Goal: Task Accomplishment & Management: Manage account settings

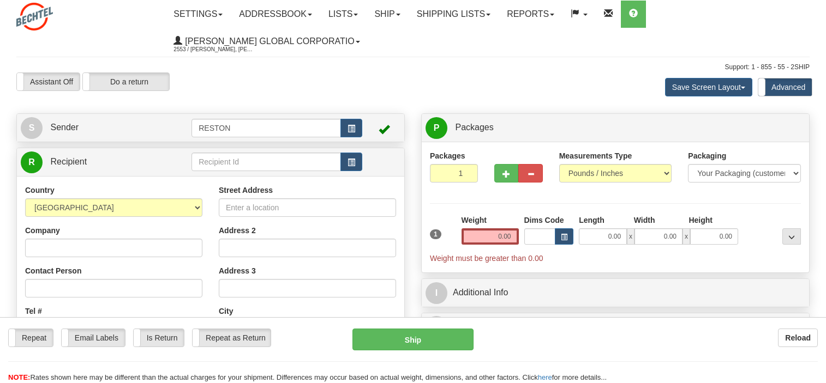
select select "UA"
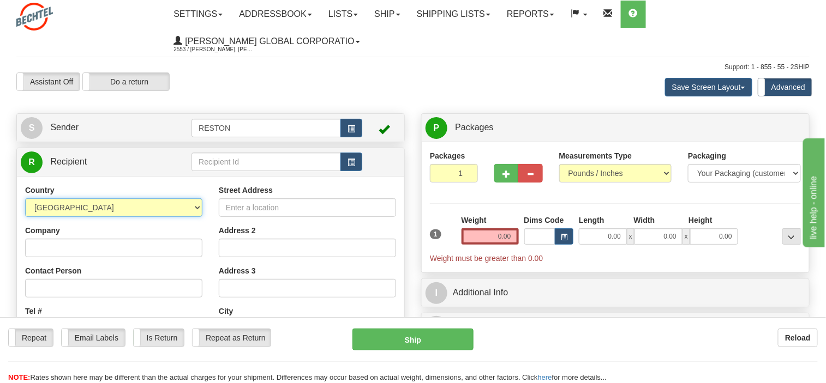
click at [197, 205] on select "AFGHANISTAN ALAND ISLANDS ALBANIA ALGERIA AMERICAN SAMOA ANDORRA ANGOLA ANGUILL…" at bounding box center [113, 208] width 177 height 19
click at [311, 90] on div "Assistant On Assistant Off Do a return Do a return" at bounding box center [176, 82] width 337 height 19
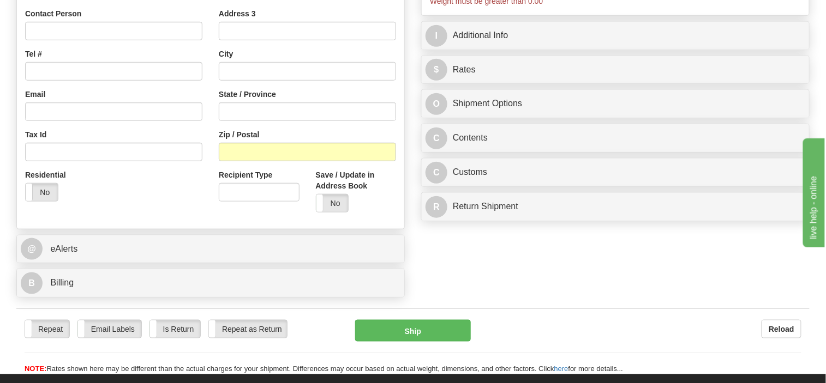
scroll to position [273, 0]
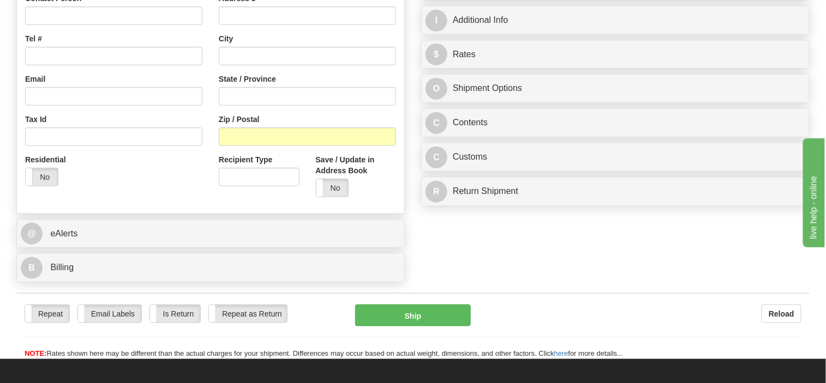
click at [153, 166] on div "Residential Yes No" at bounding box center [114, 174] width 194 height 40
click at [115, 138] on input "Tax Id" at bounding box center [113, 137] width 177 height 19
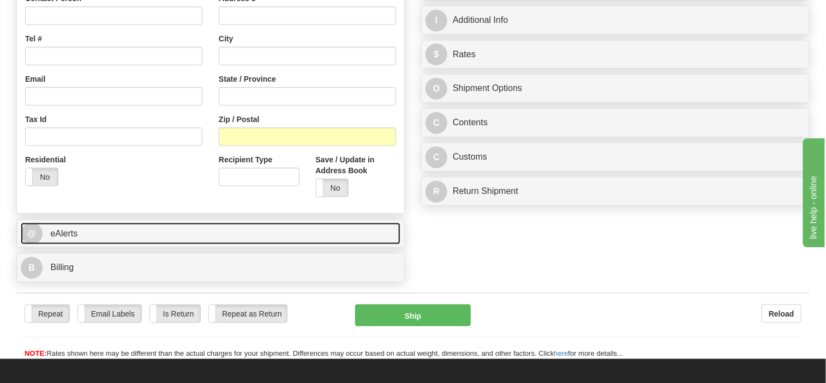
click at [87, 236] on link "@ eAlerts" at bounding box center [211, 234] width 380 height 22
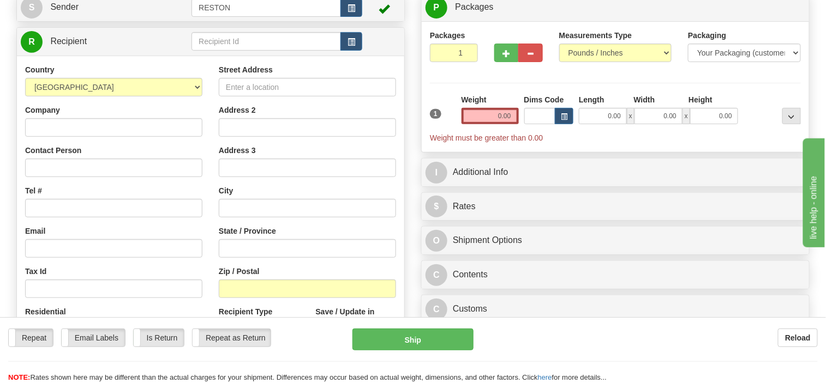
scroll to position [55, 0]
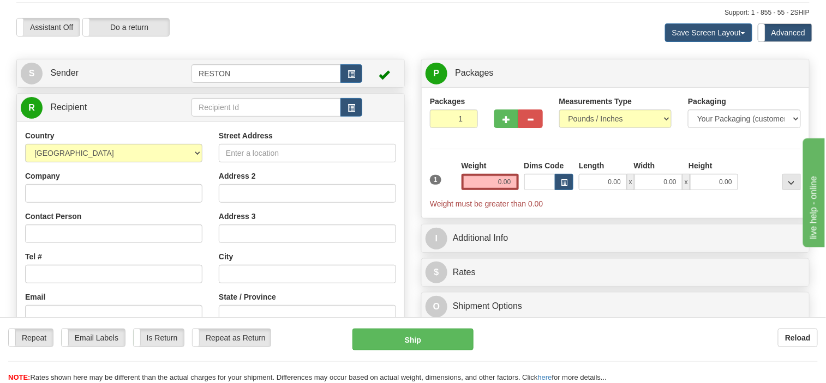
click at [268, 203] on div "Street Address Address 2 Address 3 City State / Province Zip / Postal Recipient…" at bounding box center [308, 276] width 194 height 293
click at [267, 191] on input "Address 2" at bounding box center [307, 193] width 177 height 19
click at [68, 189] on input "Company" at bounding box center [113, 193] width 177 height 19
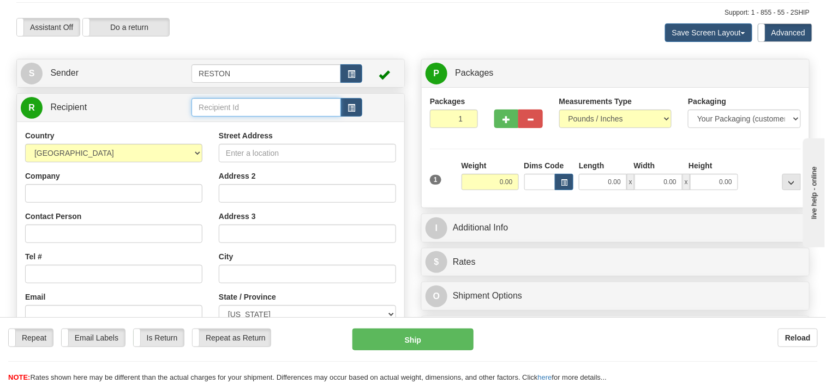
click at [269, 106] on input "text" at bounding box center [265, 107] width 149 height 19
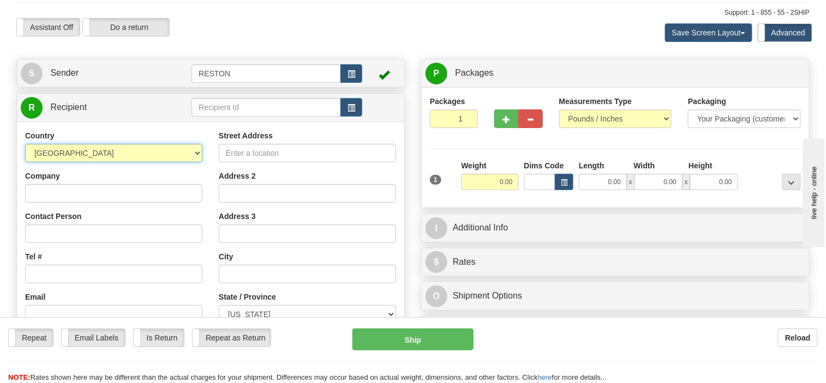
click at [197, 152] on select "AFGHANISTAN ALAND ISLANDS ALBANIA ALGERIA AMERICAN SAMOA ANDORRA ANGOLA ANGUILL…" at bounding box center [113, 153] width 177 height 19
select select "UA"
click at [25, 144] on select "AFGHANISTAN ALAND ISLANDS ALBANIA ALGERIA AMERICAN SAMOA ANDORRA ANGOLA ANGUILL…" at bounding box center [113, 153] width 177 height 19
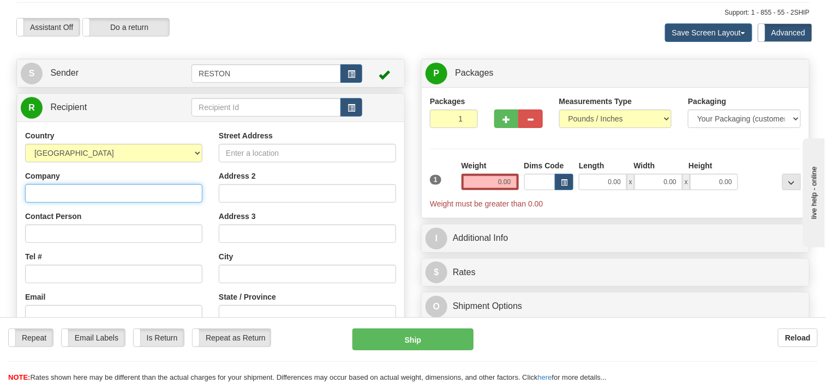
click at [107, 188] on input "Company" at bounding box center [113, 193] width 177 height 19
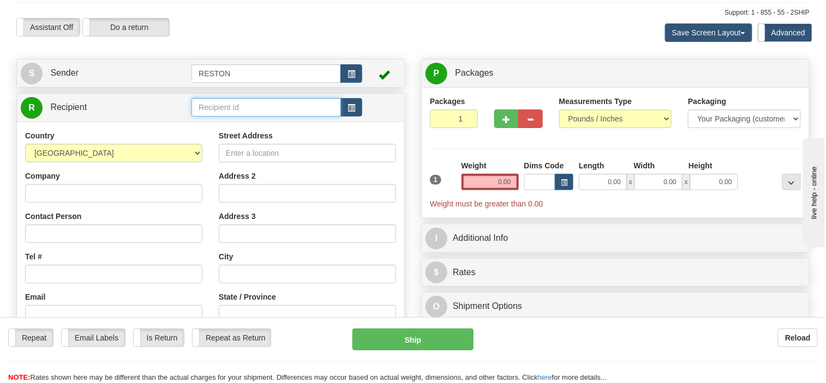
click at [232, 104] on input "text" at bounding box center [265, 107] width 149 height 19
click at [230, 107] on input "text" at bounding box center [265, 107] width 149 height 19
paste input "Attorneys Association "PricewaterhouseCoopers Legal","
type input "Attorneys Association "PricewaterhouseCoopers Legal""
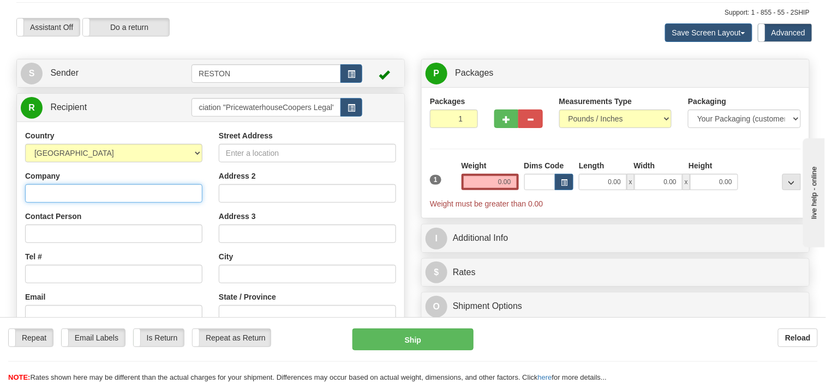
scroll to position [0, 0]
click at [130, 196] on input "Company" at bounding box center [113, 193] width 177 height 19
paste input "Attorneys Association "PricewaterhouseCoopers Legal","
type input "Attorneys Association "PricewaterhouseCoopers Legal","
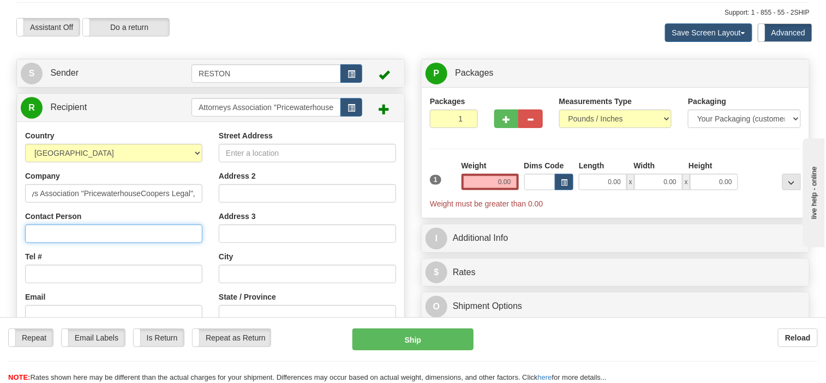
scroll to position [0, 0]
click at [70, 230] on input "Contact Person" at bounding box center [113, 234] width 177 height 19
click at [60, 230] on input "Contact Person" at bounding box center [113, 234] width 177 height 19
paste input "[PERSON_NAME]"
type input "[PERSON_NAME]"
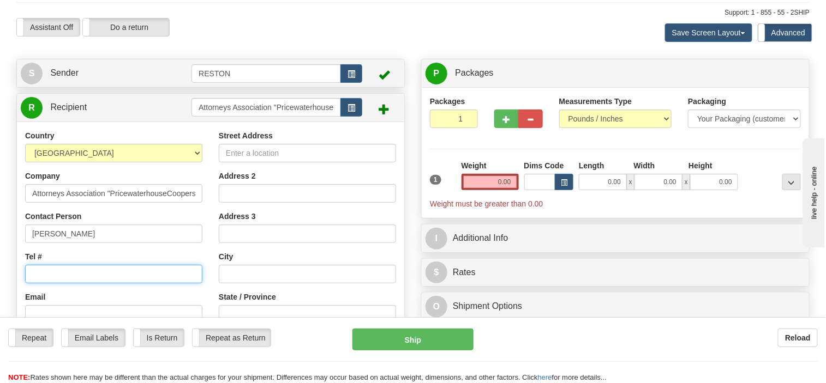
click at [43, 274] on input "Tel #" at bounding box center [113, 274] width 177 height 19
paste input "[PHONE_NUMBER]"
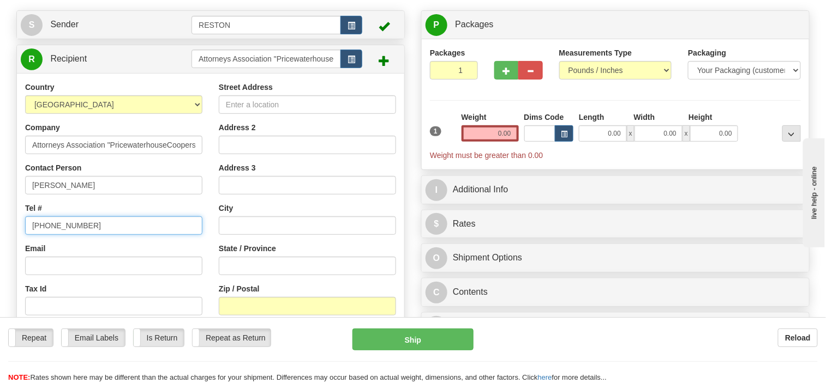
scroll to position [218, 0]
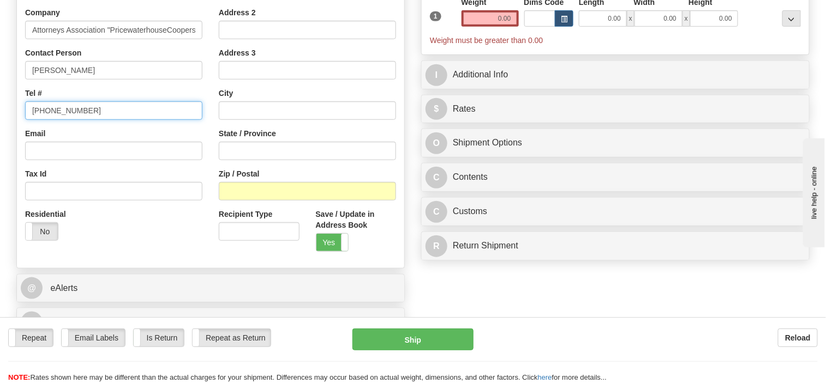
type input "[PHONE_NUMBER]"
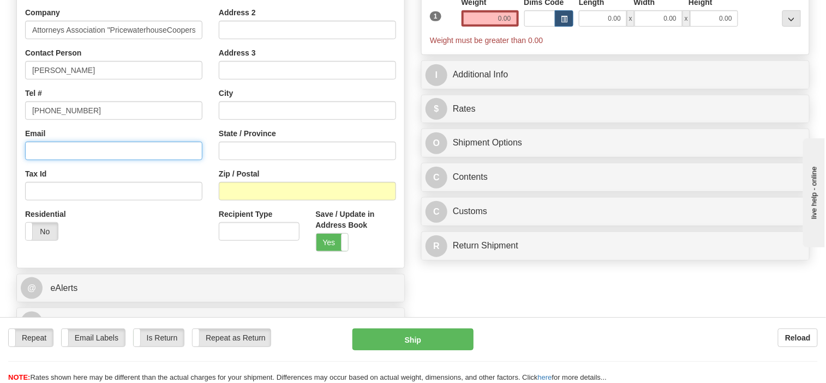
click at [48, 149] on input "Email" at bounding box center [113, 151] width 177 height 19
paste input "anton.kutyrkin@pwc.com"
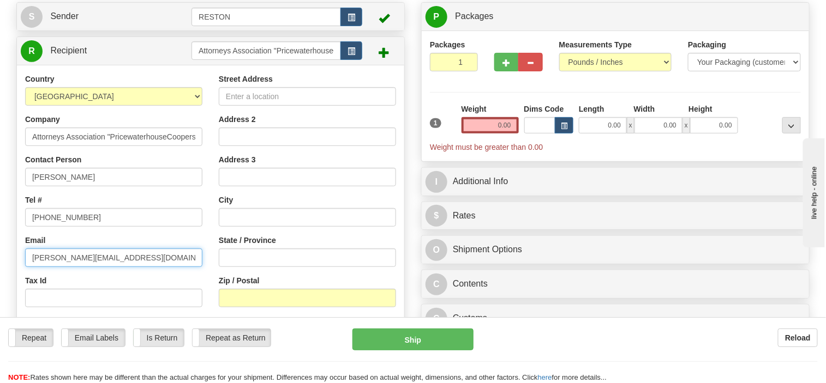
scroll to position [109, 0]
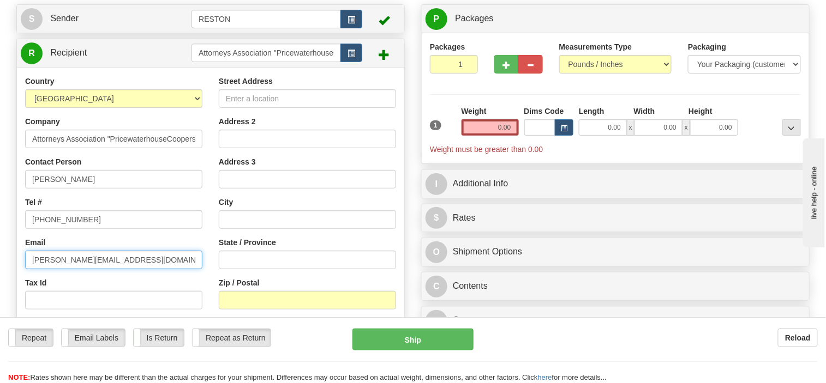
type input "anton.kutyrkin@pwc.com"
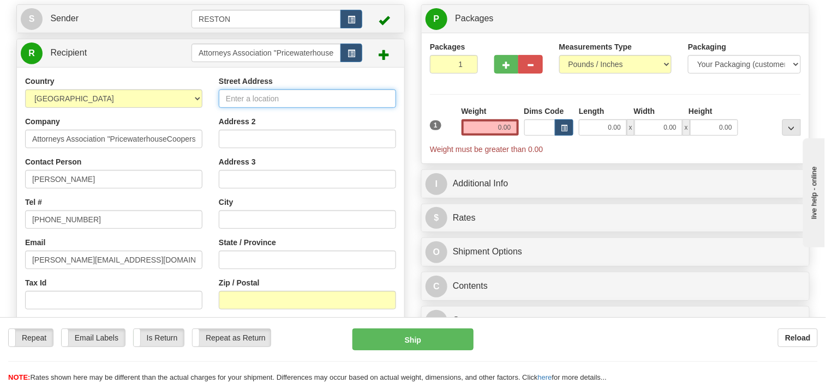
click at [284, 100] on input "Street Address" at bounding box center [307, 98] width 177 height 19
click at [267, 99] on input "Street Address" at bounding box center [307, 98] width 177 height 19
paste input "75 Zhylyanska Street"
type input "75 Zhylyanska Street"
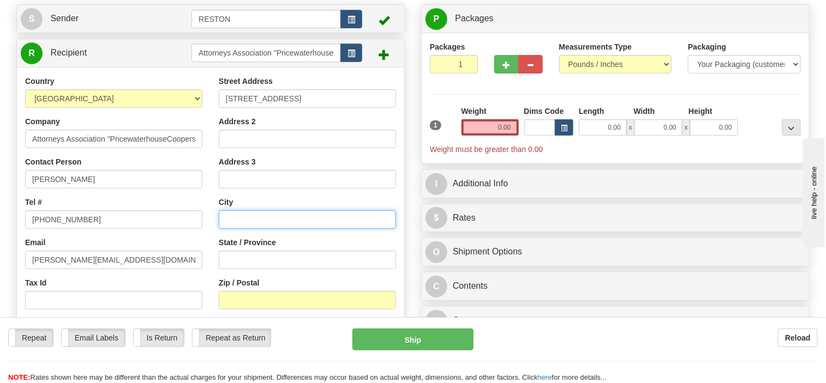
click at [250, 218] on input "text" at bounding box center [307, 220] width 177 height 19
type input "Kyiv"
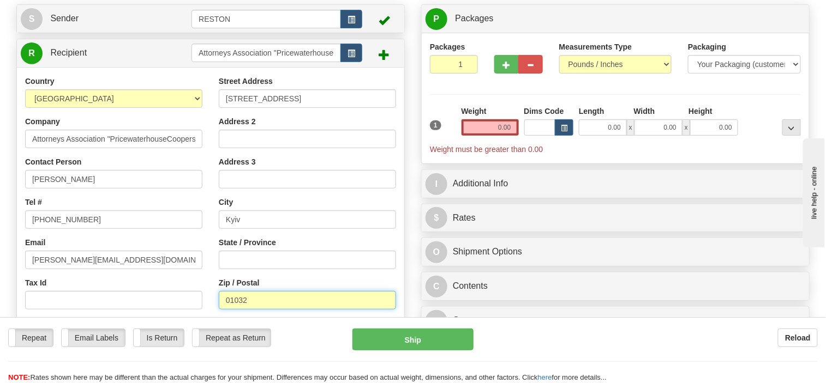
type input "01032"
click at [209, 233] on div "Country AFGHANISTAN ALAND ISLANDS ALBANIA ALGERIA AMERICAN SAMOA ANDORRA ANGOLA…" at bounding box center [114, 217] width 194 height 283
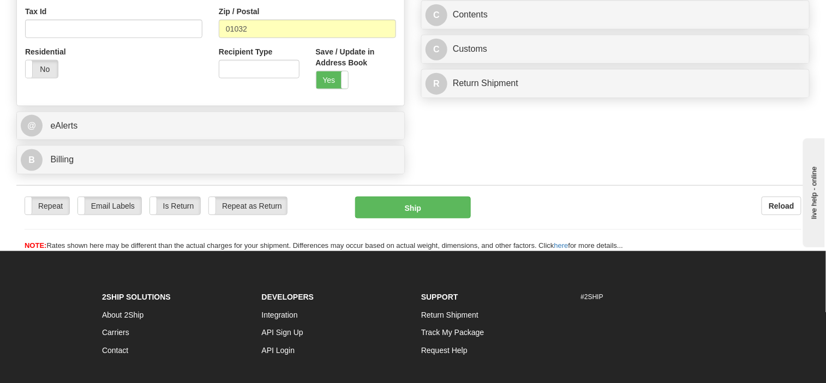
scroll to position [382, 0]
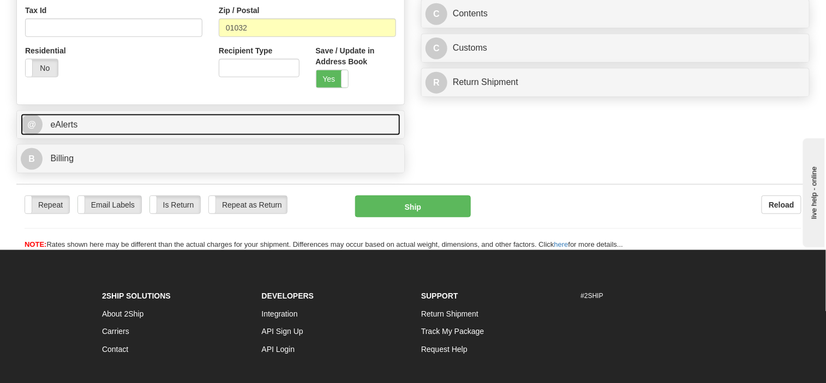
click at [70, 123] on span "eAlerts" at bounding box center [63, 124] width 27 height 9
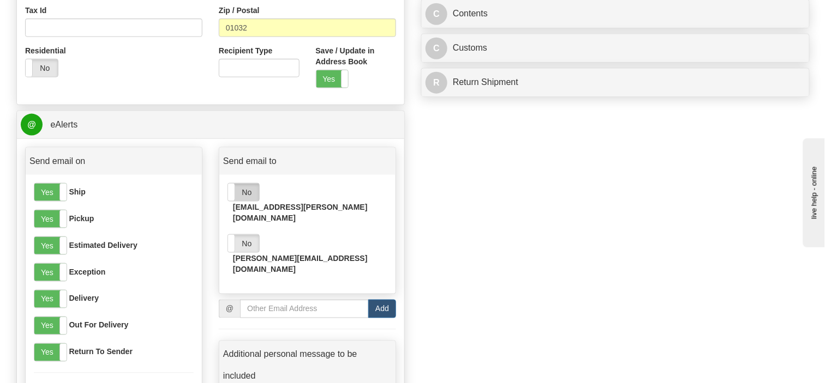
click at [239, 190] on label "No" at bounding box center [243, 192] width 31 height 17
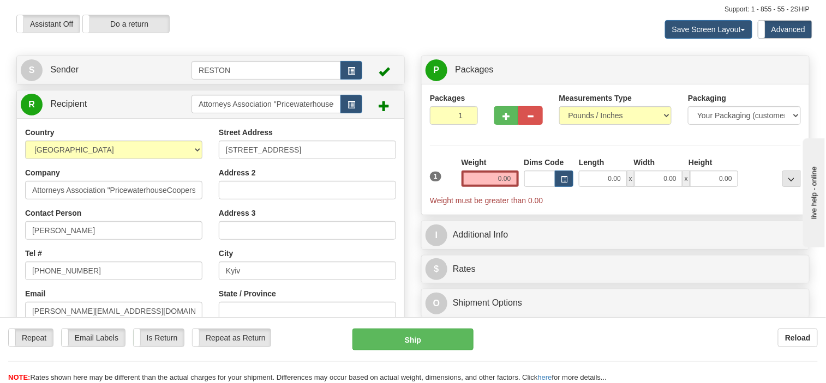
scroll to position [55, 0]
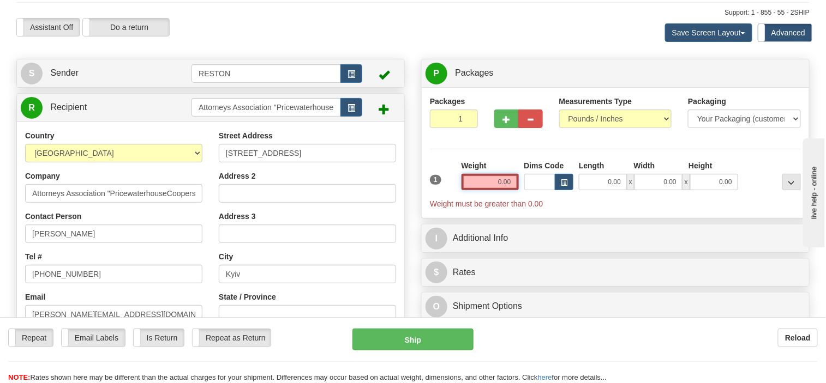
click at [508, 183] on input "0.00" at bounding box center [489, 182] width 57 height 16
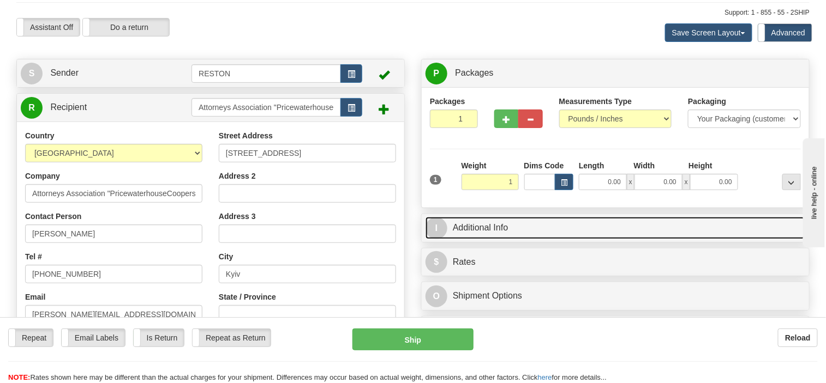
type input "1.00"
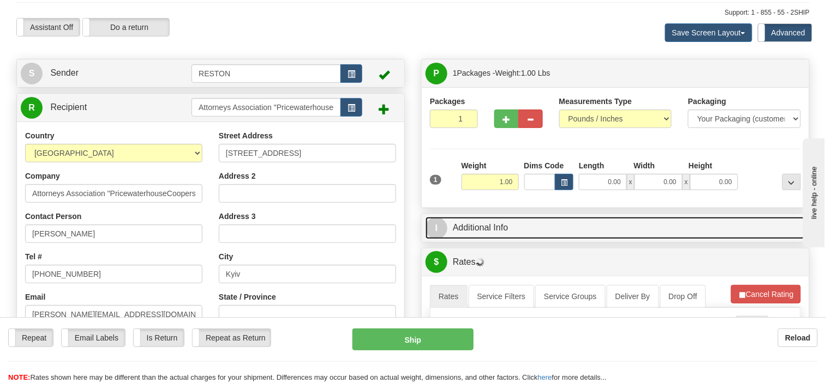
click at [511, 229] on link "I Additional Info" at bounding box center [615, 228] width 380 height 22
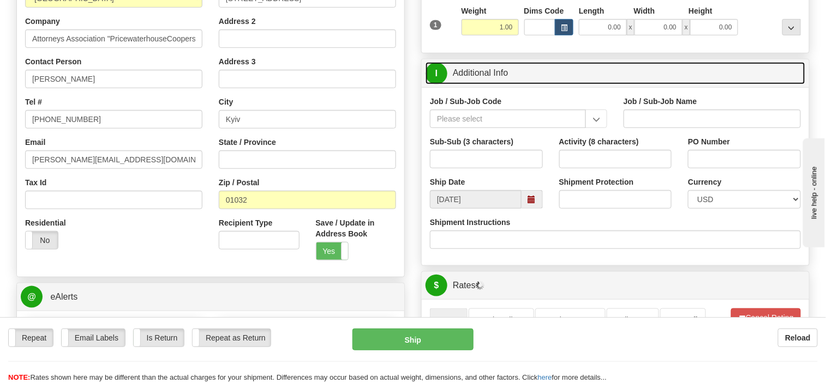
scroll to position [218, 0]
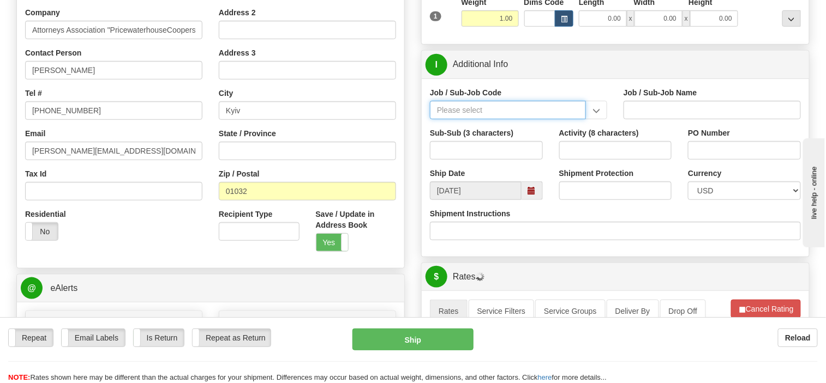
click at [478, 105] on input "Job / Sub-Job Code" at bounding box center [508, 110] width 156 height 19
click at [460, 109] on input "Job / Sub-Job Code" at bounding box center [508, 110] width 156 height 19
paste input "51032-100"
type input "51032-100"
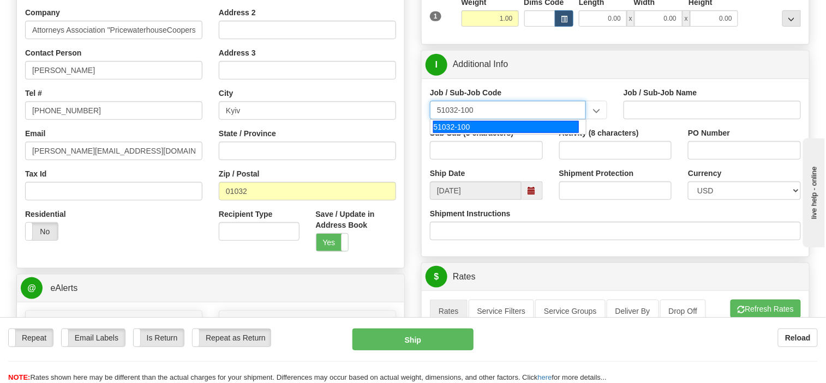
click at [461, 124] on div "51032-100" at bounding box center [506, 127] width 146 height 12
type input "NS&E KIEV PERMANENT OFC. - KIEV PERMANENT OFFICE"
type input "51032-100"
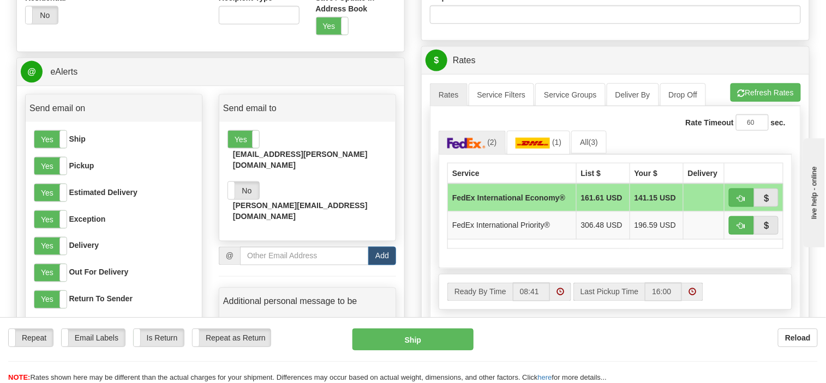
scroll to position [436, 0]
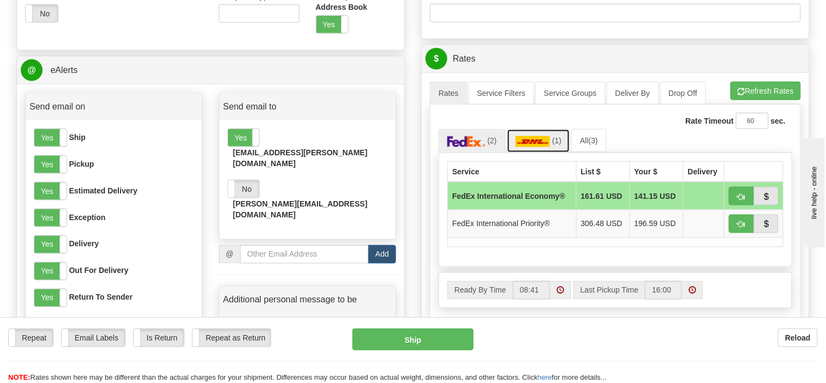
click at [529, 137] on img at bounding box center [532, 141] width 35 height 11
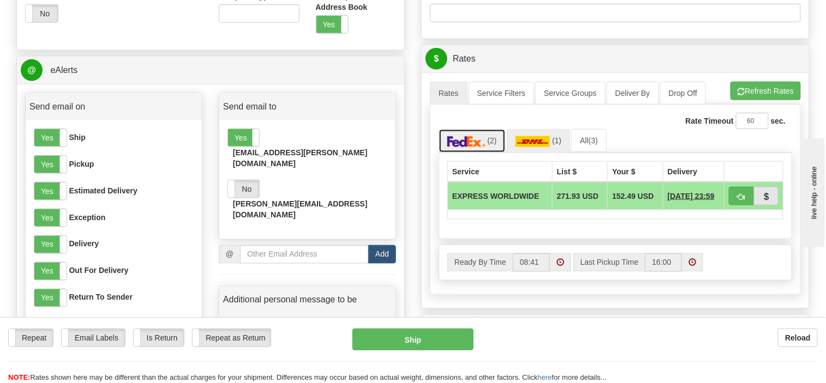
click at [464, 136] on img at bounding box center [466, 141] width 38 height 11
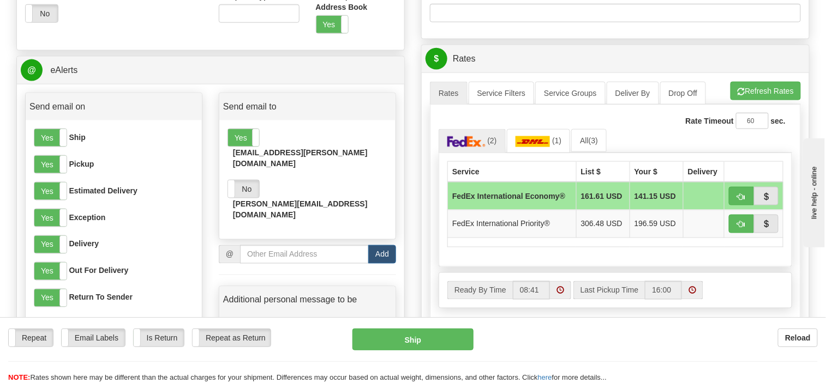
click at [655, 191] on td "141.15 USD" at bounding box center [655, 196] width 53 height 28
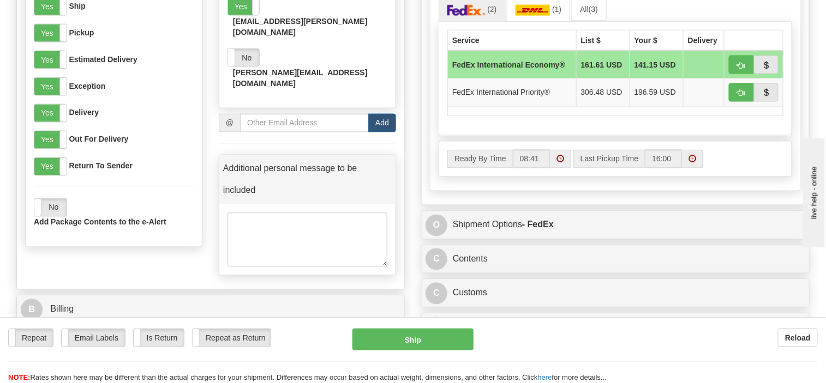
scroll to position [600, 0]
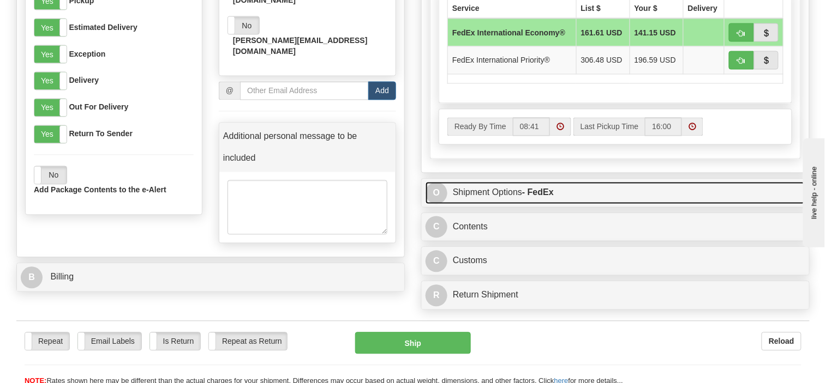
click at [489, 186] on link "O Shipment Options - FedEx" at bounding box center [615, 193] width 380 height 22
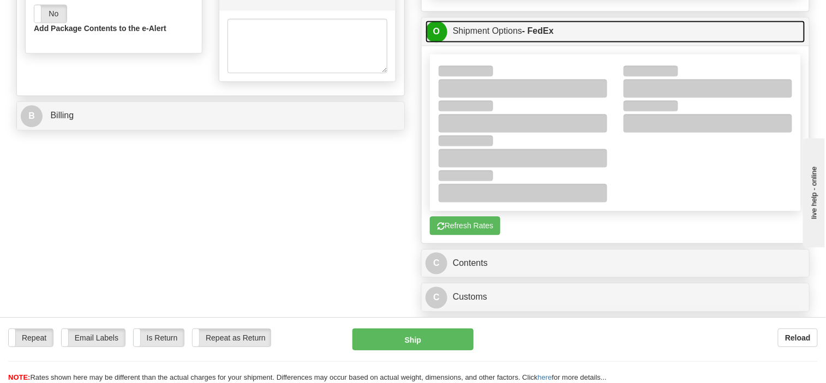
scroll to position [818, 0]
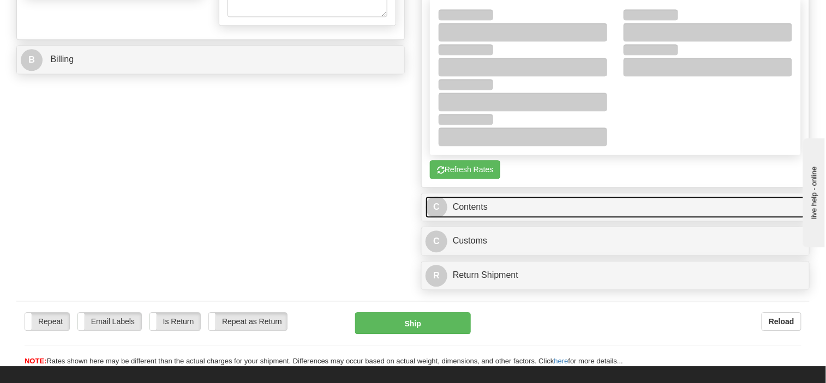
click at [487, 197] on link "C Contents" at bounding box center [615, 207] width 380 height 22
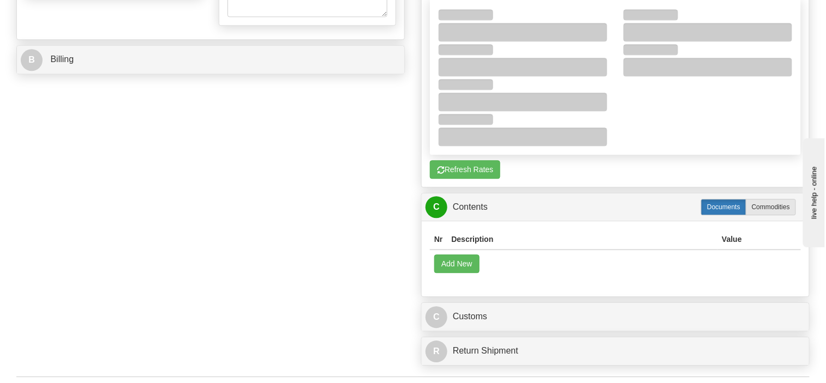
click at [725, 199] on label "Documents" at bounding box center [723, 207] width 45 height 16
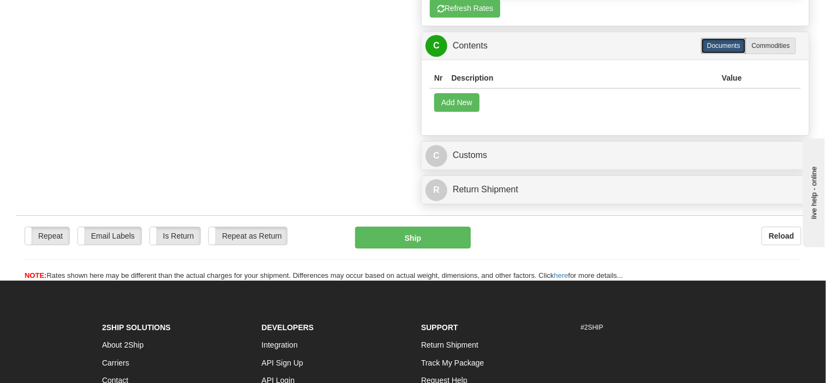
scroll to position [982, 0]
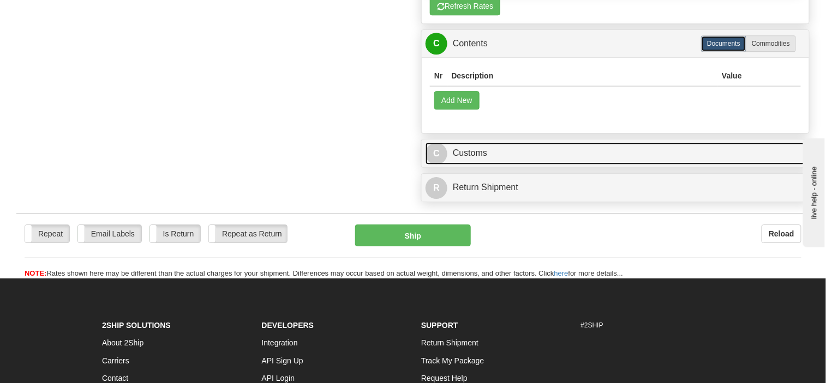
click at [473, 142] on link "C Customs" at bounding box center [615, 153] width 380 height 22
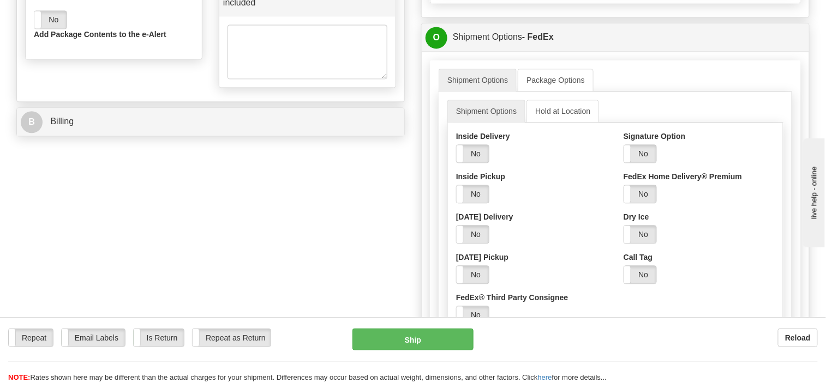
scroll to position [704, 0]
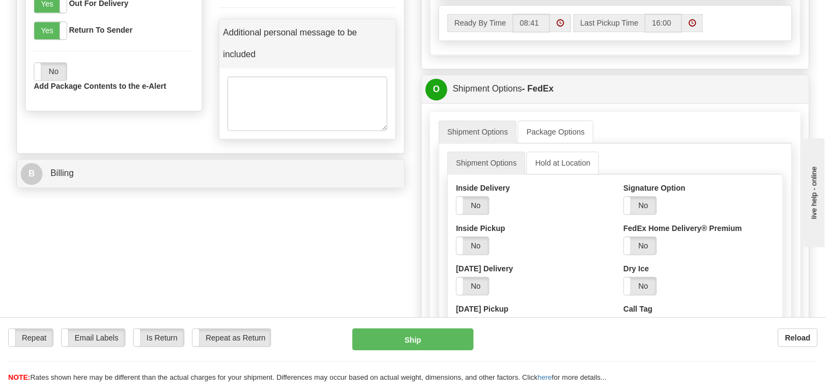
click at [625, 121] on ul "Shipment Options Package Options" at bounding box center [615, 132] width 353 height 23
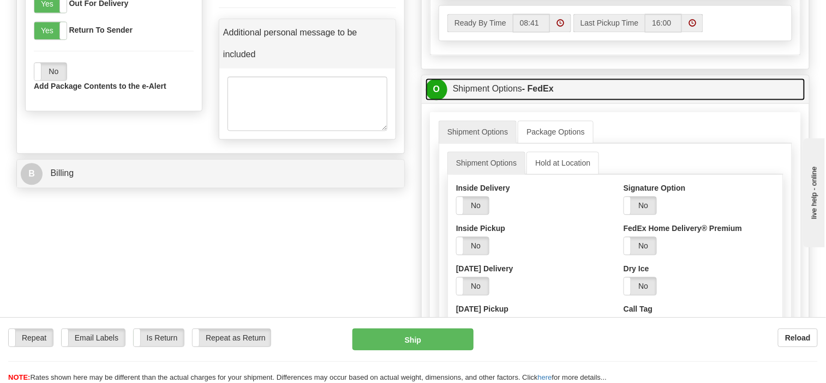
click at [574, 78] on link "O Shipment Options - FedEx" at bounding box center [615, 89] width 380 height 22
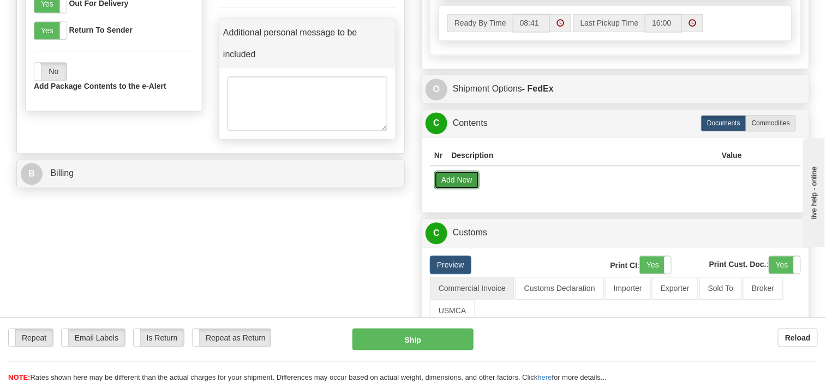
click at [467, 171] on button "Add New" at bounding box center [456, 180] width 45 height 19
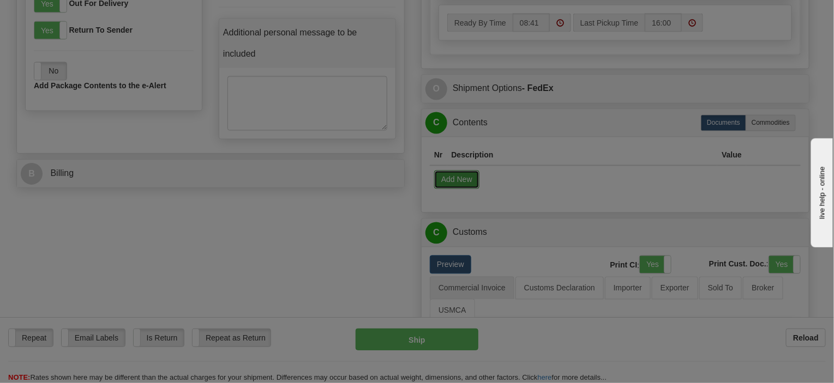
select select "US"
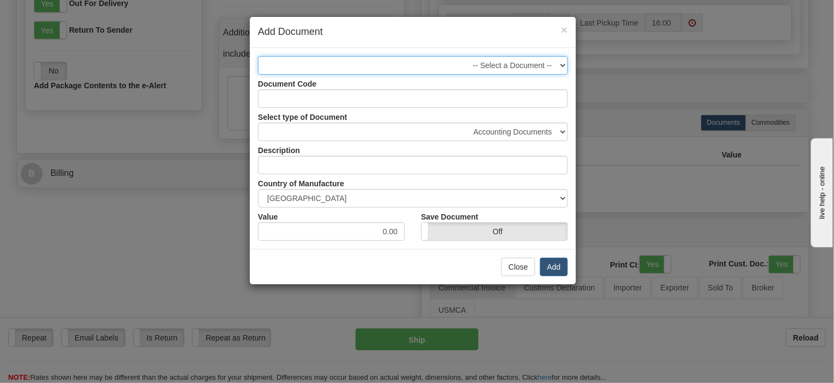
click at [497, 62] on select "-- Select a Document --" at bounding box center [413, 65] width 310 height 19
click at [557, 64] on select "-- Select a Document --" at bounding box center [413, 65] width 310 height 19
click at [565, 63] on select "-- Select a Document --" at bounding box center [413, 65] width 310 height 19
click at [258, 56] on select "-- Select a Document --" at bounding box center [413, 65] width 310 height 19
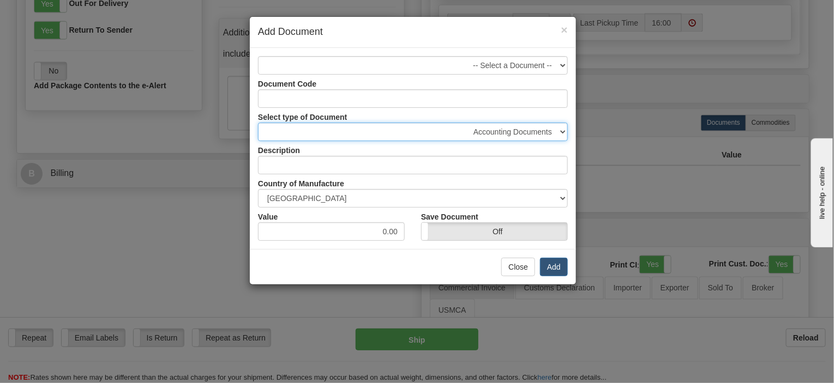
click at [563, 129] on select "Accounting Documents Analysis Reports Applications (Completed) Bank Statements …" at bounding box center [413, 132] width 310 height 19
select select "30"
click at [258, 123] on select "Accounting Documents Analysis Reports Applications (Completed) Bank Statements …" at bounding box center [413, 132] width 310 height 19
type input "Leases"
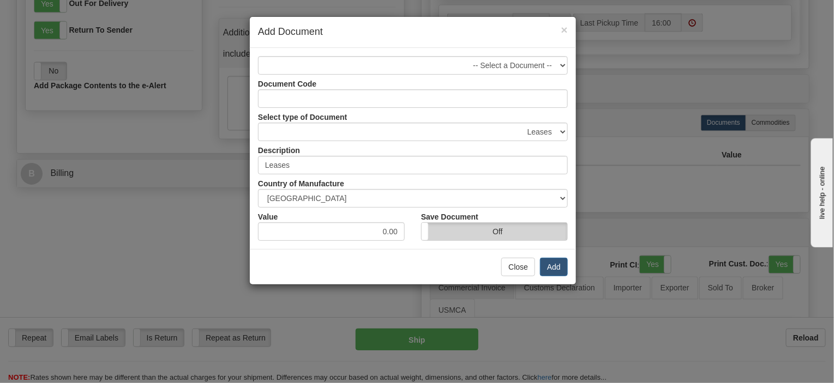
click at [477, 229] on label "Off" at bounding box center [495, 231] width 146 height 17
click at [556, 263] on button "Add" at bounding box center [554, 267] width 28 height 19
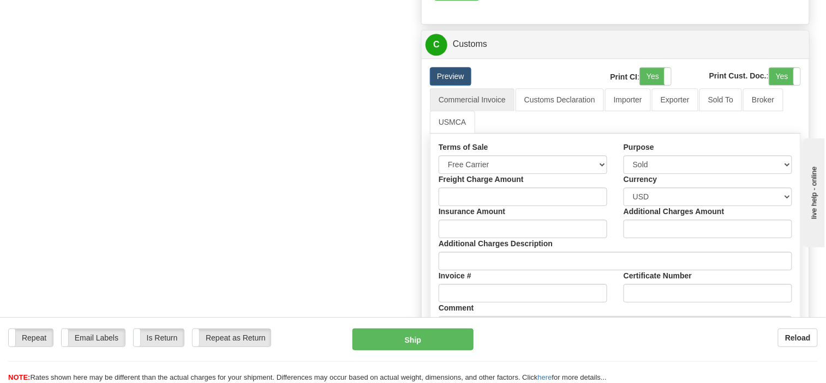
scroll to position [922, 0]
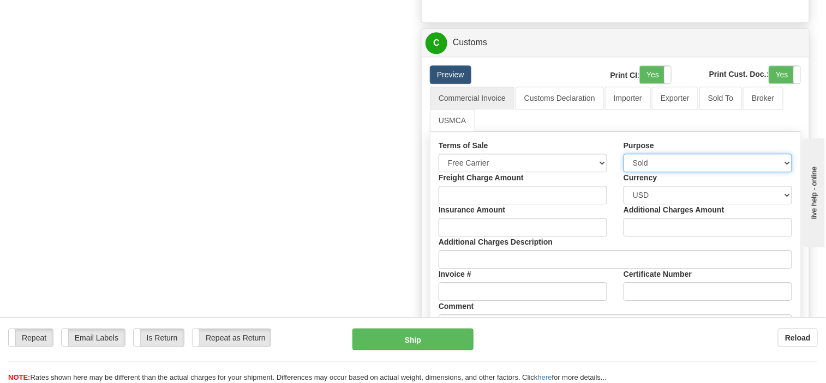
click at [788, 154] on select "Sold Not Sold Gift Sample Repair and Return Personal Effects Merchandise Danger…" at bounding box center [707, 163] width 169 height 19
select select "11"
click at [623, 154] on select "Sold Not Sold Gift Sample Repair and Return Personal Effects Merchandise Danger…" at bounding box center [707, 163] width 169 height 19
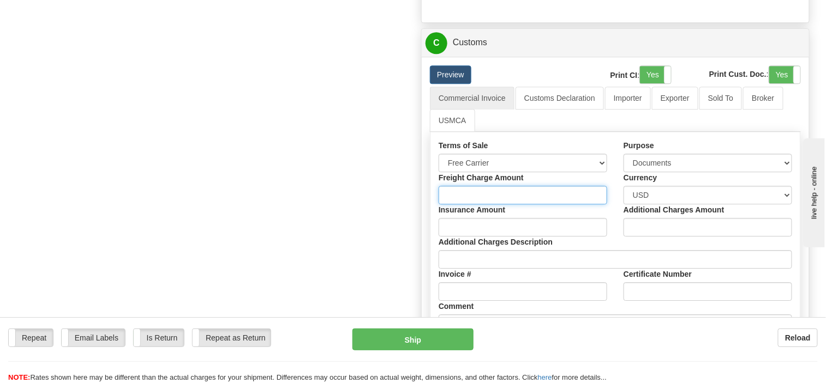
click at [576, 186] on input "Freight Charge Amount" at bounding box center [523, 195] width 169 height 19
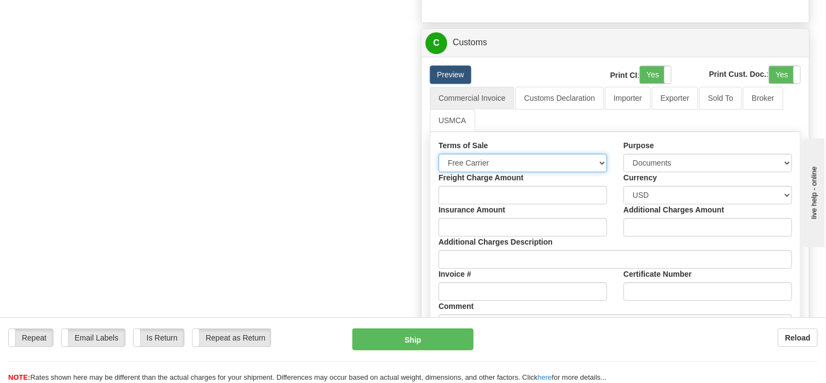
click at [604, 154] on select "Free Carrier Free On Board Ex Works Delivered Duty Unpaid Delivered Duty Paid C…" at bounding box center [523, 163] width 169 height 19
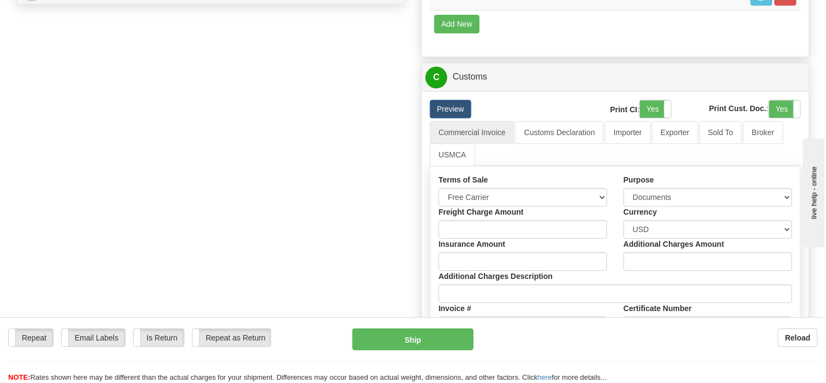
scroll to position [911, 0]
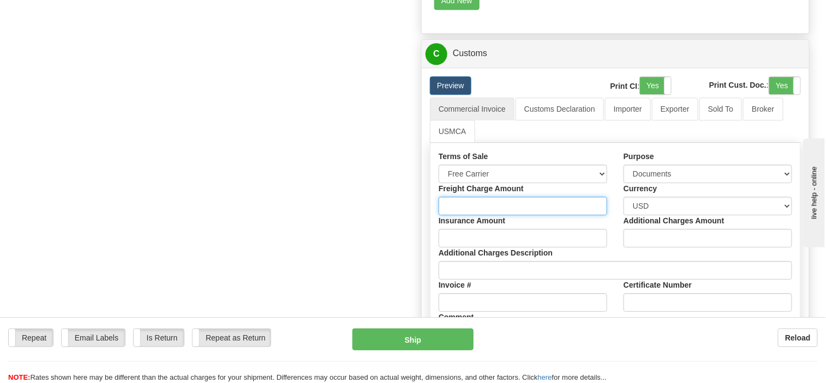
click at [460, 197] on input "Freight Charge Amount" at bounding box center [523, 206] width 169 height 19
type input "141.15"
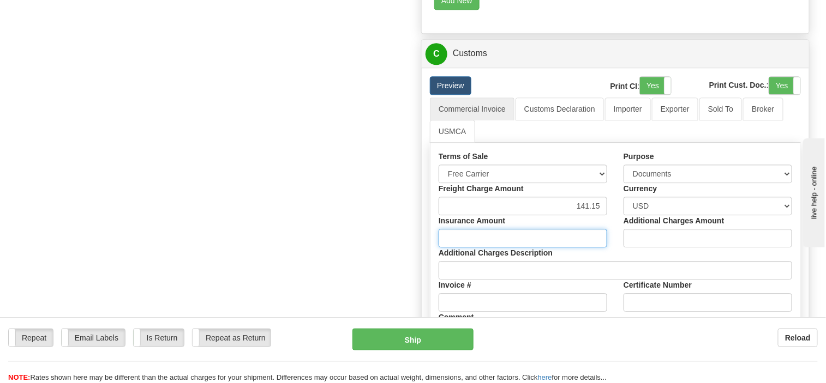
click at [478, 229] on input "Insurance Amount" at bounding box center [523, 238] width 169 height 19
type input "100.00"
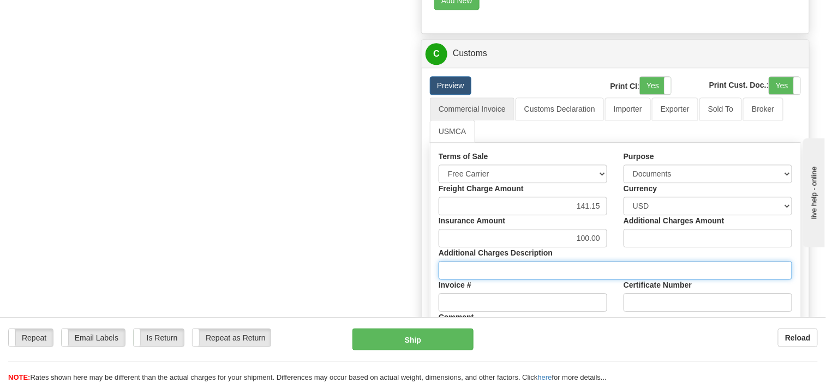
click at [487, 261] on input "Additional Charges Description" at bounding box center [615, 270] width 353 height 19
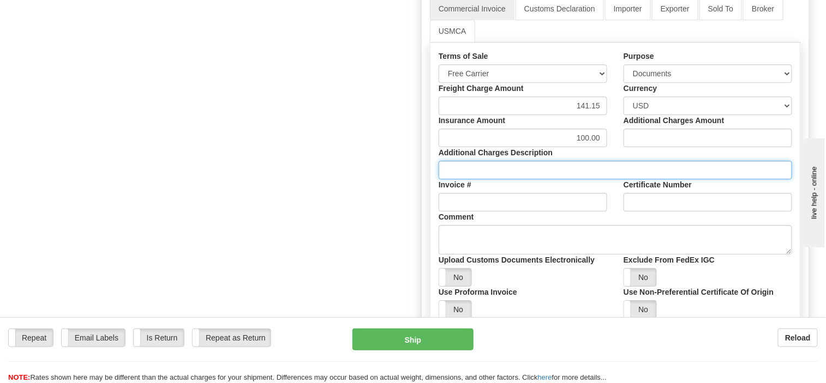
scroll to position [1021, 0]
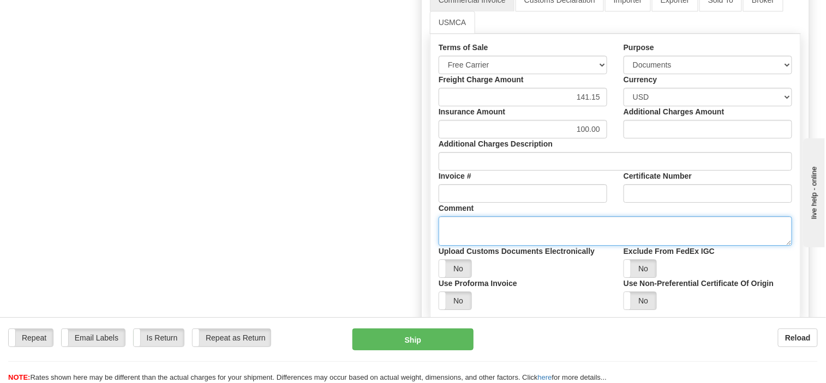
click at [478, 218] on textarea "Comment" at bounding box center [615, 231] width 353 height 29
drag, startPoint x: 469, startPoint y: 216, endPoint x: 437, endPoint y: 214, distance: 31.7
click at [437, 214] on div "Comment Lease Documents" at bounding box center [615, 224] width 370 height 43
type textarea "Legal Services Documents"
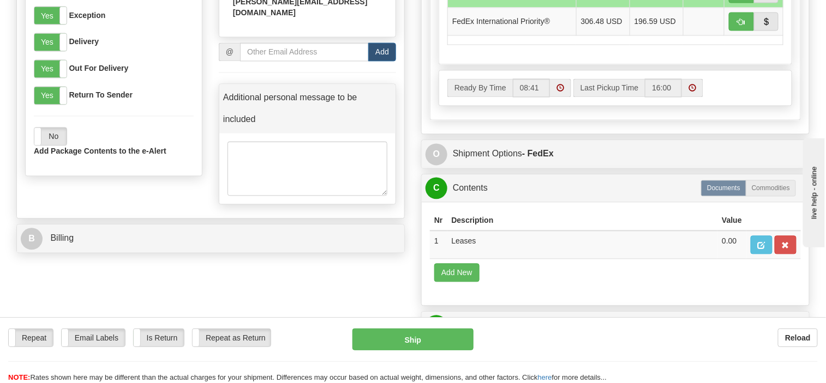
scroll to position [639, 0]
click at [577, 231] on td "Leases" at bounding box center [582, 245] width 271 height 28
click at [759, 243] on span "button" at bounding box center [762, 246] width 8 height 7
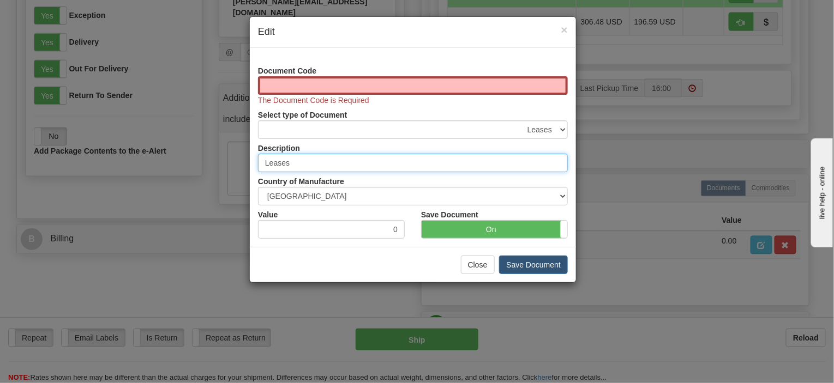
click at [318, 163] on input "Leases" at bounding box center [413, 163] width 310 height 19
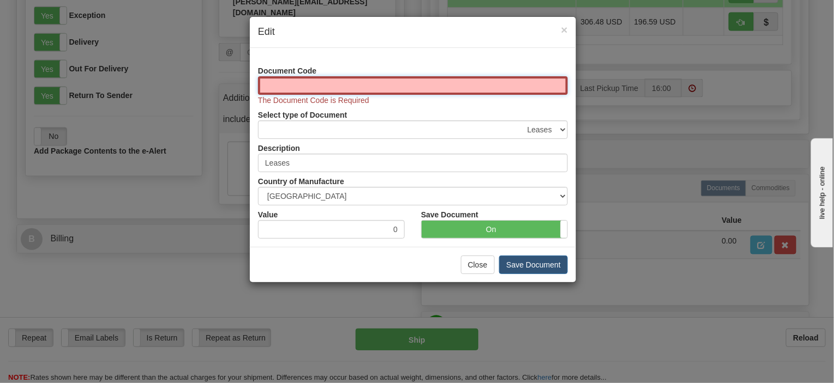
click at [304, 89] on input "Document Code" at bounding box center [413, 85] width 310 height 19
click at [319, 86] on input "Document Code" at bounding box center [413, 85] width 310 height 19
click at [409, 85] on input "Document Code" at bounding box center [413, 85] width 310 height 19
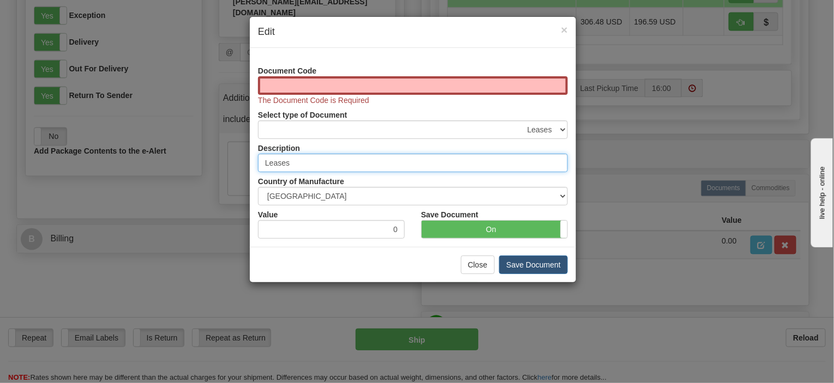
click at [300, 162] on input "Leases" at bounding box center [413, 163] width 310 height 19
drag, startPoint x: 300, startPoint y: 162, endPoint x: 262, endPoint y: 160, distance: 38.2
click at [262, 160] on input "Leases" at bounding box center [413, 163] width 310 height 19
type input "Legal Services Agreement"
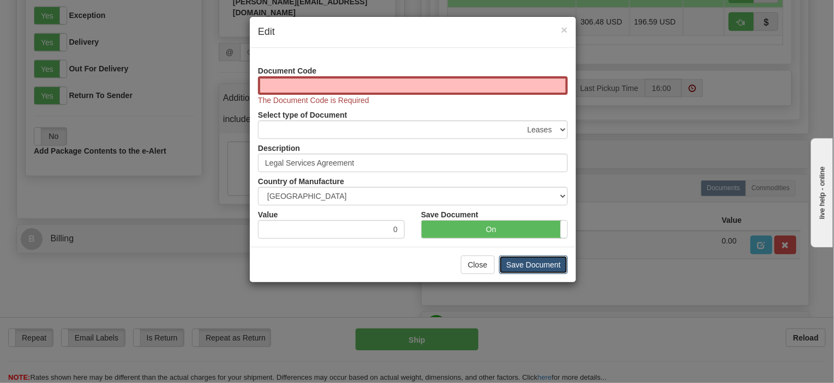
click at [510, 263] on button "Save Document" at bounding box center [533, 265] width 69 height 19
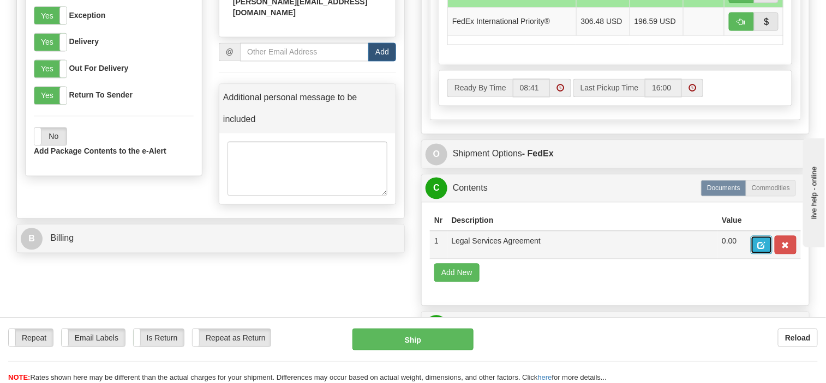
click at [757, 236] on button "button" at bounding box center [762, 245] width 22 height 19
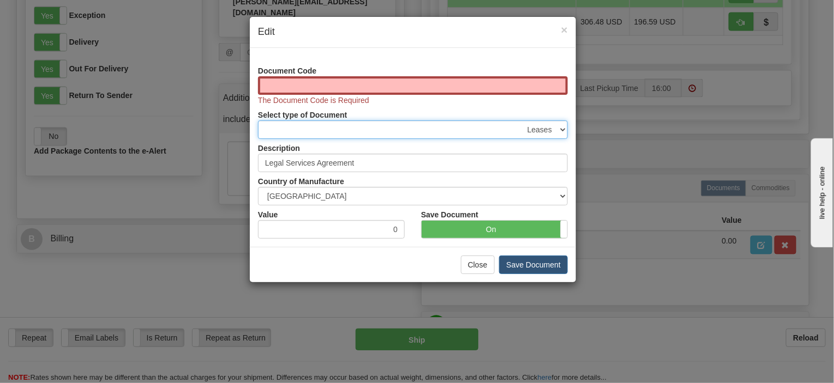
click at [561, 127] on select "Accounting Documents Analysis Reports Applications (Completed) Bank Statements …" at bounding box center [413, 130] width 310 height 19
select select "31"
click at [258, 121] on select "Accounting Documents Analysis Reports Applications (Completed) Bank Statements …" at bounding box center [413, 130] width 310 height 19
type input "Legal Documents"
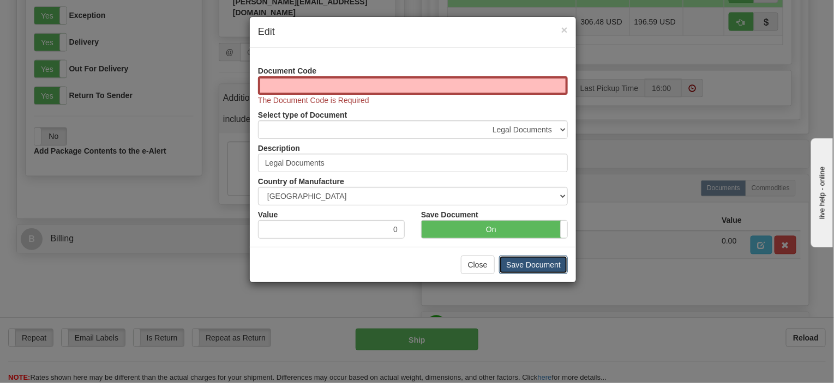
click at [524, 267] on button "Save Document" at bounding box center [533, 265] width 69 height 19
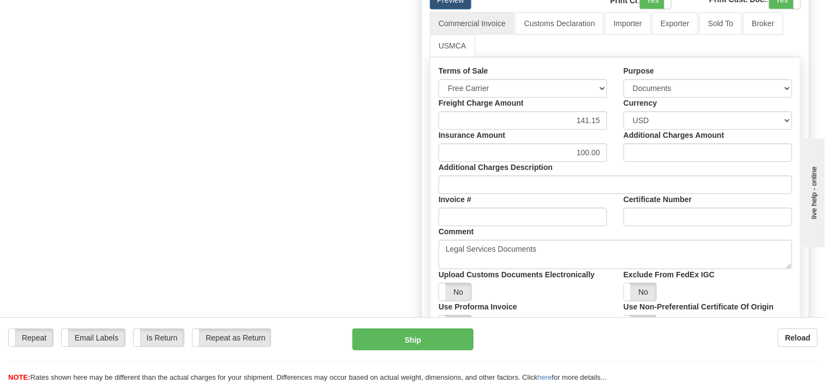
scroll to position [1021, 0]
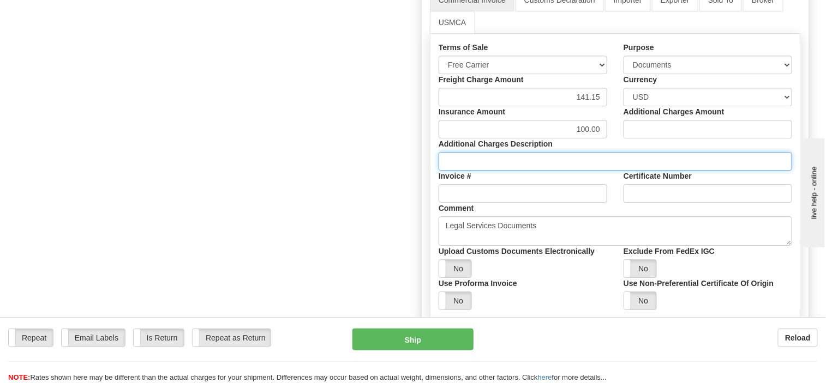
click at [453, 152] on input "Additional Charges Description" at bounding box center [615, 161] width 353 height 19
drag, startPoint x: 558, startPoint y: 149, endPoint x: 441, endPoint y: 151, distance: 117.3
click at [441, 152] on input "2 copies of 5 pages documents" at bounding box center [615, 161] width 353 height 19
click at [452, 155] on input "2 copies of 5 pages" at bounding box center [615, 161] width 353 height 19
click at [555, 152] on input "2 document copies of 5 pages" at bounding box center [615, 161] width 353 height 19
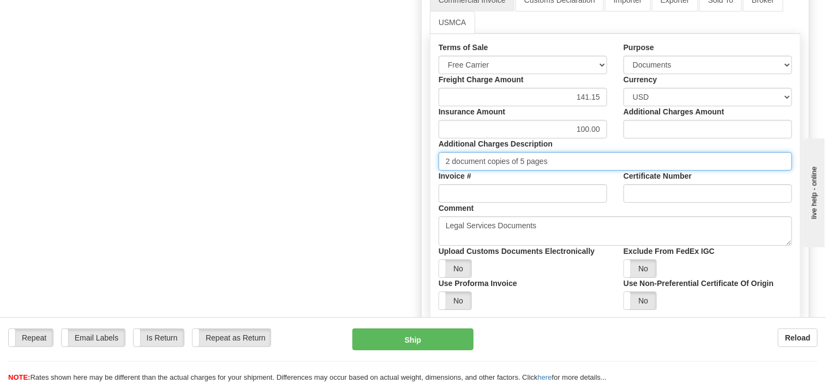
type input "2 document copies of 5 pages"
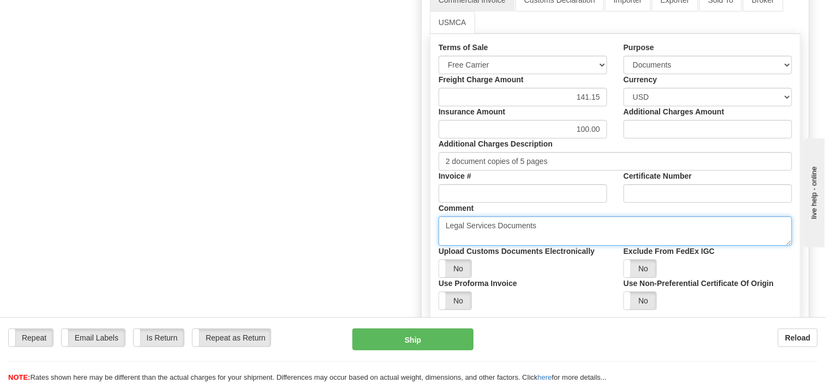
click at [557, 217] on textarea "Legal Services Documents" at bounding box center [615, 231] width 353 height 29
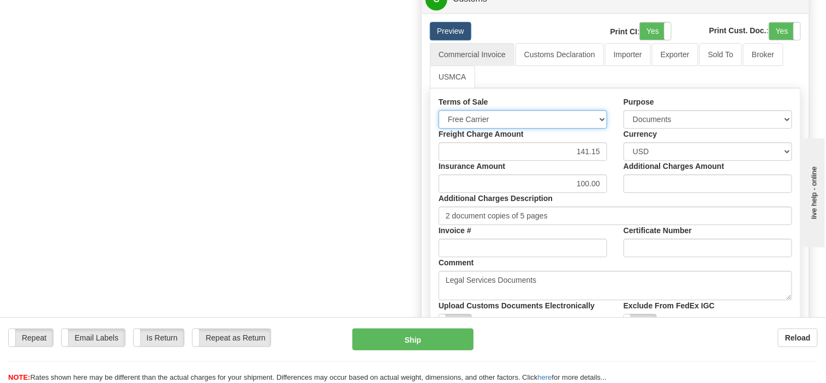
click at [600, 110] on select "Free Carrier Free On Board Ex Works Delivered Duty Unpaid Delivered Duty Paid C…" at bounding box center [523, 119] width 169 height 19
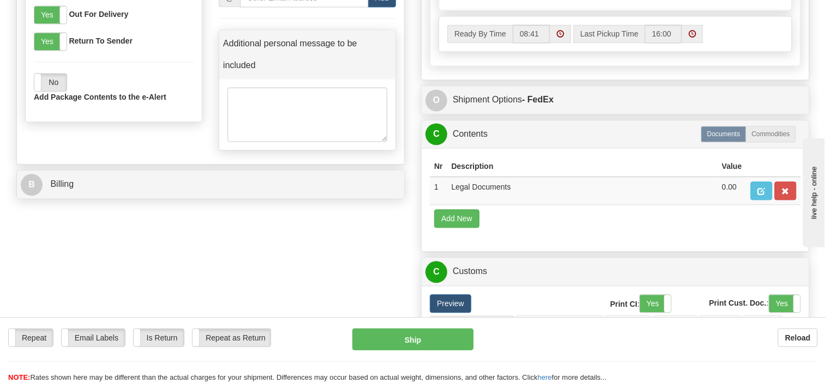
scroll to position [693, 0]
click at [759, 188] on span "button" at bounding box center [762, 191] width 8 height 7
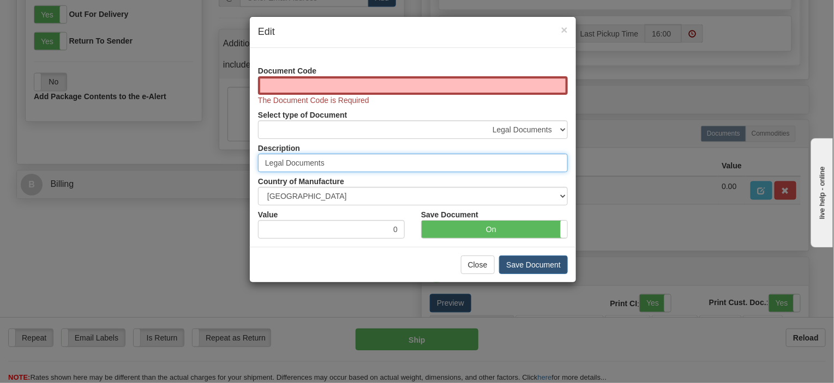
click at [343, 155] on input "Legal Documents" at bounding box center [413, 163] width 310 height 19
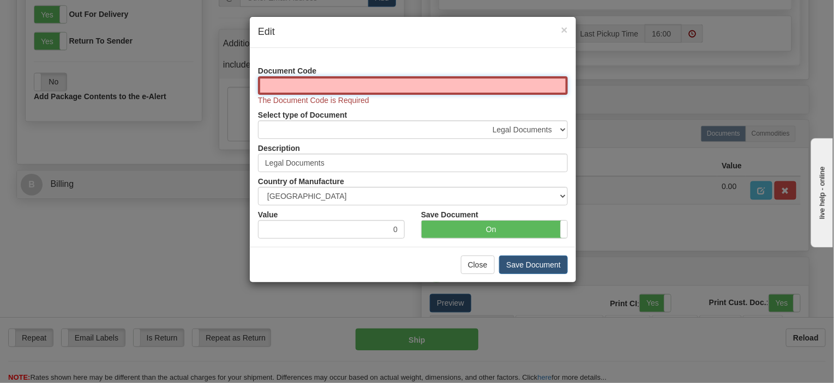
click at [338, 87] on input "Document Code" at bounding box center [413, 85] width 310 height 19
click at [374, 101] on div "The Document Code is Required" at bounding box center [413, 90] width 310 height 29
click at [526, 262] on button "Save Document" at bounding box center [533, 265] width 69 height 19
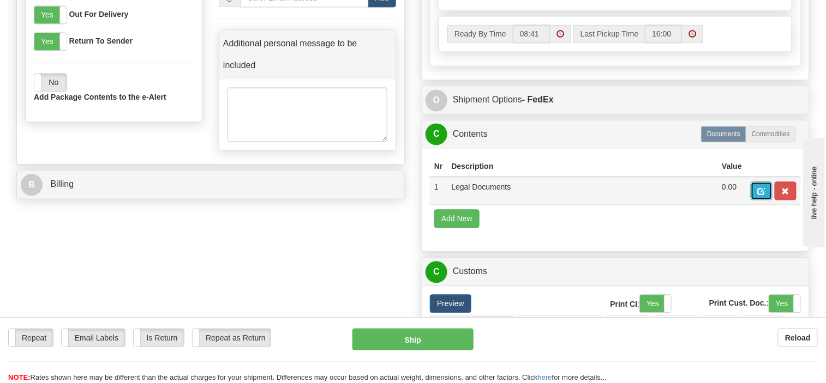
click at [763, 188] on span "button" at bounding box center [762, 191] width 8 height 7
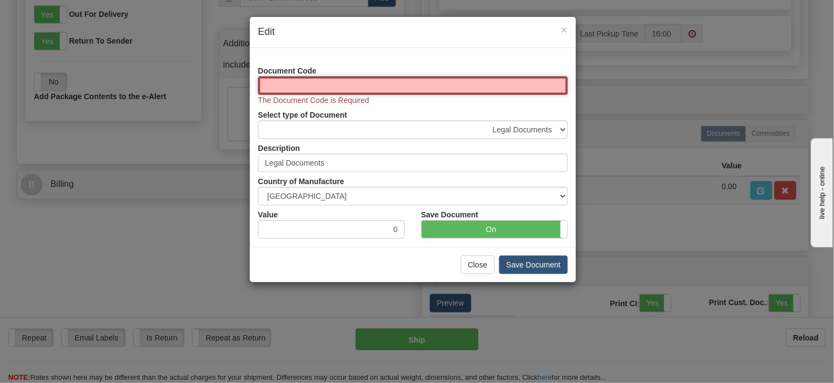
click at [310, 86] on input "Document Code" at bounding box center [413, 85] width 310 height 19
type input "01"
click at [424, 265] on div "Close Save Document" at bounding box center [413, 264] width 326 height 35
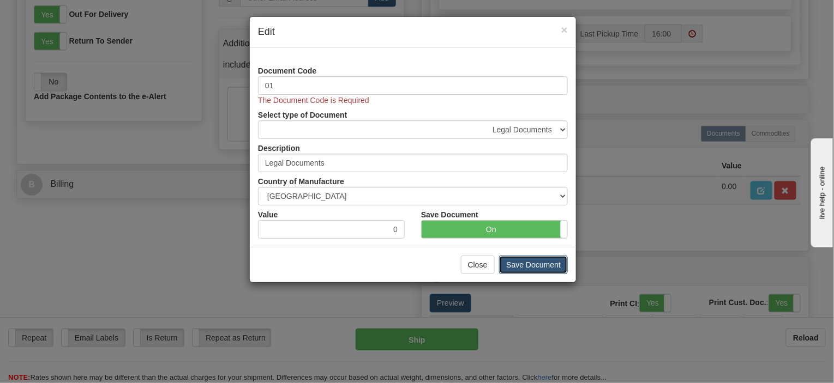
click at [530, 263] on button "Save Document" at bounding box center [533, 265] width 69 height 19
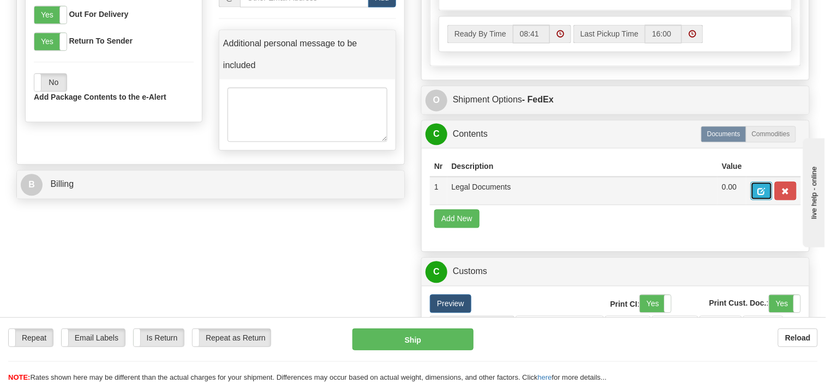
click at [759, 188] on span "button" at bounding box center [762, 191] width 8 height 7
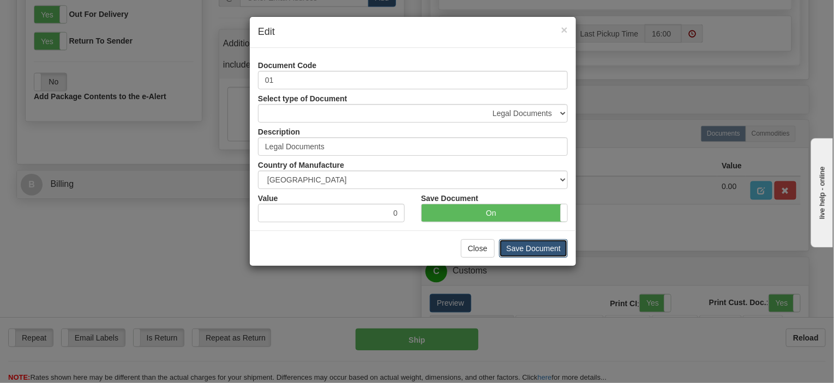
click at [517, 247] on button "Save Document" at bounding box center [533, 248] width 69 height 19
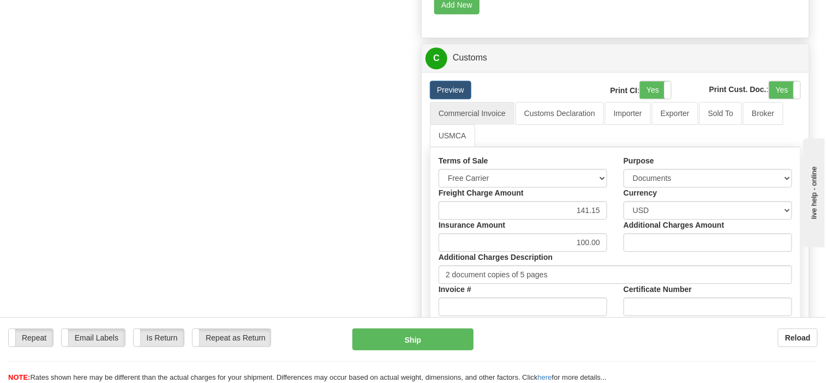
scroll to position [966, 0]
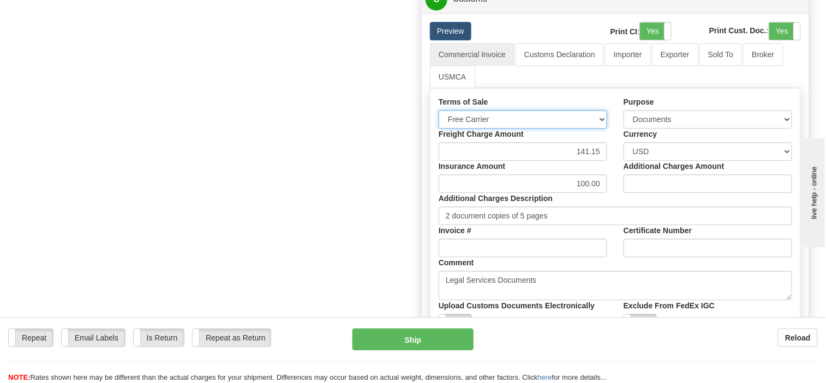
click at [600, 110] on select "Free Carrier Free On Board Ex Works Delivered Duty Unpaid Delivered Duty Paid C…" at bounding box center [523, 119] width 169 height 19
click at [606, 110] on select "Free Carrier Free On Board Ex Works Delivered Duty Unpaid Delivered Duty Paid C…" at bounding box center [523, 119] width 169 height 19
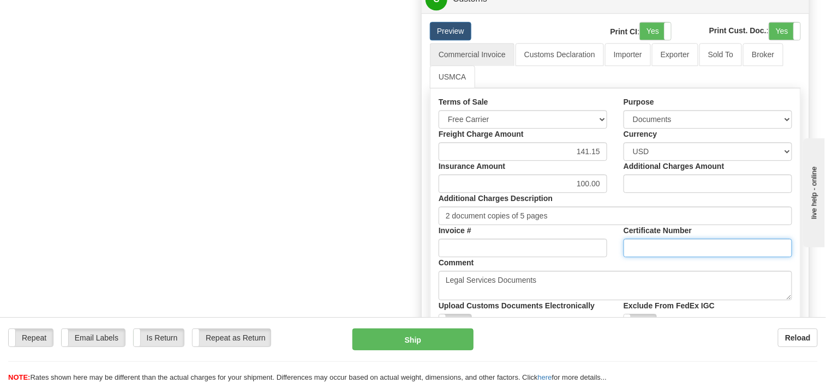
click at [721, 240] on input "Certificate Number" at bounding box center [707, 248] width 169 height 19
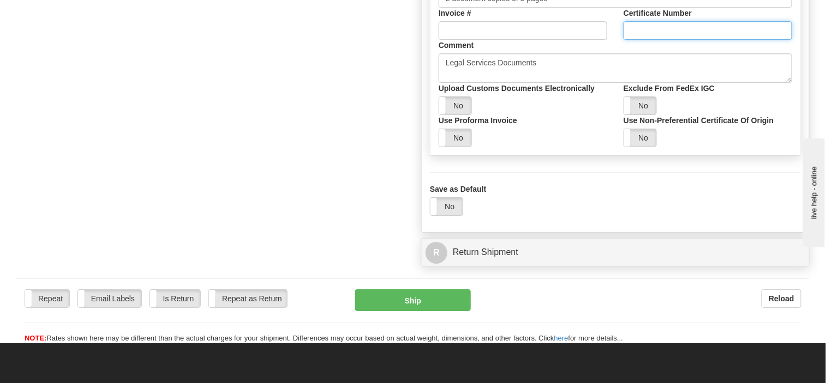
scroll to position [1184, 0]
click at [457, 97] on label "No" at bounding box center [455, 105] width 32 height 17
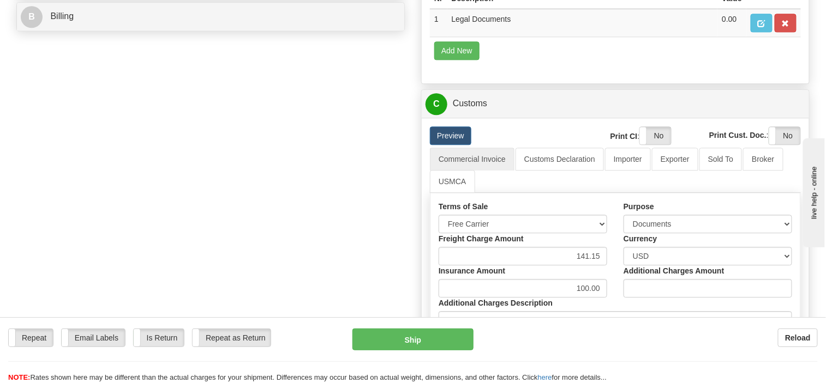
scroll to position [857, 0]
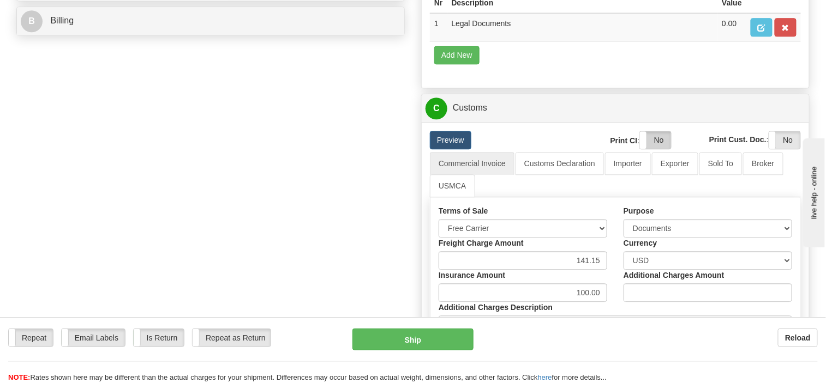
click at [667, 131] on label "No" at bounding box center [655, 139] width 31 height 17
click at [796, 131] on label "No" at bounding box center [784, 139] width 31 height 17
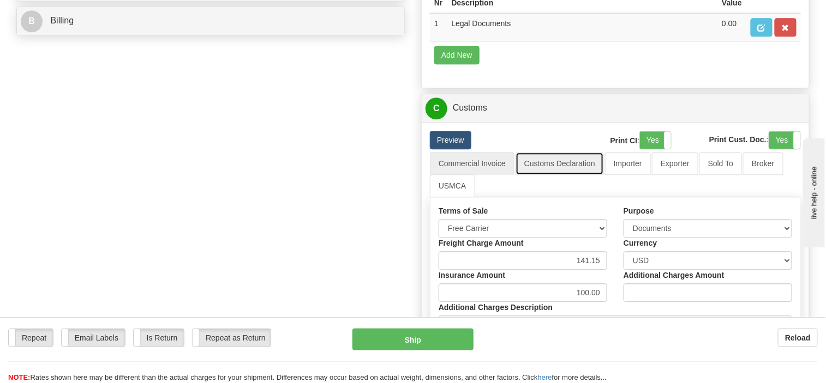
click at [551, 155] on link "Customs Declaration" at bounding box center [559, 163] width 88 height 23
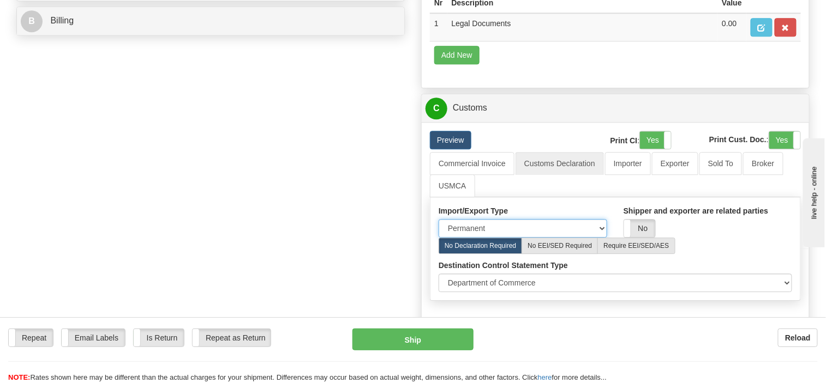
click at [603, 219] on select "Permanent Temporary Repair Return" at bounding box center [523, 228] width 169 height 19
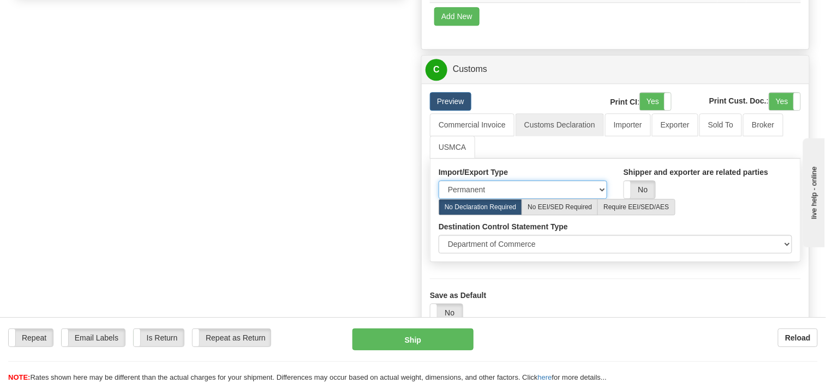
scroll to position [911, 0]
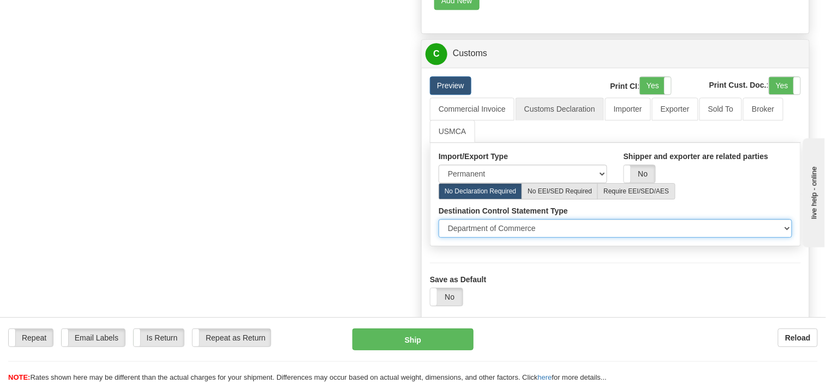
click at [787, 219] on select "Department of Commerce Department of State Department of Commerce and State" at bounding box center [615, 228] width 353 height 19
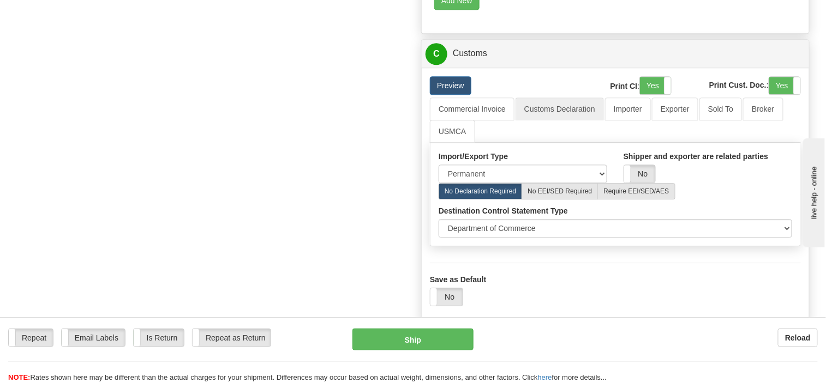
click at [719, 183] on div "No Declaration Required No EEI/SED Required Require EEI/SED/AES" at bounding box center [615, 191] width 370 height 16
click at [626, 98] on link "Importer" at bounding box center [628, 109] width 46 height 23
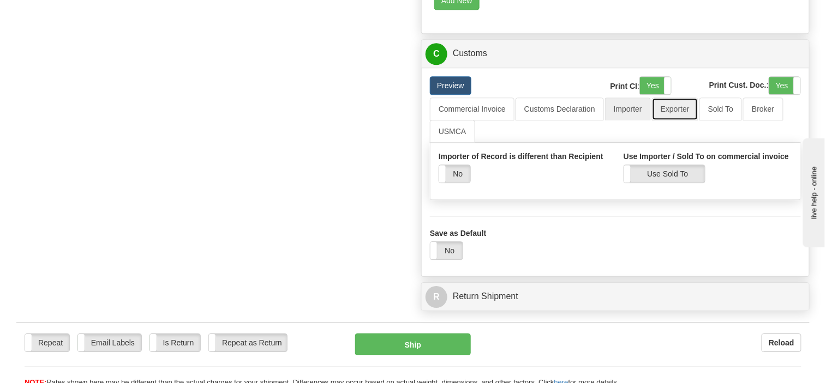
click at [667, 102] on link "Exporter" at bounding box center [675, 109] width 46 height 23
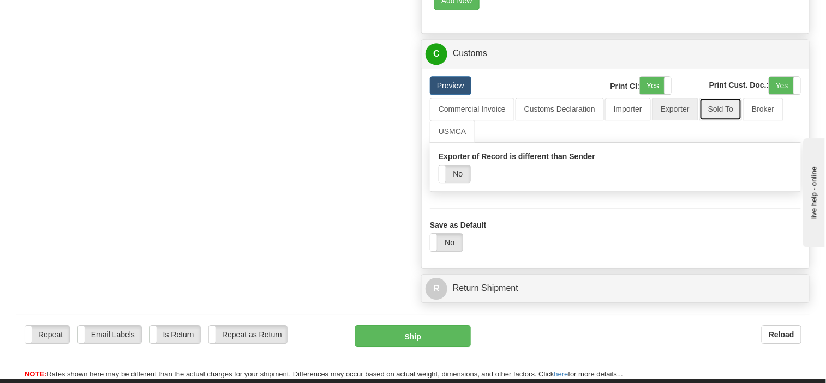
click at [709, 104] on link "Sold To" at bounding box center [720, 109] width 43 height 23
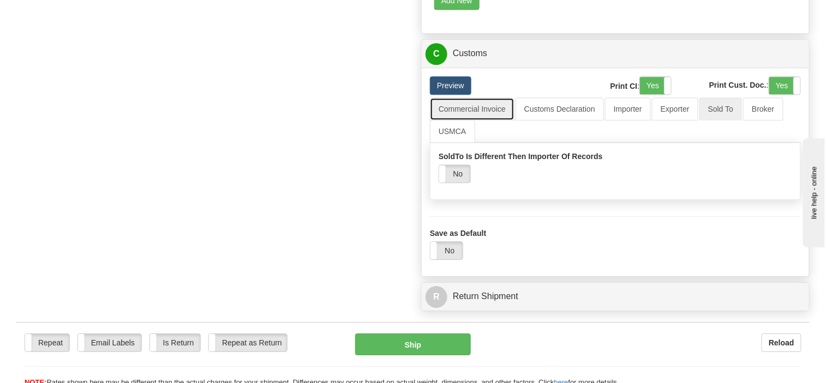
click at [479, 98] on link "Commercial Invoice" at bounding box center [472, 109] width 85 height 23
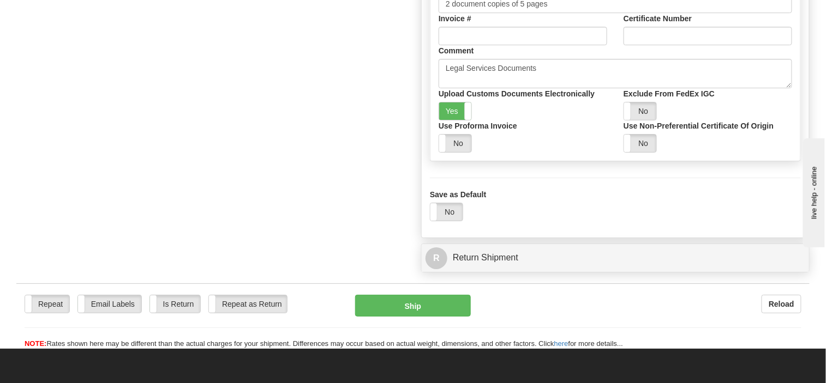
scroll to position [1239, 0]
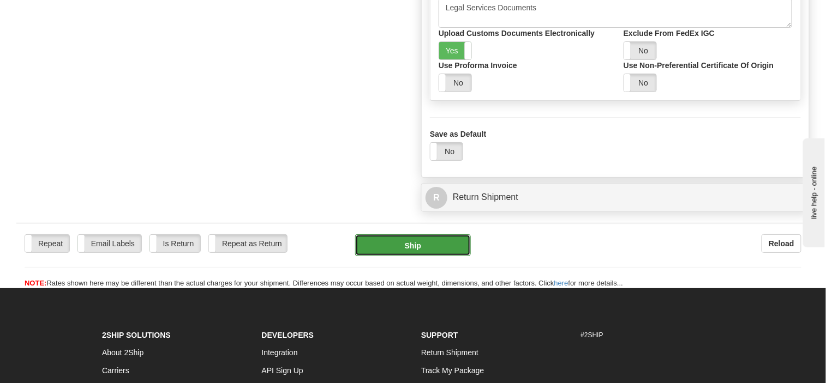
click at [405, 235] on button "Ship" at bounding box center [413, 246] width 116 height 22
type input "03"
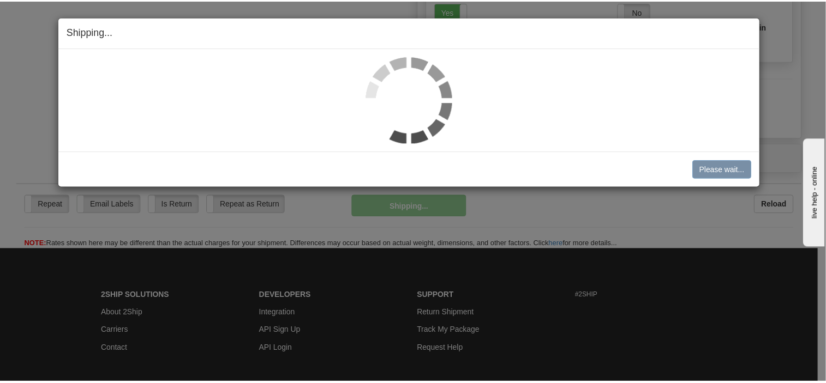
scroll to position [980, 0]
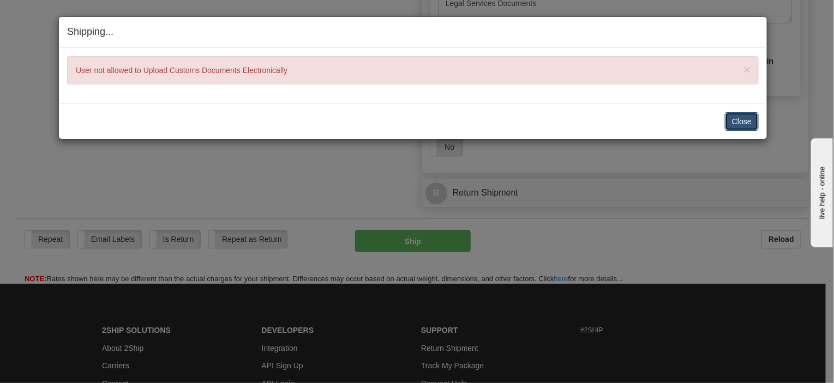
click at [734, 117] on button "Close" at bounding box center [742, 121] width 34 height 19
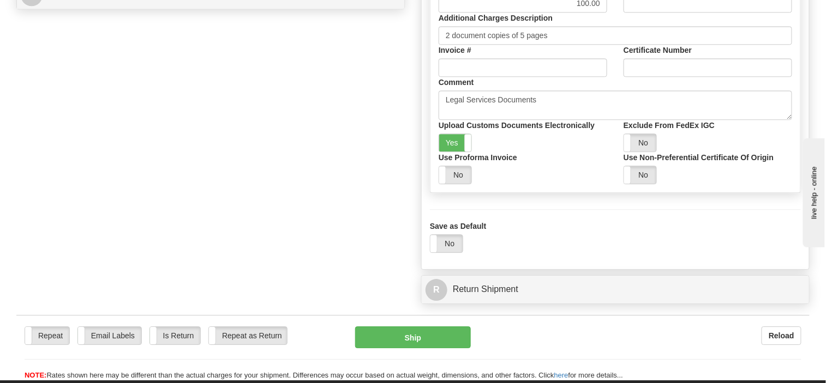
scroll to position [871, 0]
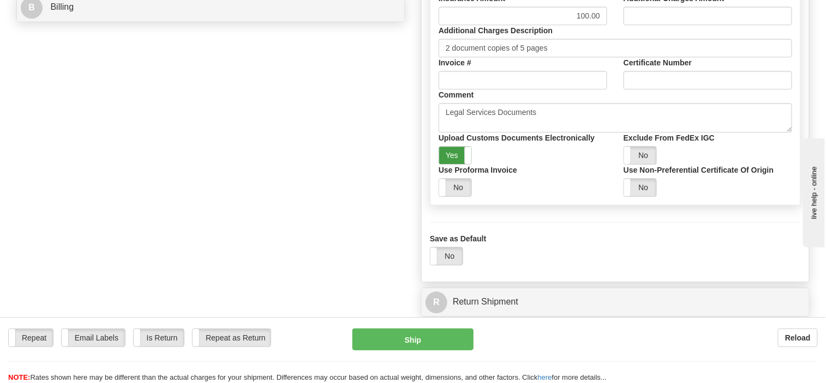
click at [448, 147] on label "Yes" at bounding box center [455, 155] width 32 height 17
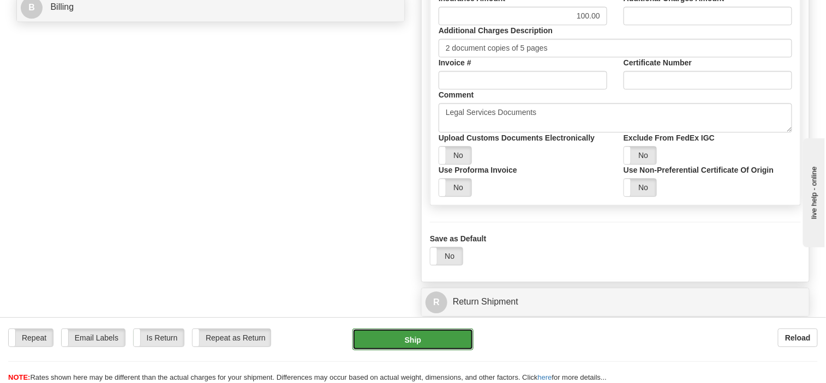
click at [422, 342] on button "Ship" at bounding box center [412, 340] width 121 height 22
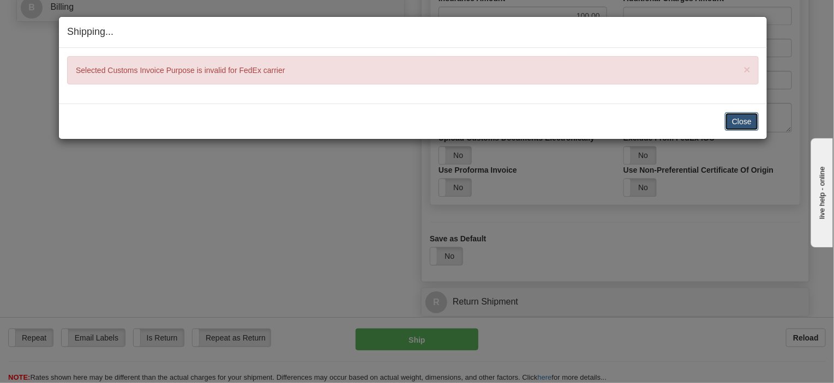
click at [743, 119] on button "Close" at bounding box center [742, 121] width 34 height 19
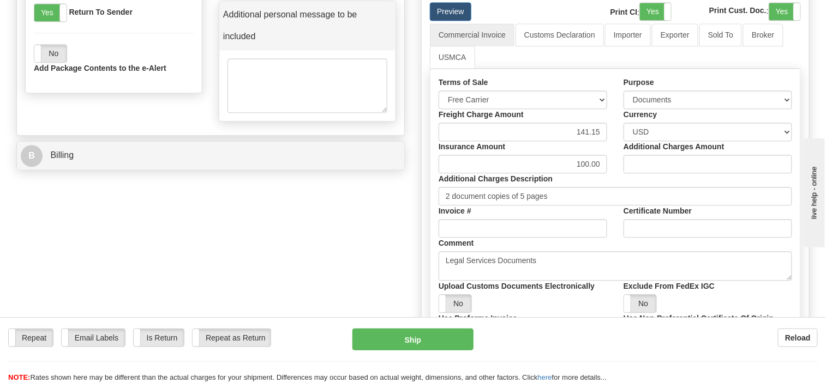
scroll to position [707, 0]
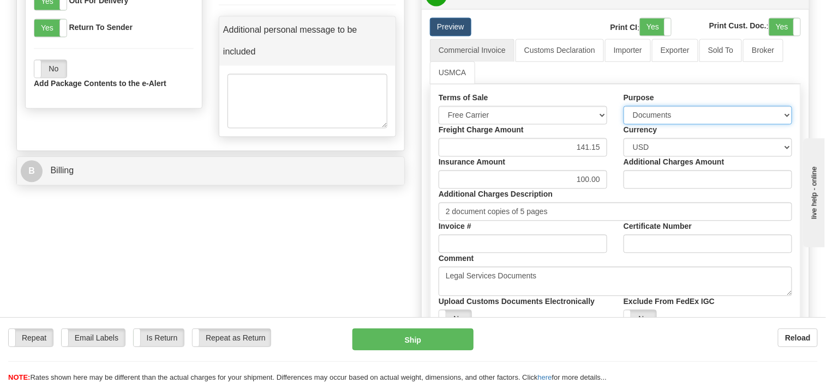
click at [789, 107] on select "Sold Not Sold Gift Sample Repair and Return Personal Effects Merchandise Danger…" at bounding box center [707, 115] width 169 height 19
click at [623, 106] on select "Sold Not Sold Gift Sample Repair and Return Personal Effects Merchandise Danger…" at bounding box center [707, 115] width 169 height 19
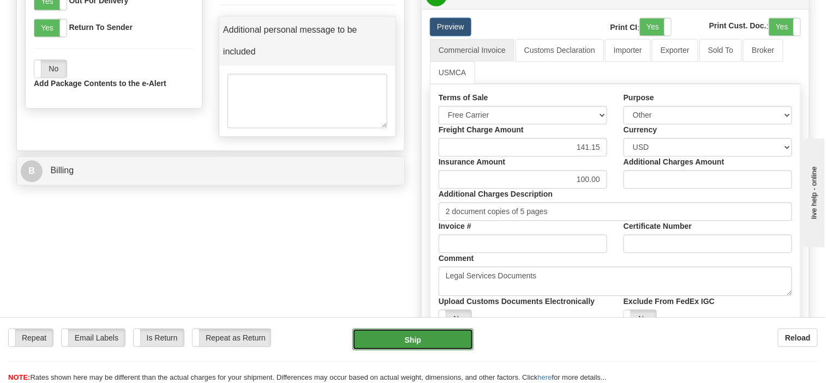
click at [421, 341] on button "Ship" at bounding box center [412, 340] width 121 height 22
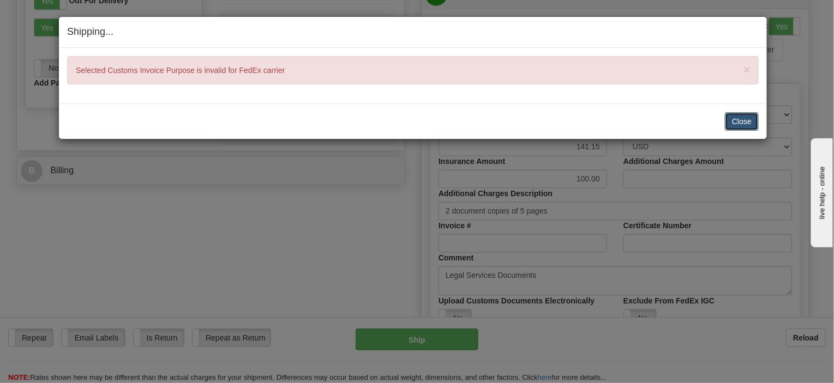
click at [741, 113] on button "Close" at bounding box center [742, 121] width 34 height 19
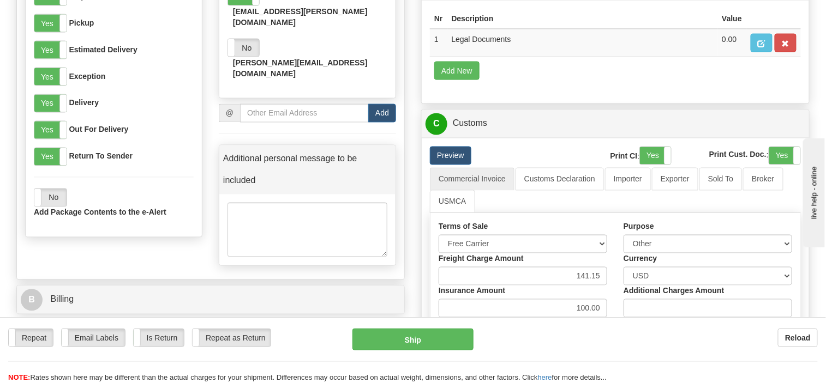
scroll to position [598, 0]
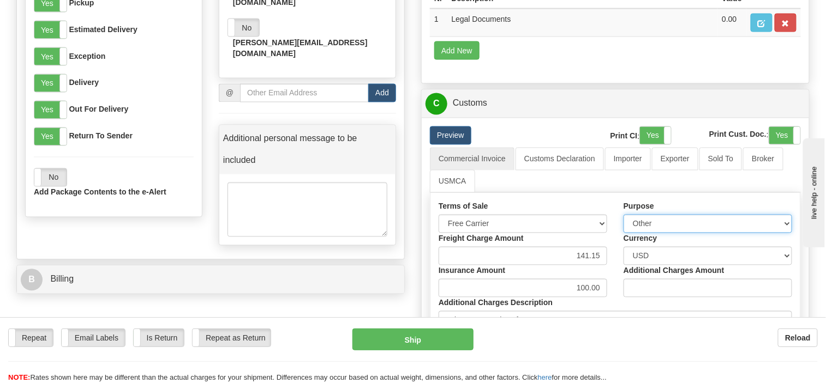
click at [735, 220] on select "Sold Not Sold Gift Sample Repair and Return Personal Effects Merchandise Danger…" at bounding box center [707, 224] width 169 height 19
select select "11"
click at [623, 215] on select "Sold Not Sold Gift Sample Repair and Return Personal Effects Merchandise Danger…" at bounding box center [707, 224] width 169 height 19
click at [615, 280] on div "Additional Charges Amount" at bounding box center [707, 282] width 185 height 32
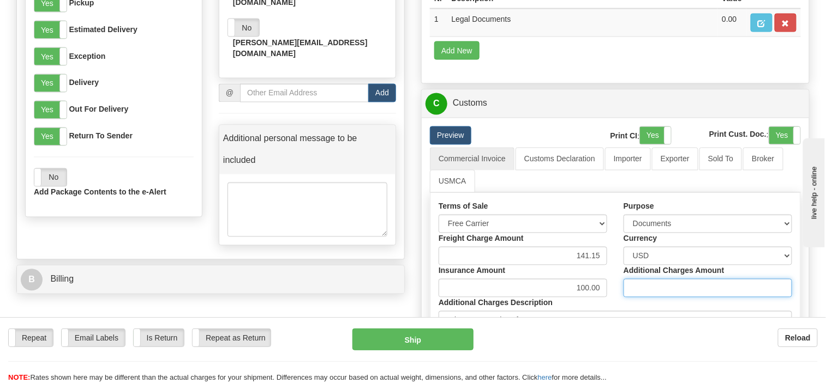
click at [645, 281] on input "Additional Charges Amount" at bounding box center [707, 288] width 169 height 19
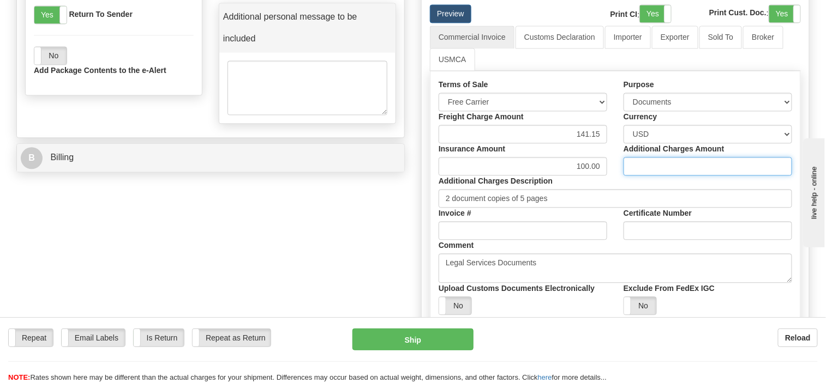
scroll to position [707, 0]
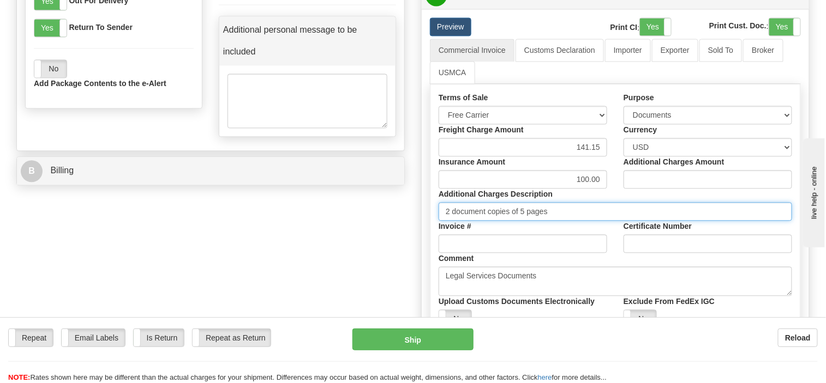
click at [623, 209] on input "2 document copies of 5 pages" at bounding box center [615, 211] width 353 height 19
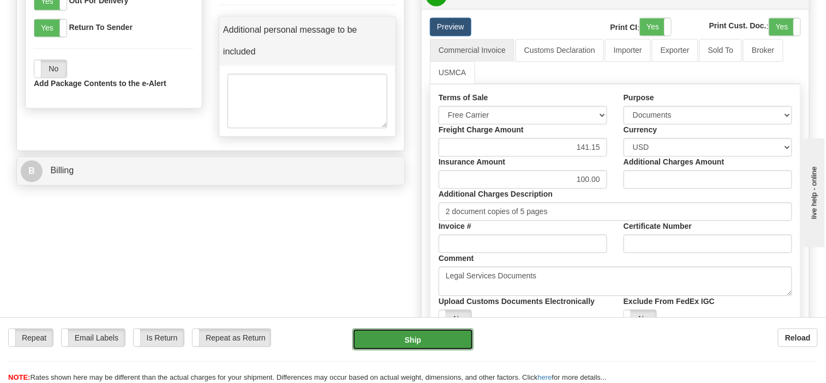
click at [422, 334] on button "Ship" at bounding box center [412, 340] width 121 height 22
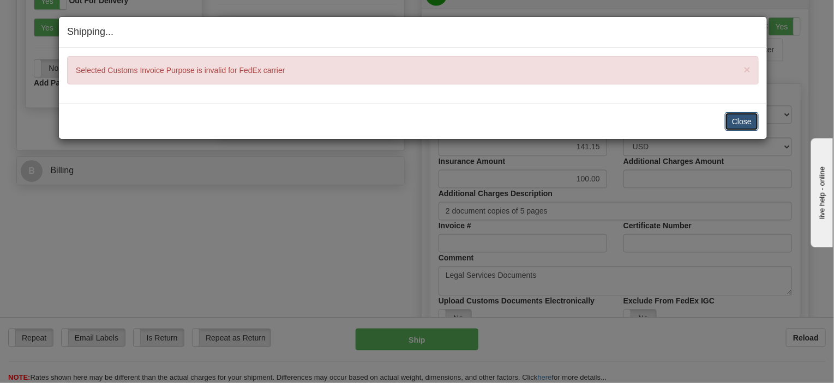
click at [744, 120] on button "Close" at bounding box center [742, 121] width 34 height 19
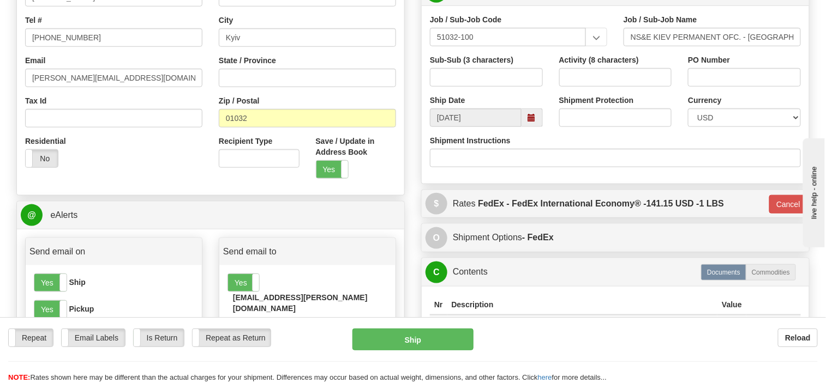
scroll to position [271, 0]
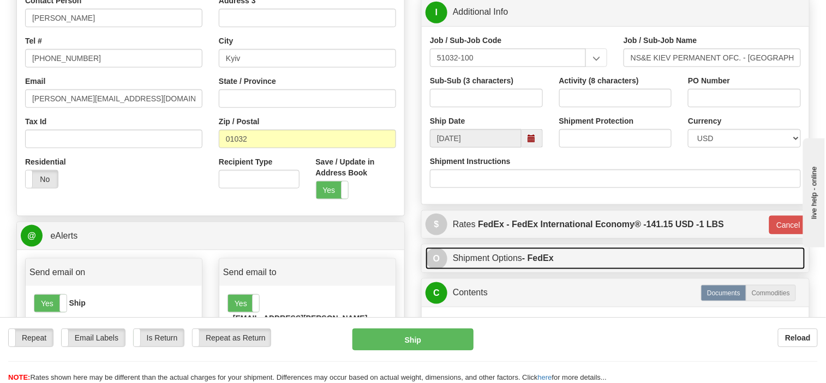
click at [573, 251] on link "O Shipment Options - FedEx" at bounding box center [615, 259] width 380 height 22
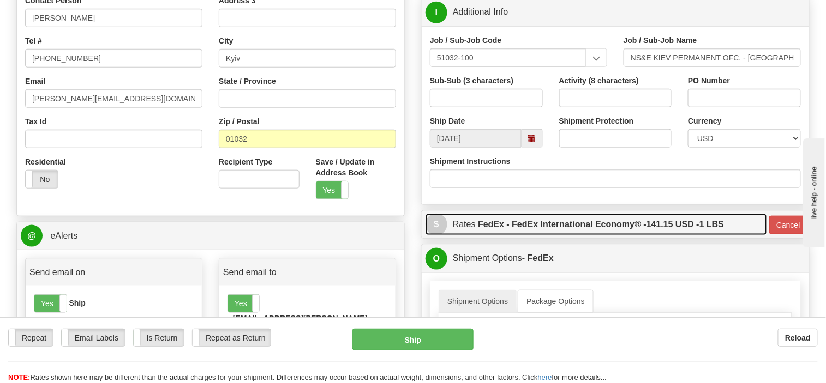
click at [595, 223] on label "FedEx - FedEx International Economy® - 141.15 USD - 1 LBS" at bounding box center [601, 225] width 246 height 22
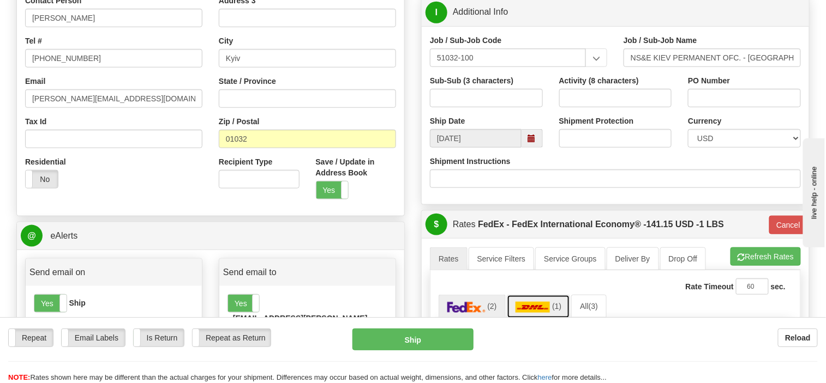
click at [537, 302] on img at bounding box center [532, 307] width 35 height 11
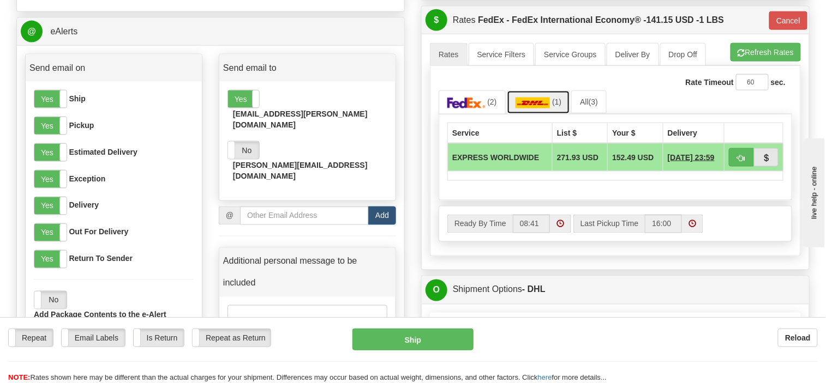
scroll to position [489, 0]
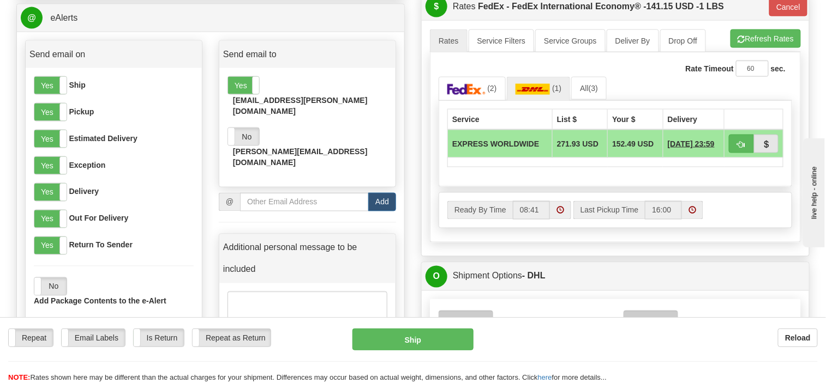
click at [525, 138] on td "EXPRESS WORLDWIDE" at bounding box center [500, 144] width 105 height 28
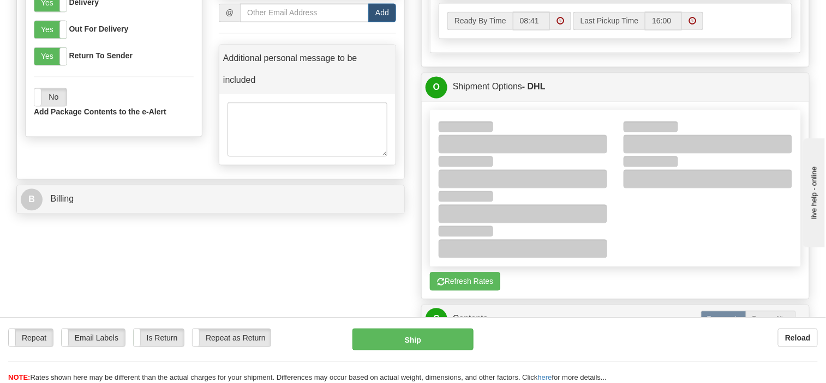
scroll to position [707, 0]
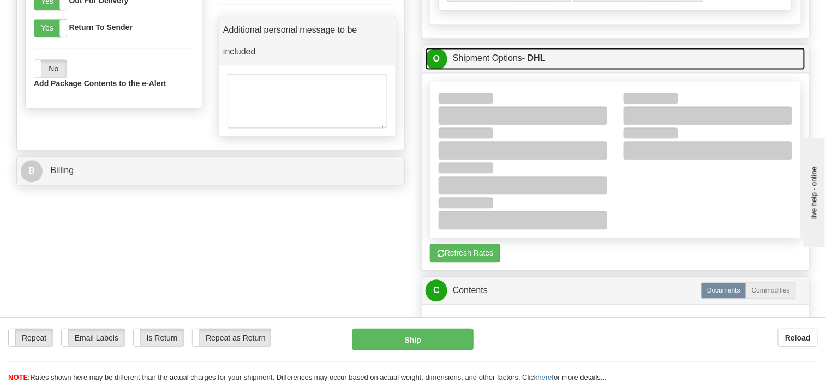
click at [597, 50] on link "O Shipment Options - DHL" at bounding box center [615, 58] width 380 height 22
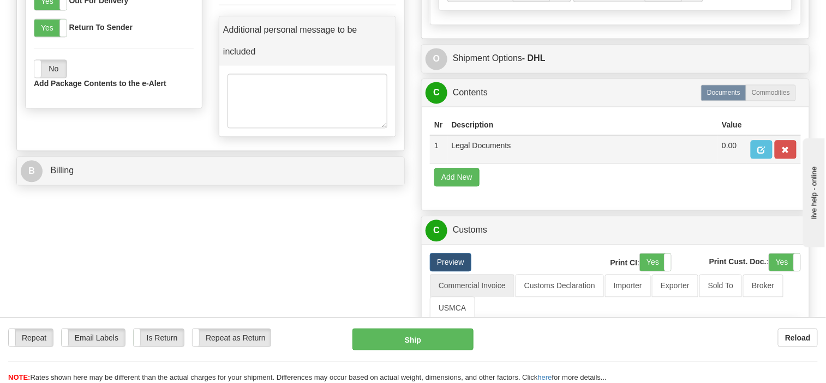
click at [573, 145] on td "Legal Documents" at bounding box center [582, 149] width 271 height 28
click at [764, 147] on span "button" at bounding box center [762, 150] width 8 height 7
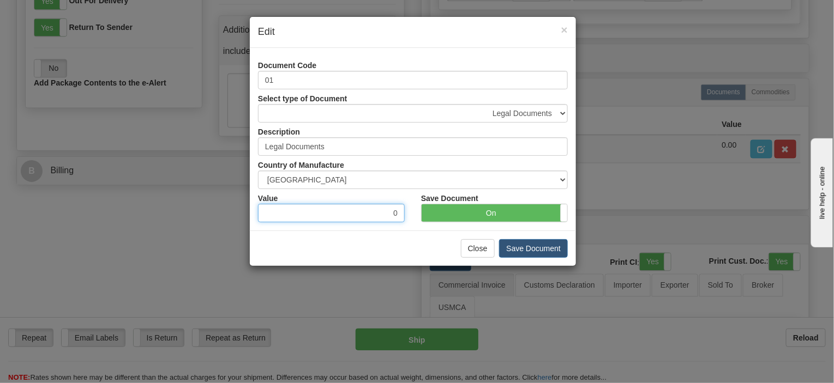
click at [377, 213] on input "0" at bounding box center [331, 213] width 147 height 19
type input "100.00"
click at [530, 247] on button "Save Document" at bounding box center [533, 248] width 69 height 19
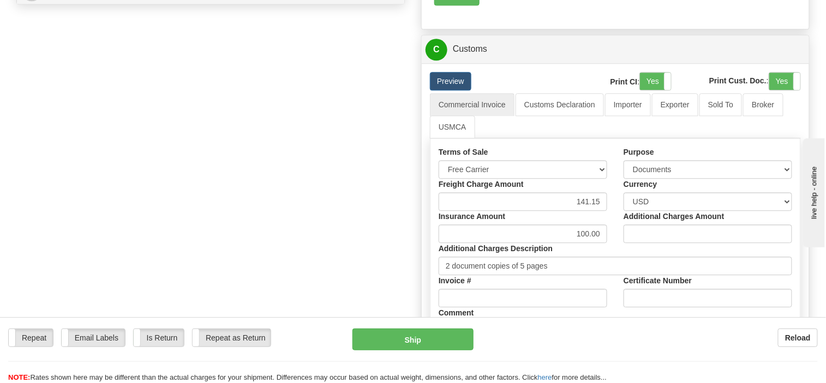
scroll to position [925, 0]
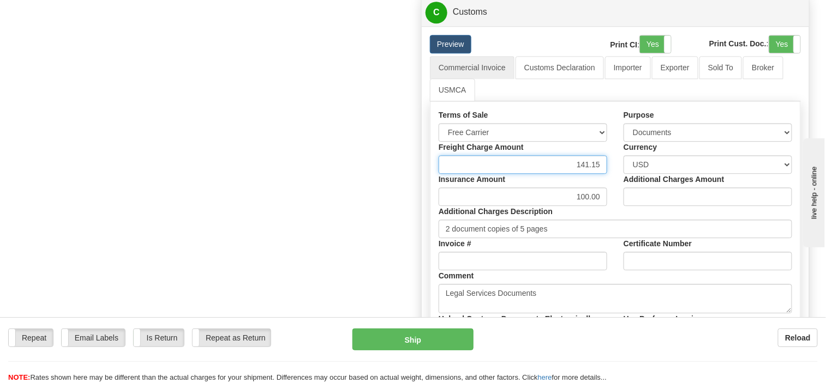
drag, startPoint x: 579, startPoint y: 154, endPoint x: 625, endPoint y: 154, distance: 45.3
click at [625, 154] on div "Terms of Sale Free Carrier Free On Board Ex Works Delivered Duty Unpaid Deliver…" at bounding box center [615, 244] width 370 height 268
type input "152.49"
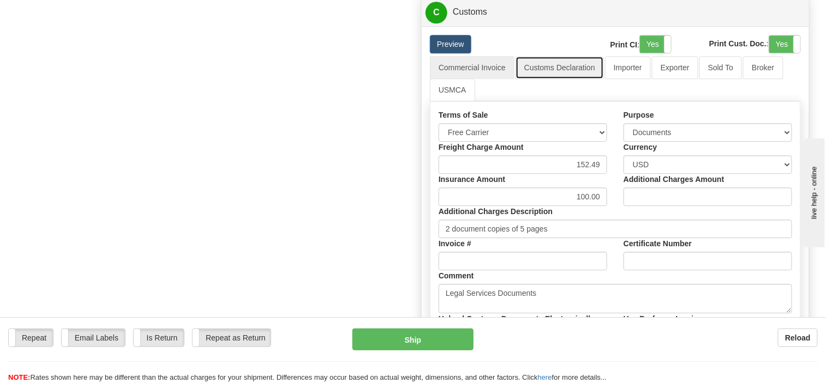
click at [564, 56] on link "Customs Declaration" at bounding box center [559, 67] width 88 height 23
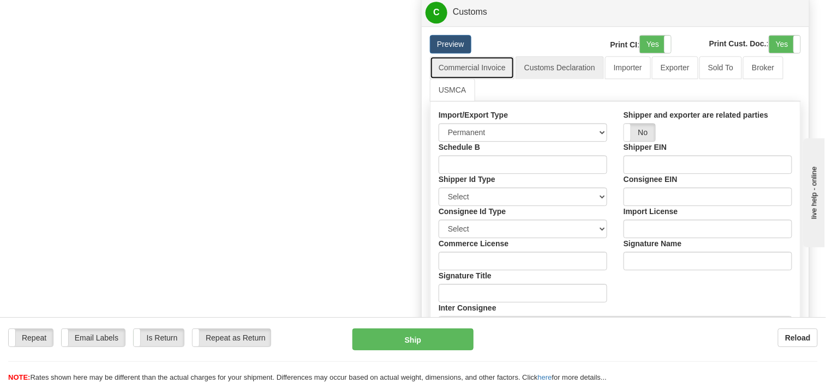
click at [479, 60] on link "Commercial Invoice" at bounding box center [472, 67] width 85 height 23
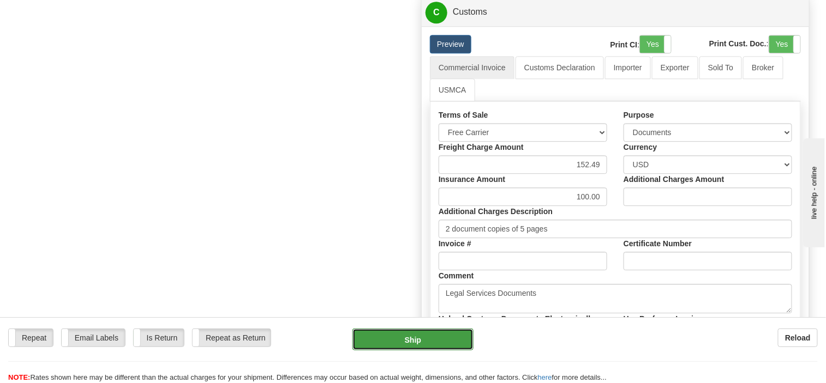
click at [424, 339] on button "Ship" at bounding box center [412, 340] width 121 height 22
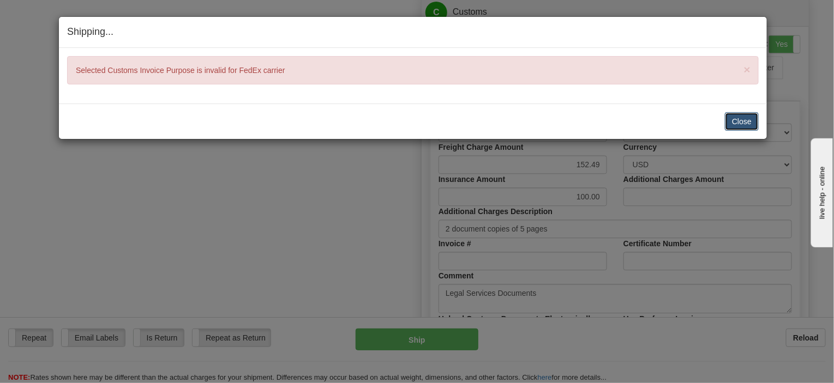
click at [748, 119] on button "Close" at bounding box center [742, 121] width 34 height 19
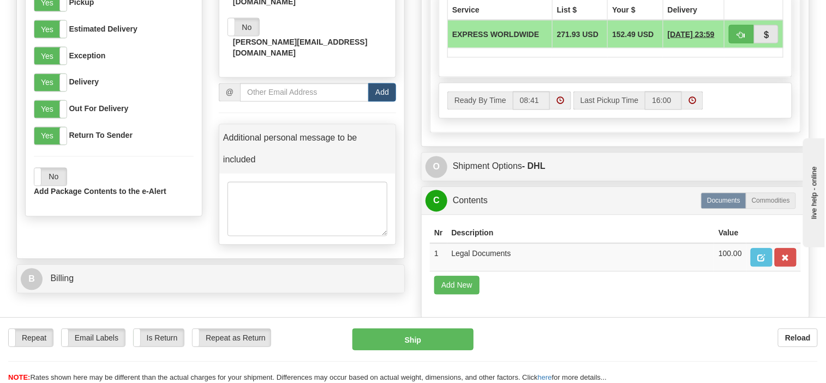
scroll to position [489, 0]
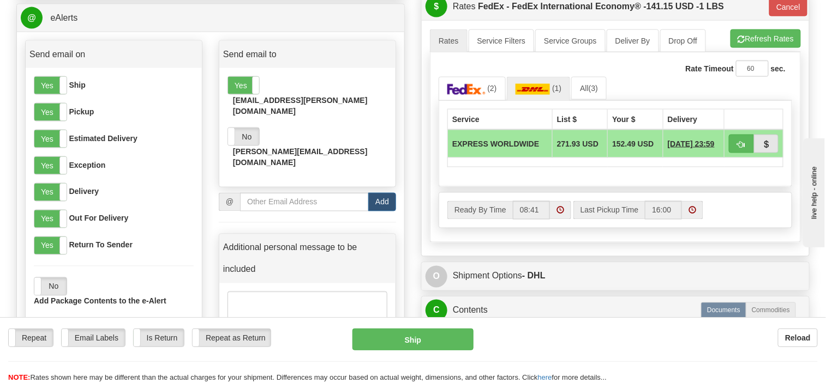
click at [521, 137] on td "EXPRESS WORLDWIDE" at bounding box center [500, 144] width 105 height 28
click at [597, 254] on div "P Packages 1 Packages - Weight: 1.00 Lbs Shipment Level Shipm. Package Level Pa…" at bounding box center [615, 282] width 405 height 1315
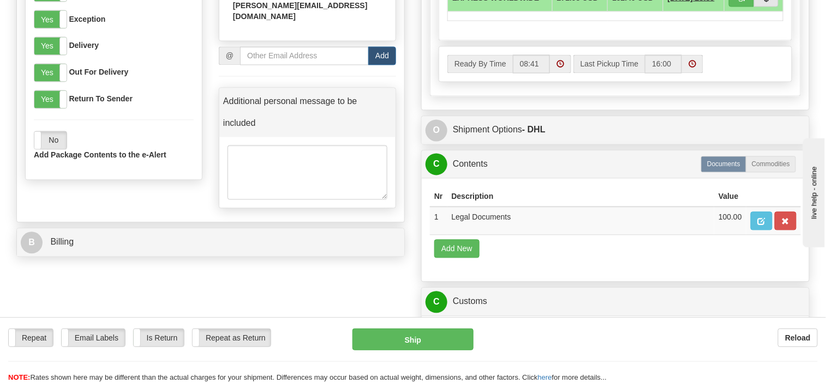
scroll to position [652, 0]
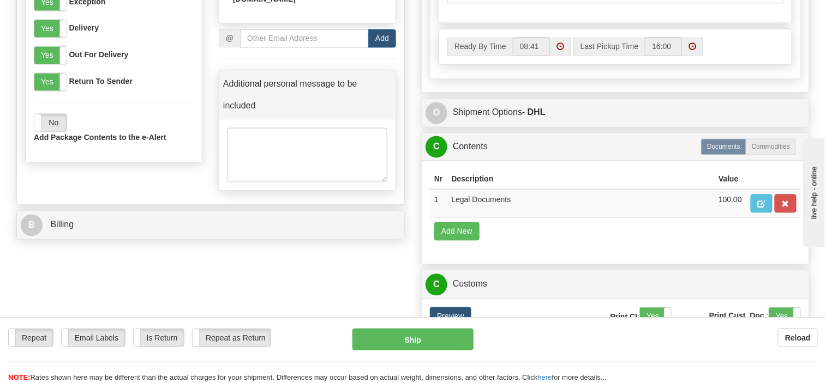
click at [579, 178] on th "Description" at bounding box center [580, 180] width 267 height 20
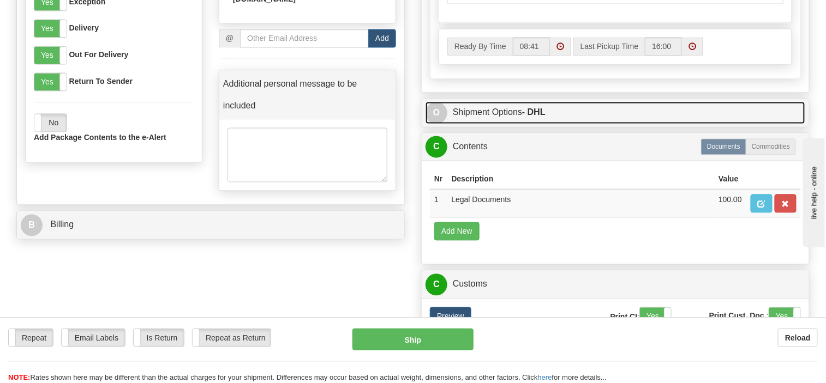
click at [589, 106] on link "O Shipment Options - DHL" at bounding box center [615, 113] width 380 height 22
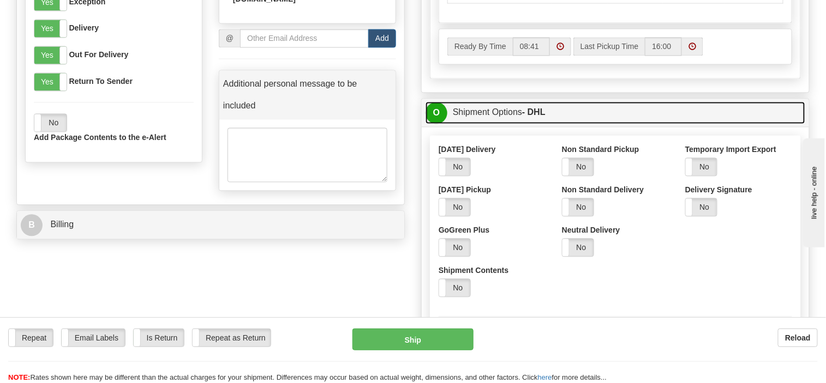
click at [589, 106] on link "O Shipment Options - DHL" at bounding box center [615, 113] width 380 height 22
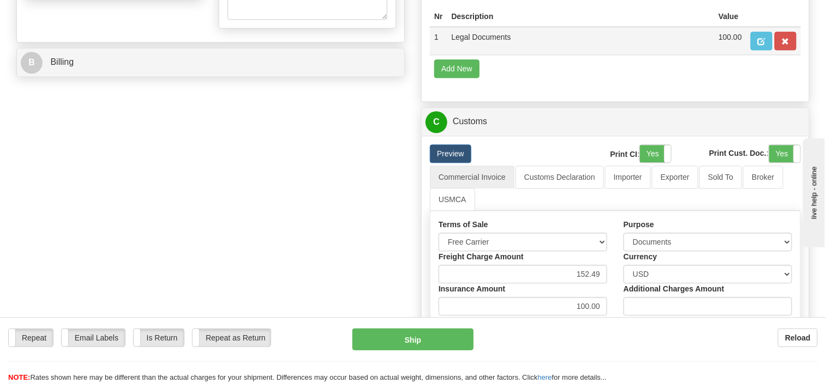
scroll to position [816, 0]
click at [584, 199] on ul "Commercial Invoice Customs Declaration Importer Exporter Sold To Broker USMCA" at bounding box center [615, 187] width 371 height 45
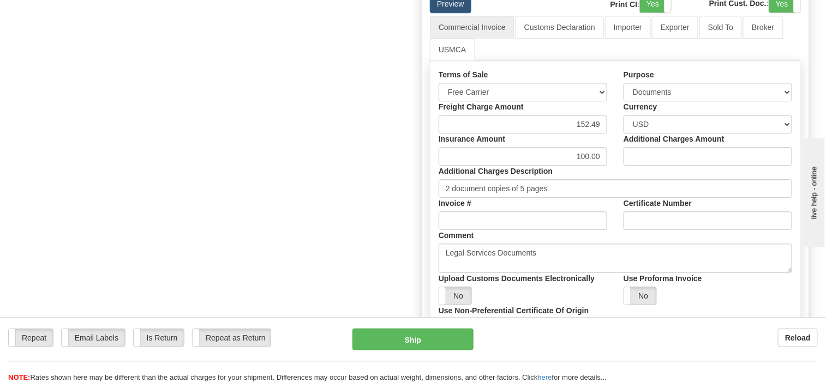
scroll to position [980, 0]
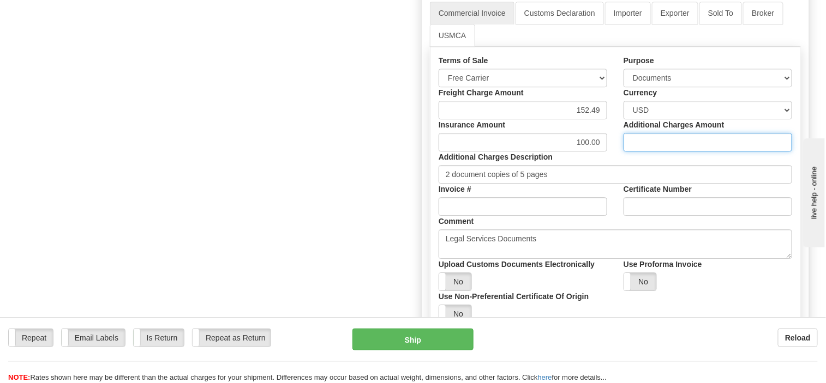
click at [729, 133] on input "Additional Charges Amount" at bounding box center [707, 142] width 169 height 19
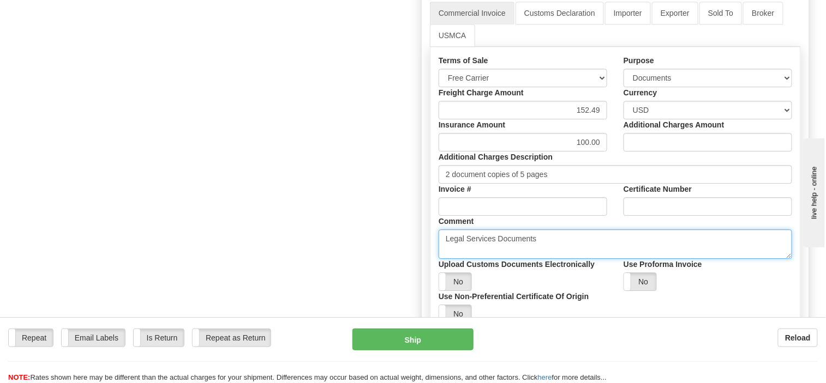
click at [557, 230] on textarea "Legal Services Documents" at bounding box center [615, 244] width 353 height 29
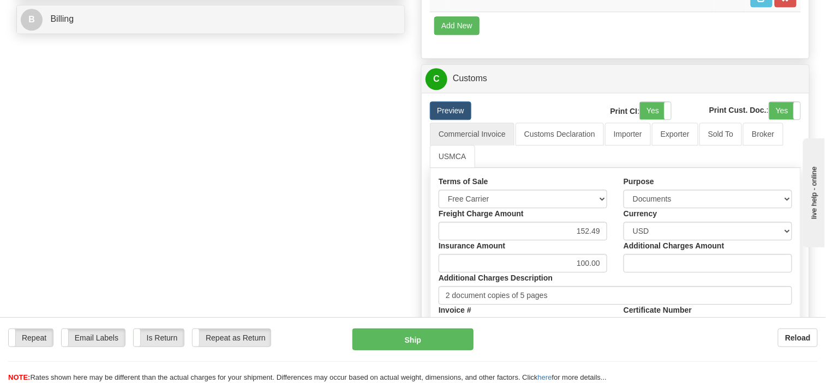
scroll to position [925, 0]
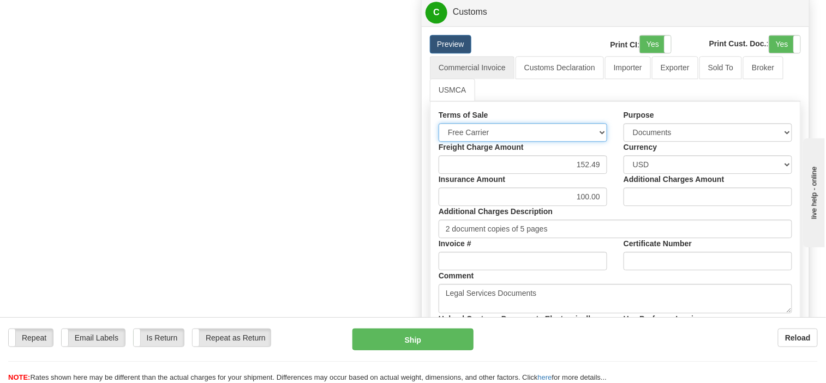
click at [604, 123] on select "Free Carrier Free On Board Ex Works Delivered Duty Unpaid Delivered Duty Paid C…" at bounding box center [523, 132] width 169 height 19
click at [439, 123] on select "Free Carrier Free On Board Ex Works Delivered Duty Unpaid Delivered Duty Paid C…" at bounding box center [523, 132] width 169 height 19
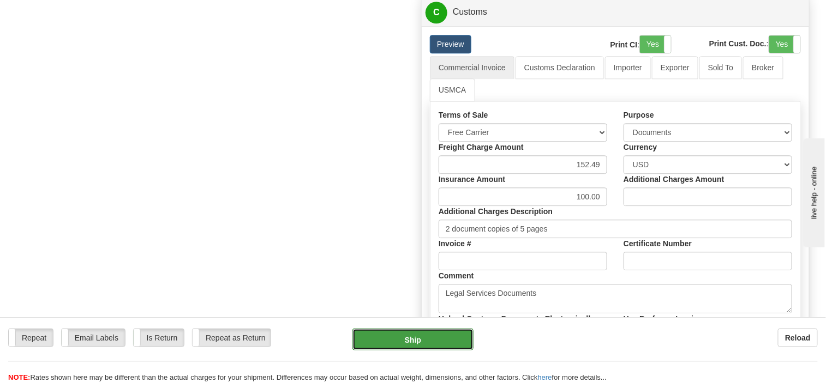
click at [439, 343] on button "Ship" at bounding box center [412, 340] width 121 height 22
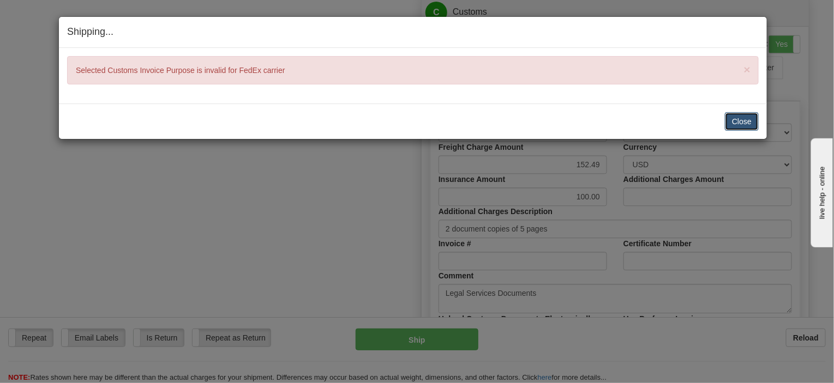
click at [741, 120] on button "Close" at bounding box center [742, 121] width 34 height 19
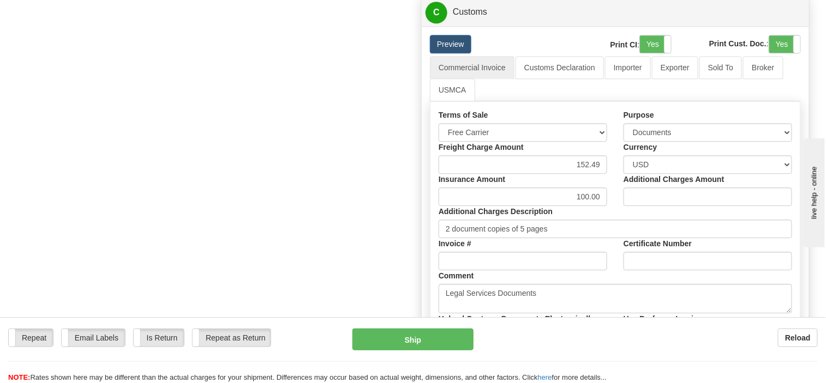
click at [452, 79] on link "USMCA" at bounding box center [452, 90] width 45 height 23
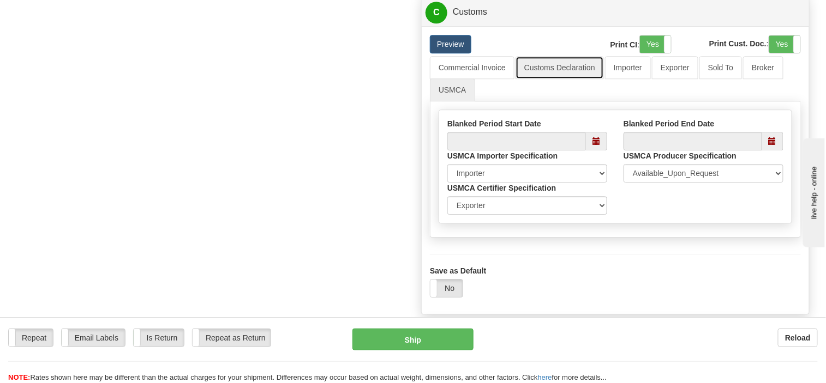
click at [547, 56] on link "Customs Declaration" at bounding box center [559, 67] width 88 height 23
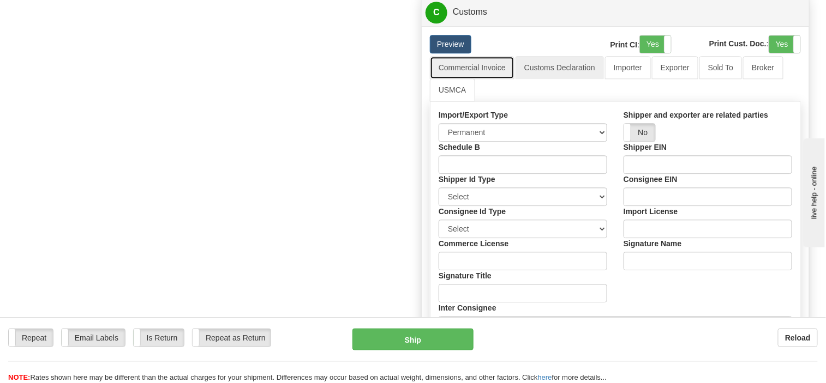
click at [473, 63] on link "Commercial Invoice" at bounding box center [472, 67] width 85 height 23
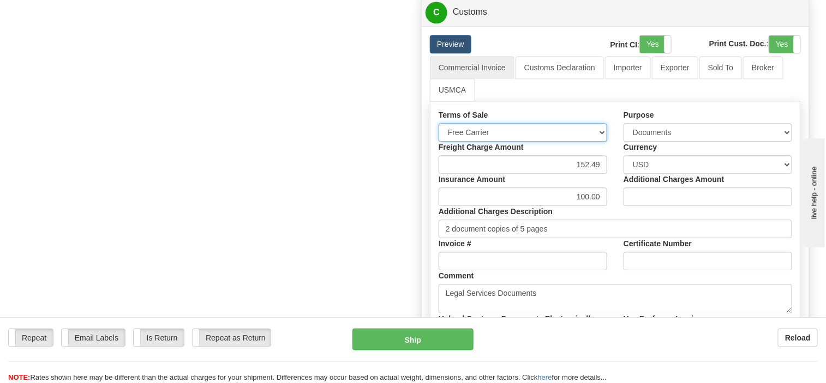
click at [600, 123] on select "Free Carrier Free On Board Ex Works Delivered Duty Unpaid Delivered Duty Paid C…" at bounding box center [523, 132] width 169 height 19
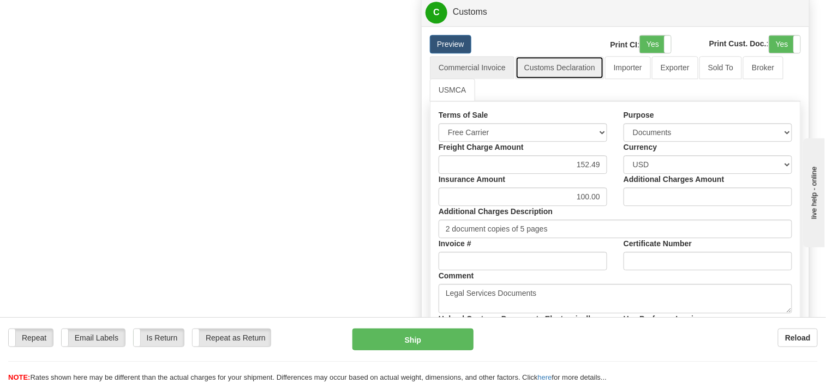
click at [556, 57] on link "Customs Declaration" at bounding box center [559, 67] width 88 height 23
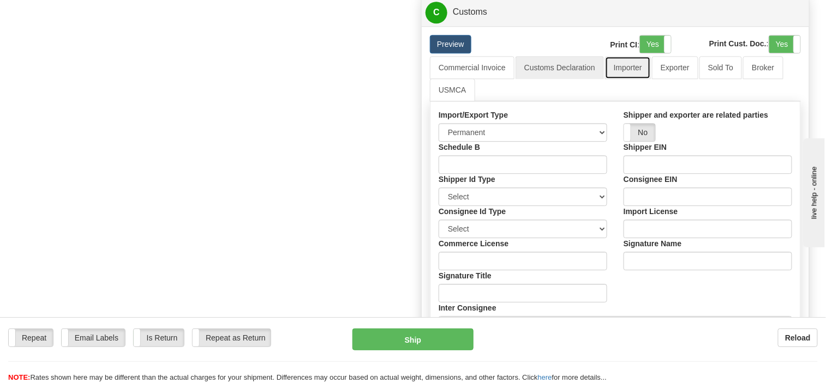
click at [626, 56] on link "Importer" at bounding box center [628, 67] width 46 height 23
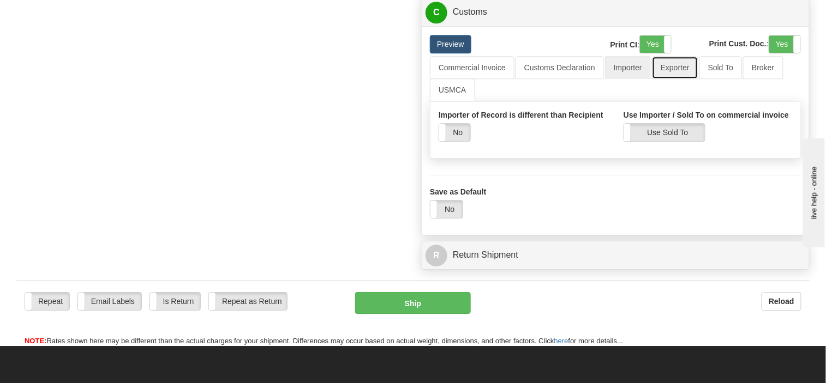
click at [679, 58] on link "Exporter" at bounding box center [675, 67] width 46 height 23
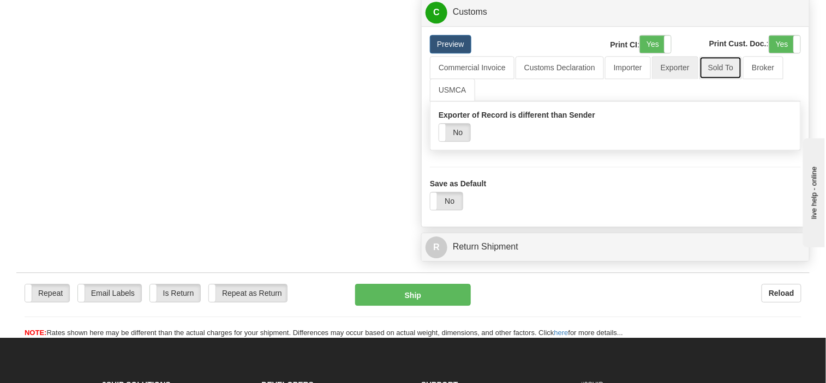
click at [719, 56] on link "Sold To" at bounding box center [720, 67] width 43 height 23
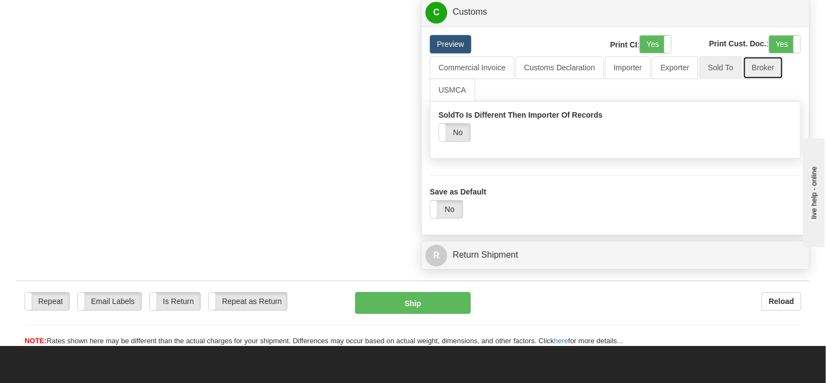
click at [759, 58] on link "Broker" at bounding box center [763, 67] width 40 height 23
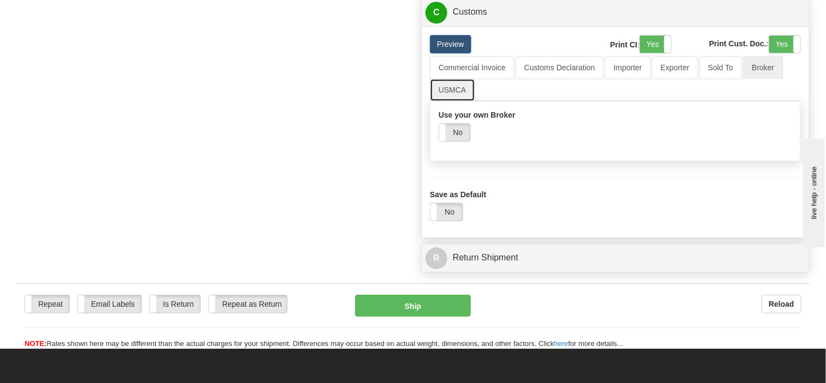
click at [454, 79] on link "USMCA" at bounding box center [452, 90] width 45 height 23
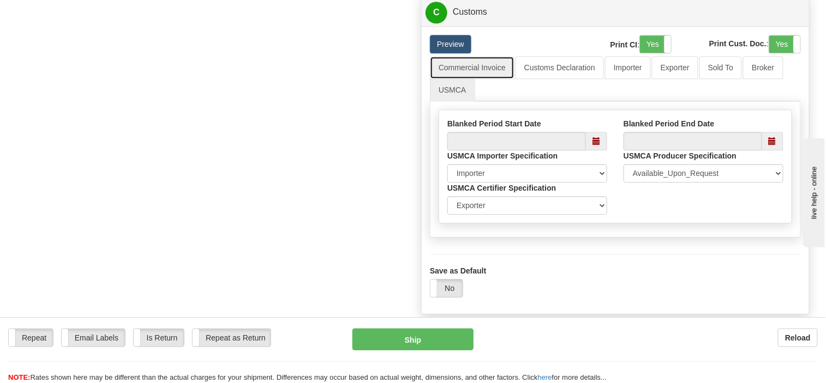
click at [453, 58] on link "Commercial Invoice" at bounding box center [472, 67] width 85 height 23
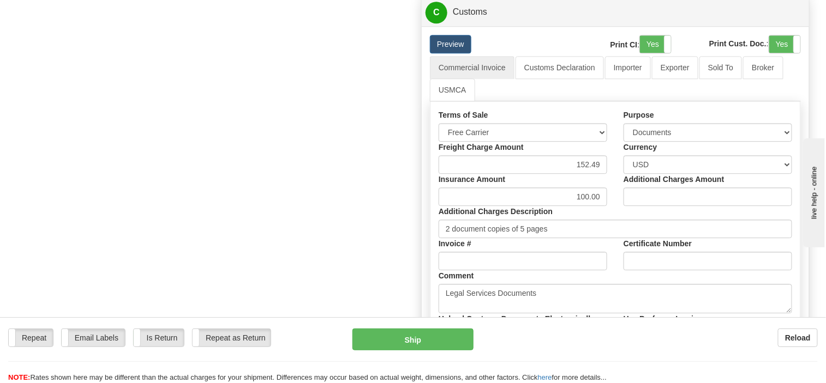
click at [675, 339] on div "Reload" at bounding box center [654, 338] width 328 height 19
click at [411, 346] on button "Ship" at bounding box center [412, 340] width 121 height 22
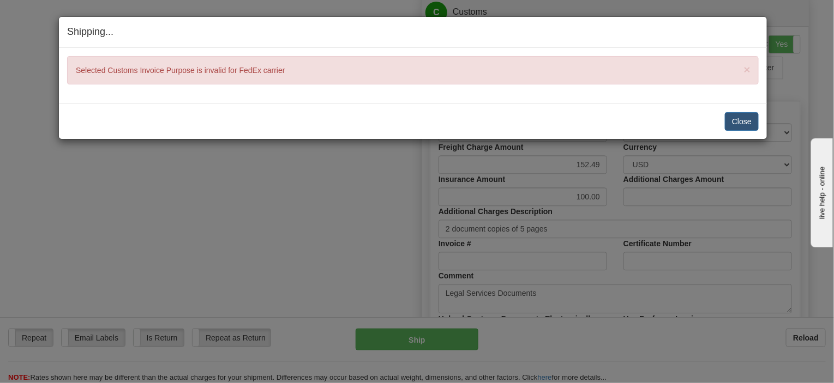
click at [760, 121] on div "Close Cancel Cancel Shipment and Quit Pickup Quit Pickup ONLY" at bounding box center [413, 121] width 708 height 35
click at [734, 121] on button "Close" at bounding box center [742, 121] width 34 height 19
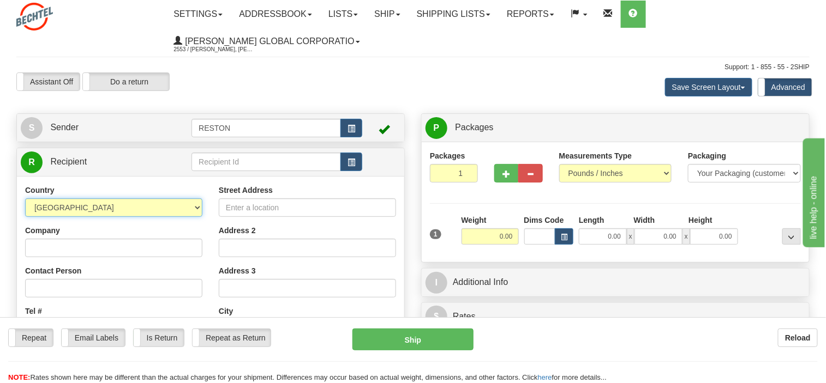
click at [197, 207] on select "AFGHANISTAN ALAND ISLANDS ALBANIA ALGERIA AMERICAN SAMOA ANDORRA ANGOLA ANGUILL…" at bounding box center [113, 208] width 177 height 19
select select "UA"
click at [25, 199] on select "AFGHANISTAN ALAND ISLANDS ALBANIA ALGERIA AMERICAN SAMOA ANDORRA ANGOLA ANGUILL…" at bounding box center [113, 208] width 177 height 19
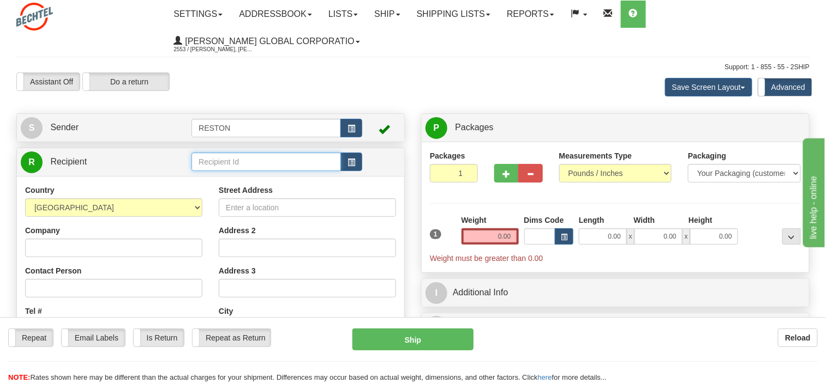
click at [238, 161] on input "text" at bounding box center [265, 162] width 149 height 19
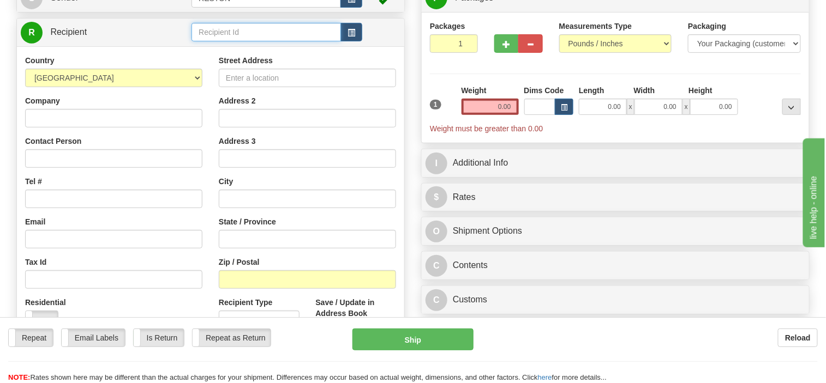
scroll to position [109, 0]
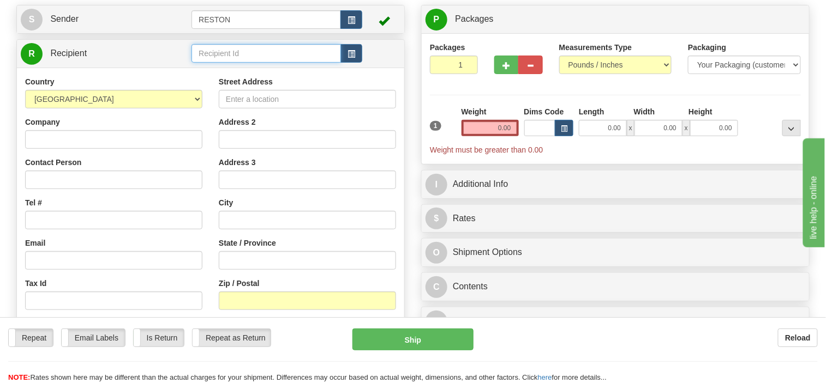
click at [225, 50] on input "text" at bounding box center [265, 53] width 149 height 19
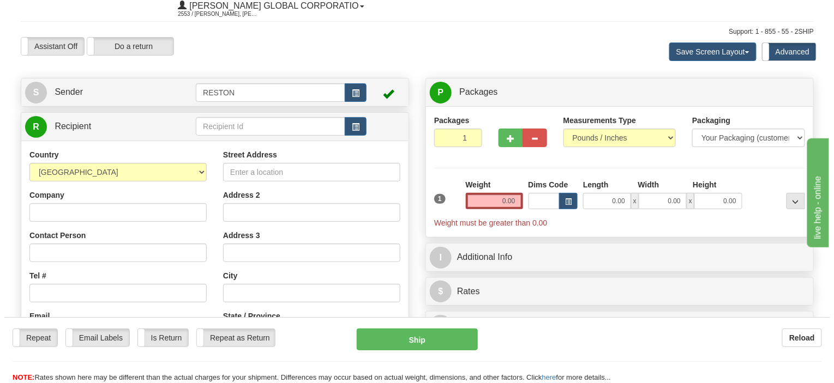
scroll to position [0, 0]
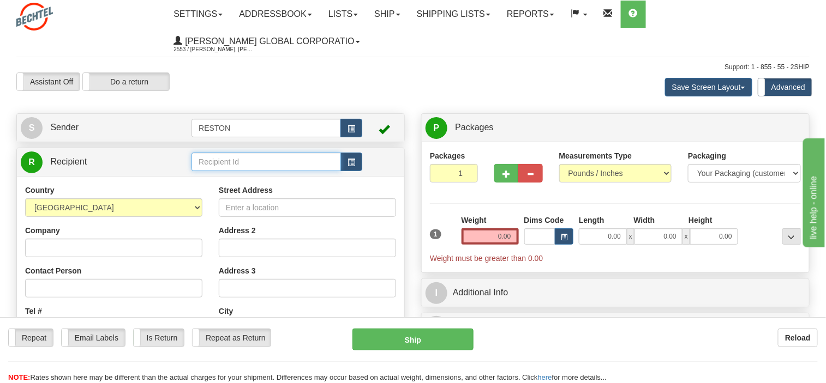
click at [226, 159] on input "text" at bounding box center [265, 162] width 149 height 19
click at [250, 163] on input "text" at bounding box center [265, 162] width 149 height 19
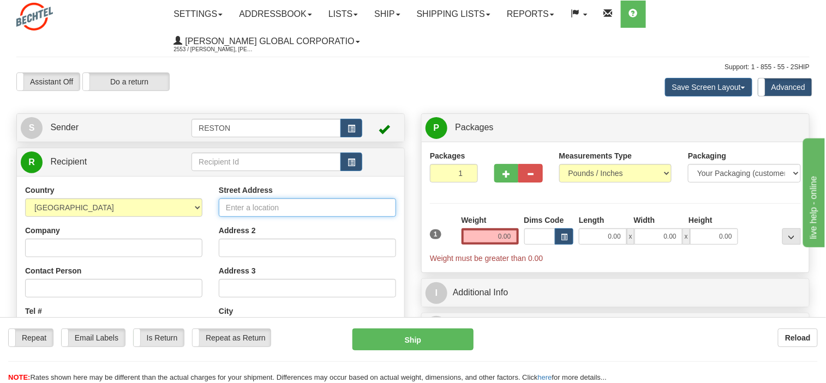
click at [257, 208] on input "Street Address" at bounding box center [307, 208] width 177 height 19
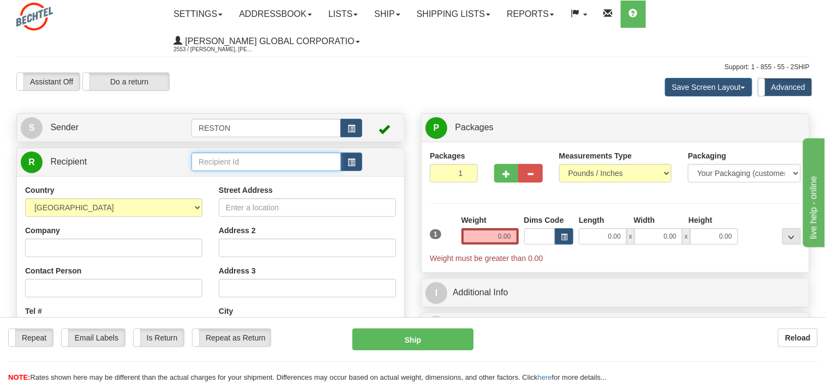
click at [239, 161] on input "text" at bounding box center [265, 162] width 149 height 19
click at [272, 158] on input "Ukraine" at bounding box center [265, 162] width 149 height 19
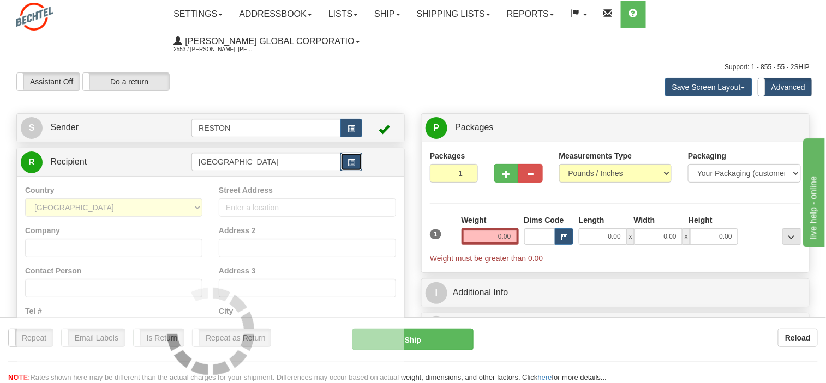
click at [351, 163] on span "button" at bounding box center [351, 162] width 8 height 7
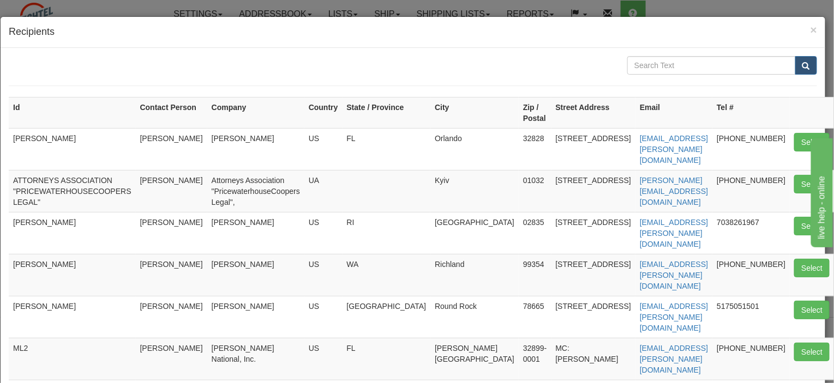
drag, startPoint x: 253, startPoint y: 173, endPoint x: 148, endPoint y: 178, distance: 104.8
click at [252, 173] on td "Attorneys Association "PricewaterhouseCoopers Legal"," at bounding box center [255, 191] width 97 height 42
click at [794, 175] on button "Select" at bounding box center [811, 184] width 35 height 19
type input "ATTORNEYS ASSOCIATION "PRICEWATERHOUSECOOPERS LEGAL""
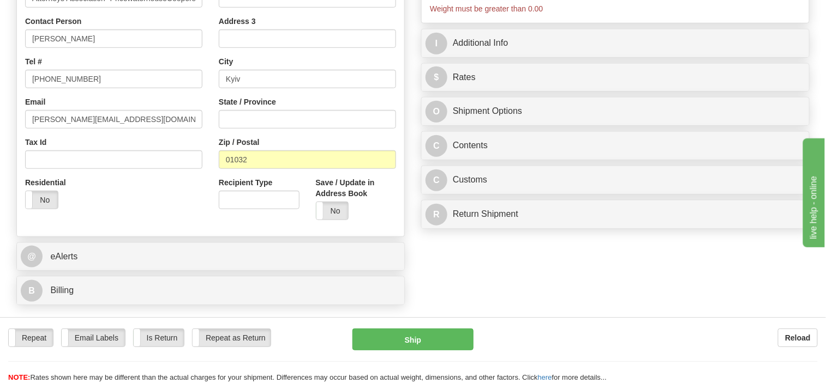
scroll to position [273, 0]
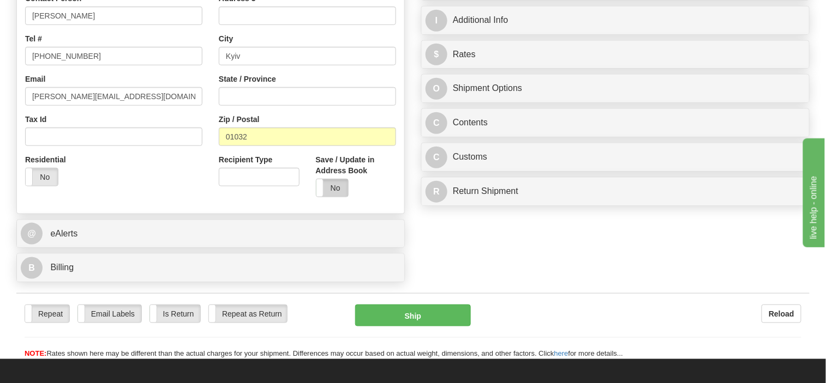
type input "0.00"
click at [339, 190] on label "No" at bounding box center [332, 187] width 32 height 17
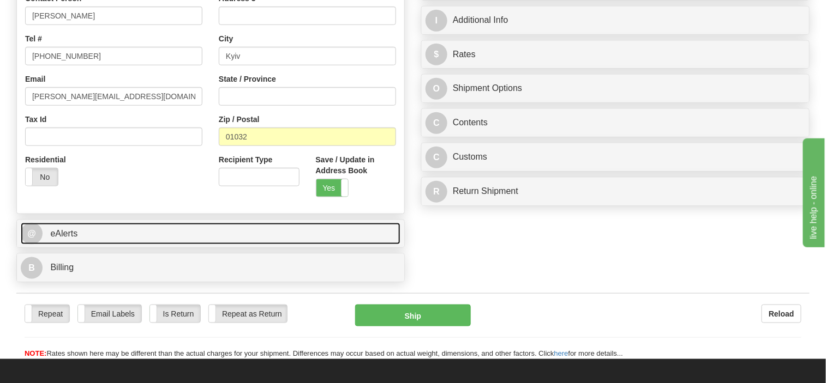
click at [97, 228] on link "@ eAlerts" at bounding box center [211, 234] width 380 height 22
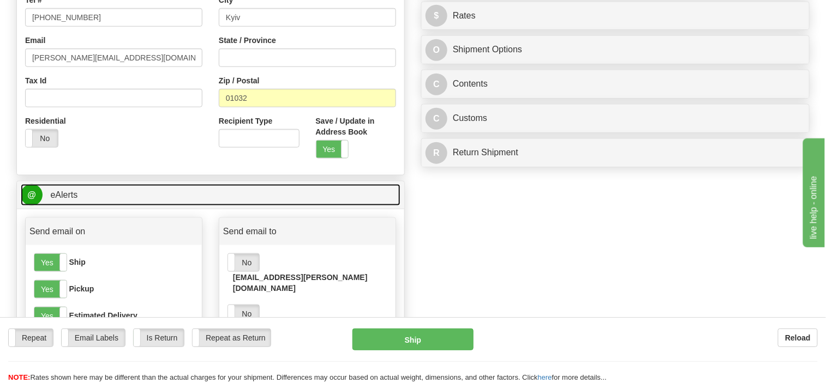
scroll to position [327, 0]
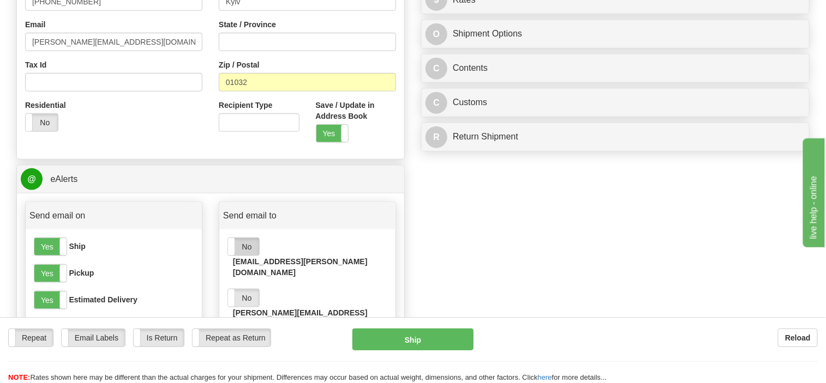
click at [241, 242] on label "No" at bounding box center [243, 246] width 31 height 17
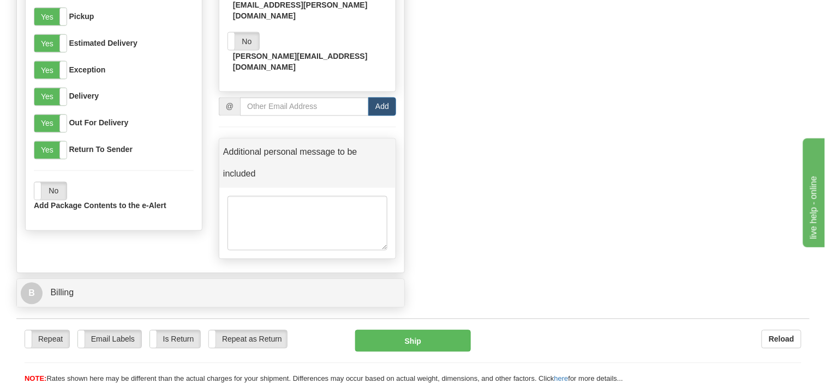
scroll to position [600, 0]
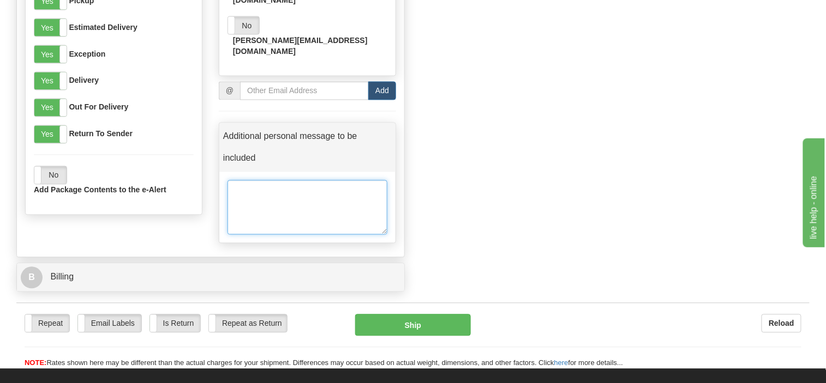
click at [257, 181] on textarea at bounding box center [307, 208] width 160 height 55
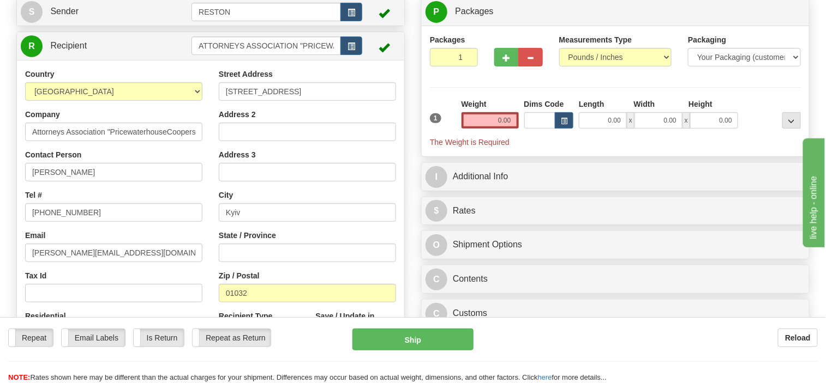
scroll to position [55, 0]
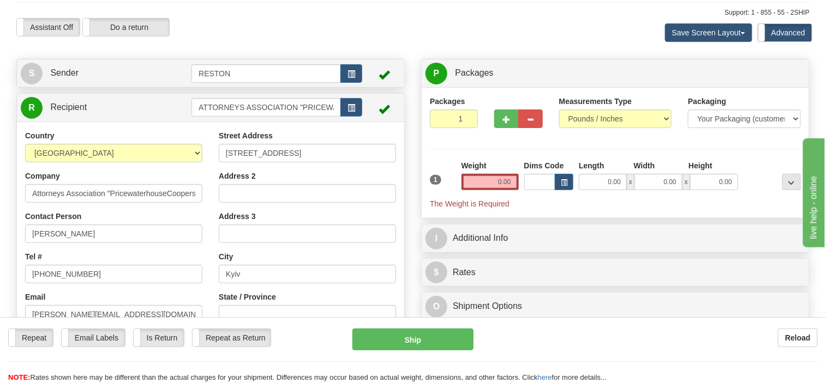
type textarea "Deliver to person"
click at [502, 176] on input "0.00" at bounding box center [489, 182] width 57 height 16
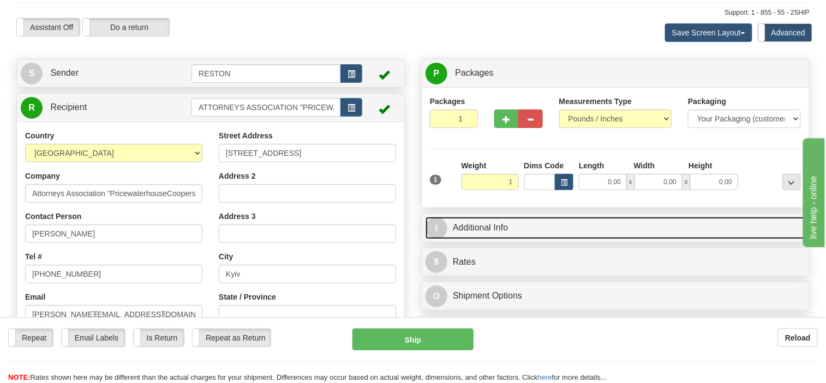
type input "1.00"
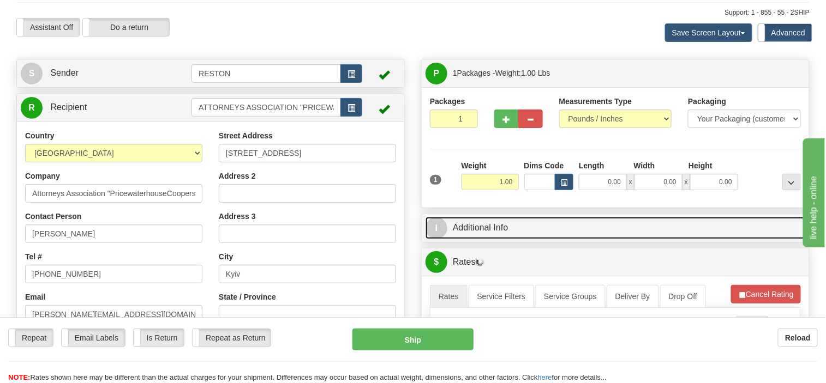
click at [494, 224] on link "I Additional Info" at bounding box center [615, 228] width 380 height 22
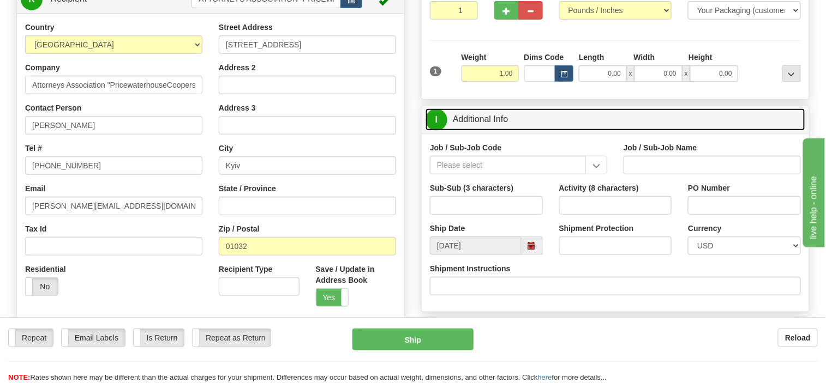
scroll to position [164, 0]
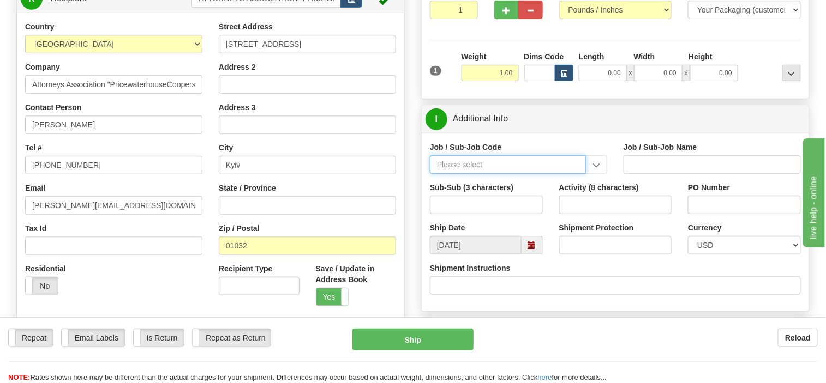
click at [512, 165] on input "Job / Sub-Job Code" at bounding box center [508, 164] width 156 height 19
click at [459, 161] on input "Job / Sub-Job Code" at bounding box center [508, 164] width 156 height 19
paste input "51032-100"
type input "51032-100"
click at [475, 178] on div "51032-100" at bounding box center [506, 182] width 146 height 12
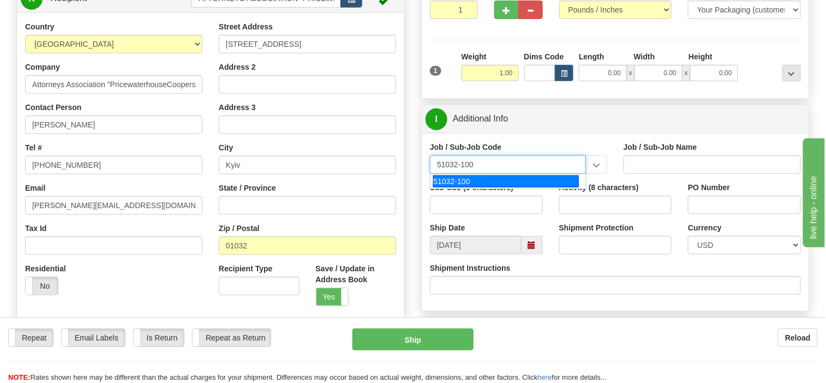
type input "NS&E KIEV PERMANENT OFC. - KIEV PERMANENT OFFICE"
type input "51032-100"
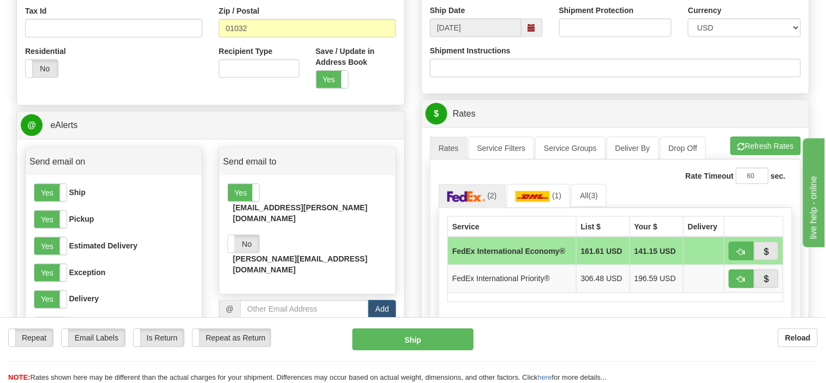
scroll to position [382, 0]
click at [537, 191] on img at bounding box center [532, 196] width 35 height 11
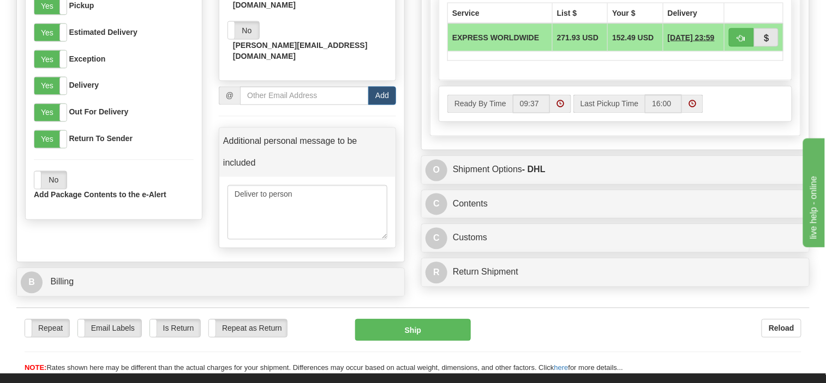
scroll to position [600, 0]
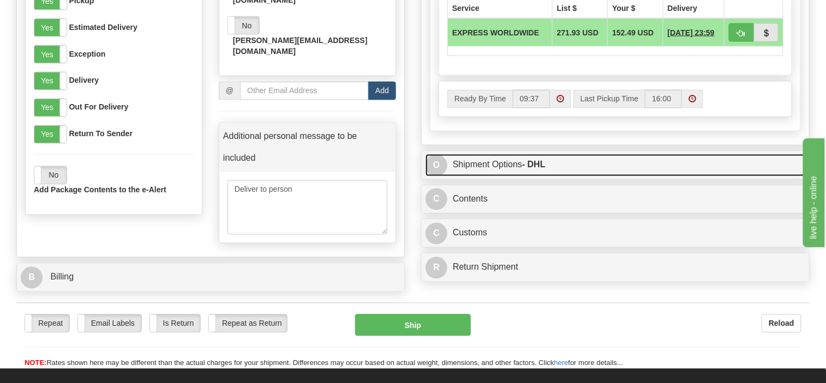
click at [479, 158] on link "O Shipment Options - DHL" at bounding box center [615, 165] width 380 height 22
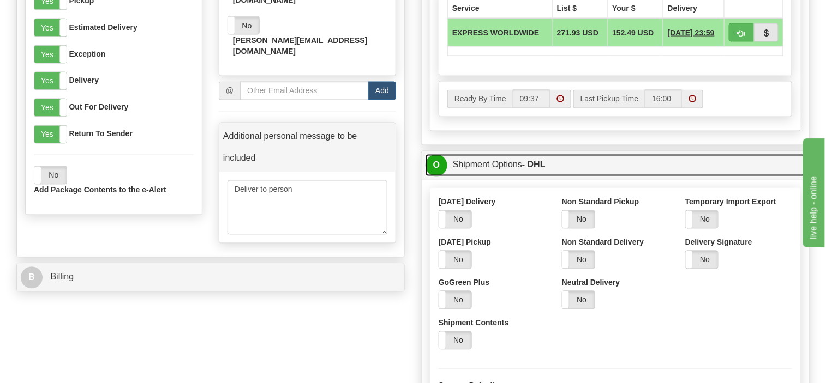
click at [479, 158] on link "O Shipment Options - DHL" at bounding box center [615, 165] width 380 height 22
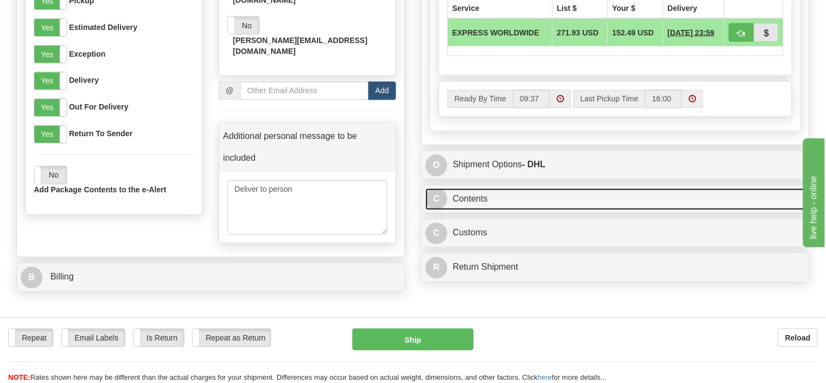
click at [471, 193] on link "C Contents" at bounding box center [615, 200] width 380 height 22
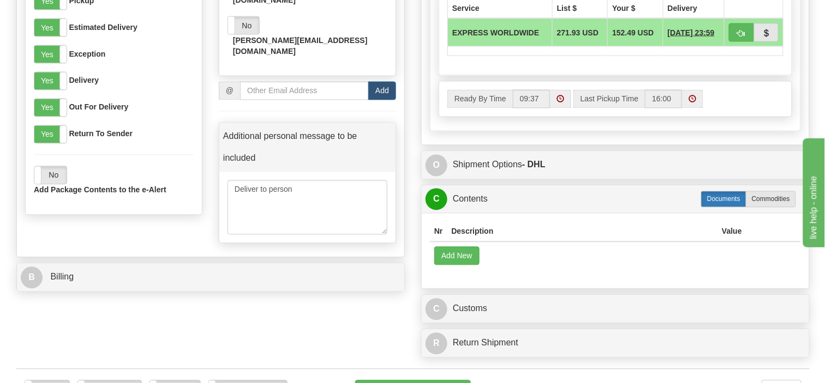
click at [724, 194] on label "Documents" at bounding box center [723, 199] width 45 height 16
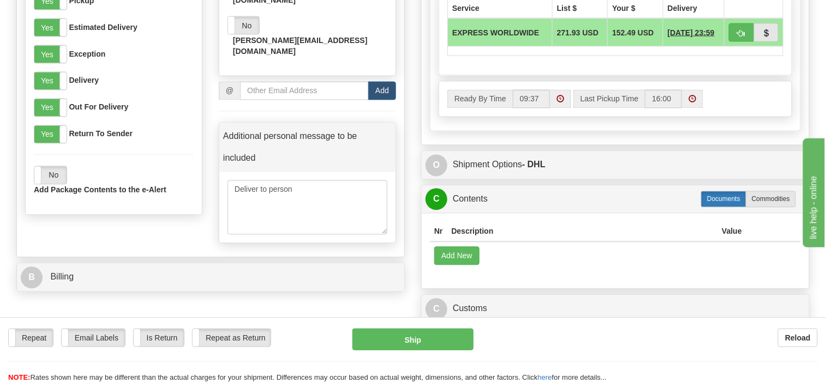
click at [718, 192] on label "Documents" at bounding box center [723, 199] width 45 height 16
click at [759, 191] on label "Commodities" at bounding box center [771, 199] width 50 height 16
radio input "true"
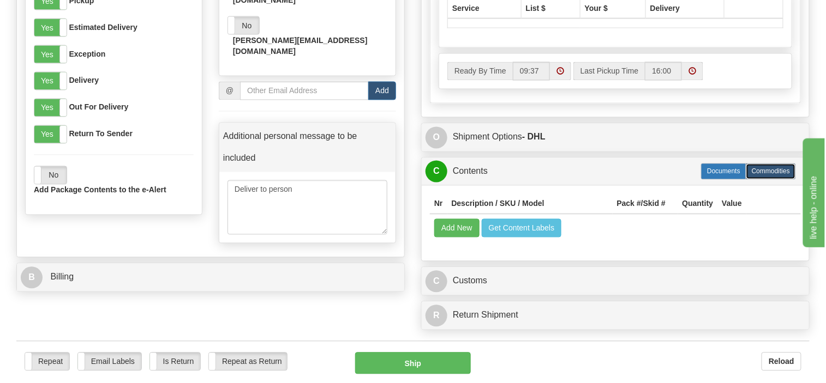
click at [718, 165] on label "Documents" at bounding box center [723, 172] width 45 height 16
radio input "true"
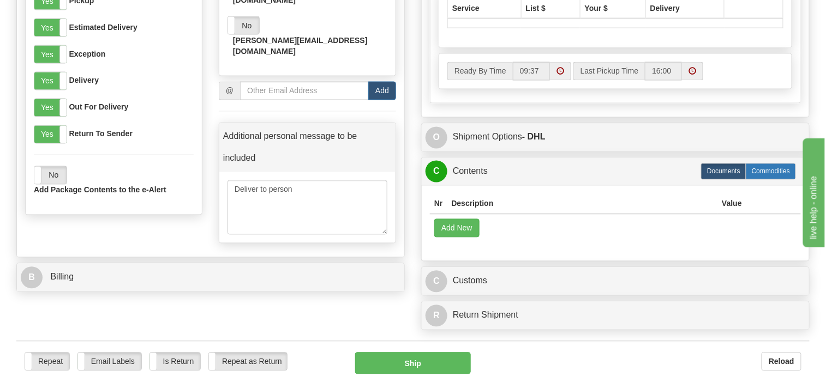
click at [761, 169] on label "Commodities" at bounding box center [771, 172] width 50 height 16
radio input "true"
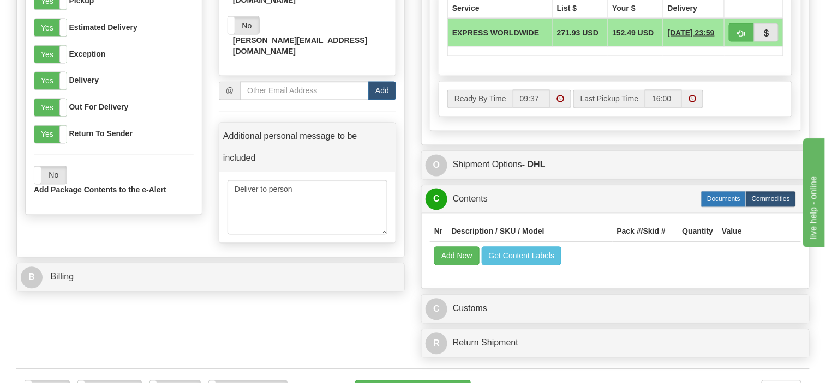
click at [715, 191] on label "Documents" at bounding box center [723, 199] width 45 height 16
radio input "true"
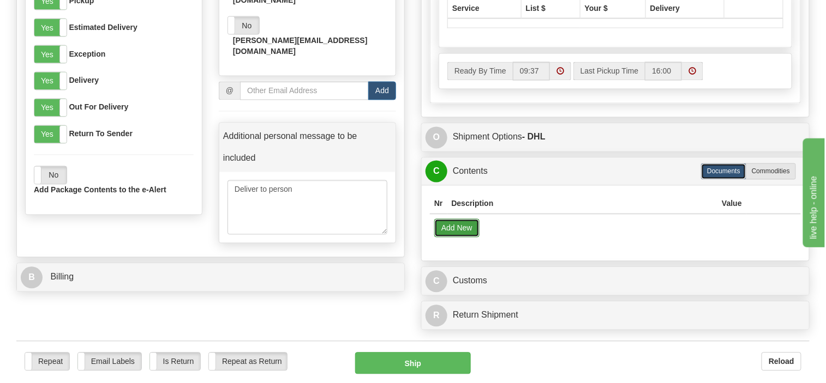
click at [448, 224] on button "Add New" at bounding box center [456, 228] width 45 height 19
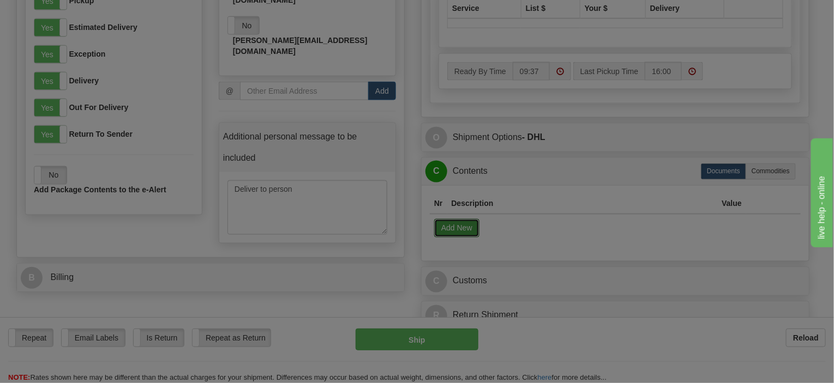
select select "US"
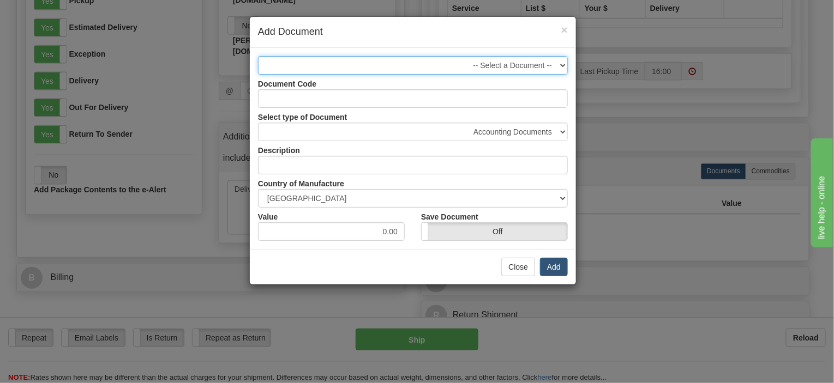
click at [560, 63] on select "-- Select a Document -- 01 - Legal Documents 01 - Legal Documents 01 - Legal Do…" at bounding box center [413, 65] width 310 height 19
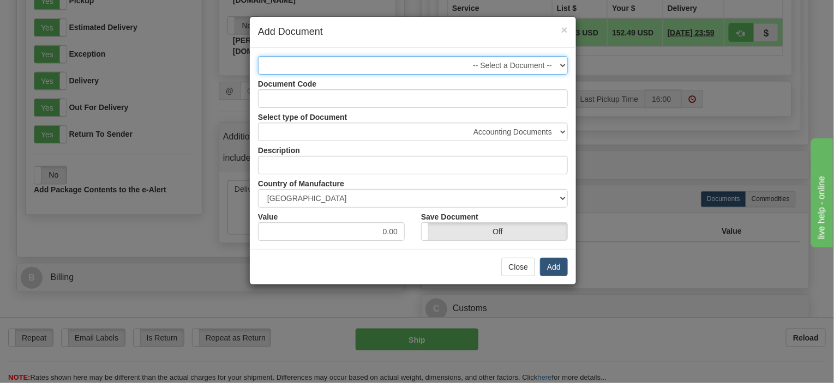
select select "2629"
click at [258, 56] on select "-- Select a Document -- 01 - Legal Documents 01 - Legal Documents 01 - Legal Do…" at bounding box center [413, 65] width 310 height 19
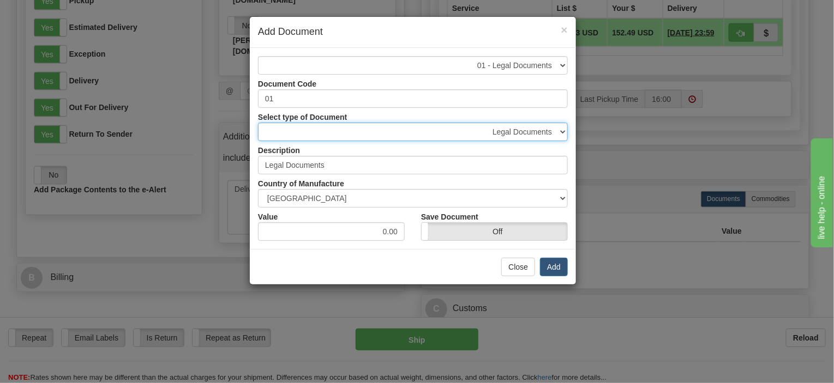
click at [566, 131] on select "Accounting Documents Analysis Reports Applications (Completed) Bank Statements …" at bounding box center [413, 132] width 310 height 19
click at [258, 123] on select "Accounting Documents Analysis Reports Applications (Completed) Bank Statements …" at bounding box center [413, 132] width 310 height 19
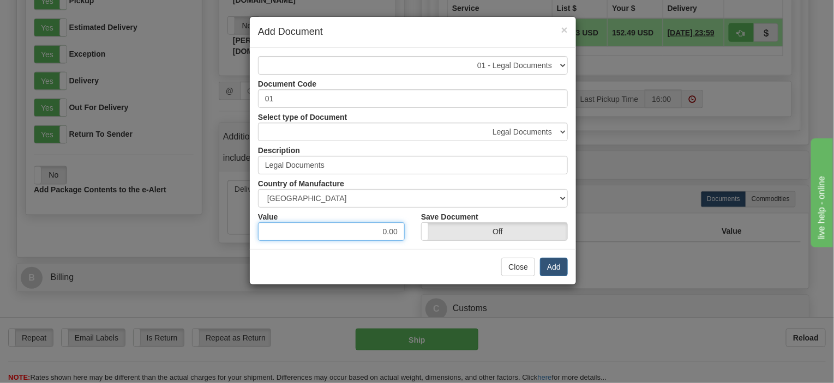
click at [380, 227] on input "0.00" at bounding box center [331, 232] width 147 height 19
type input "1.00"
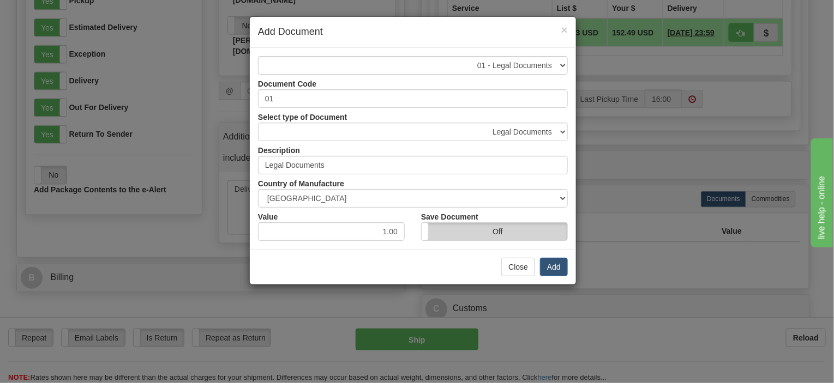
click at [518, 226] on label "Off" at bounding box center [495, 231] width 146 height 17
click at [563, 266] on button "Add" at bounding box center [554, 267] width 28 height 19
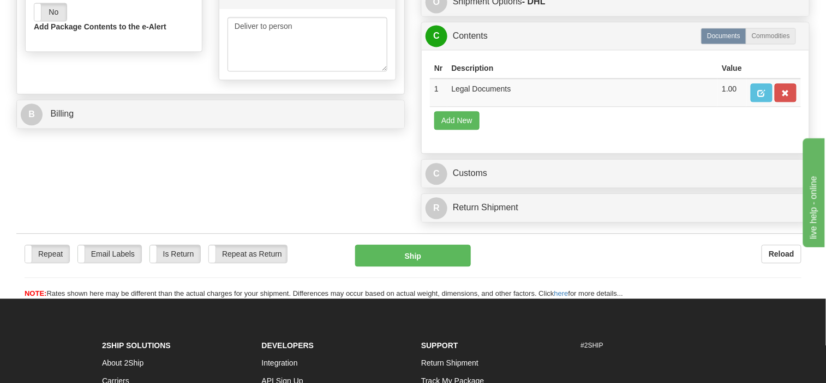
scroll to position [709, 0]
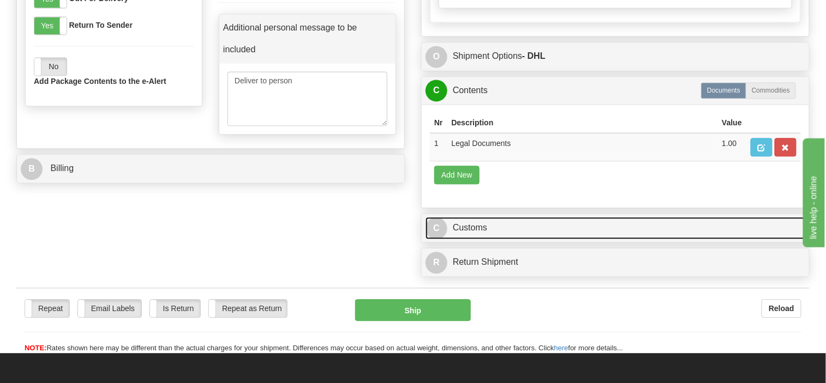
click at [464, 217] on link "C Customs" at bounding box center [615, 228] width 380 height 22
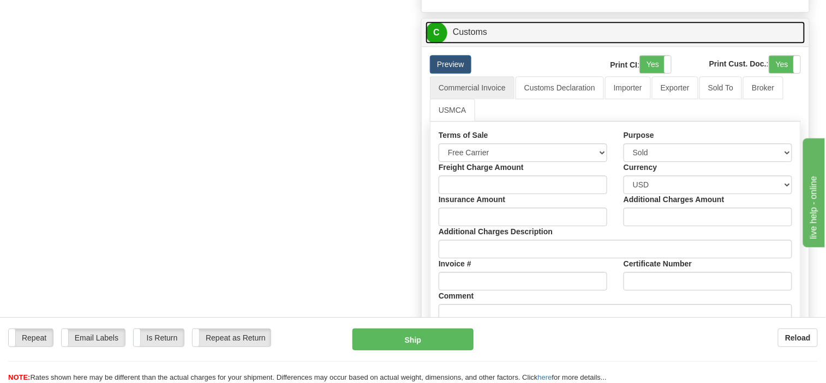
scroll to position [927, 0]
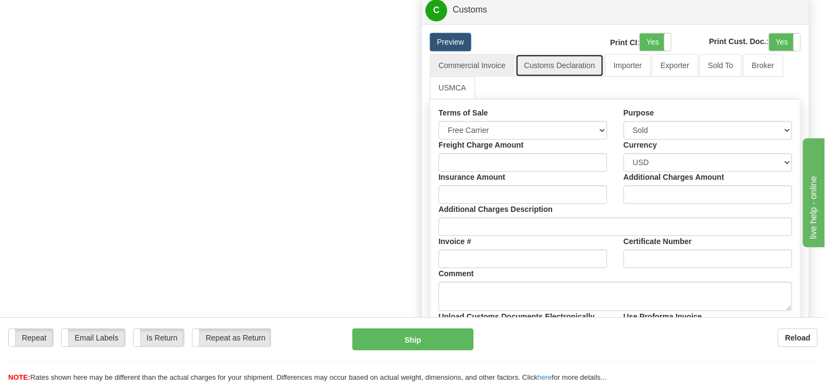
click at [565, 57] on link "Customs Declaration" at bounding box center [559, 65] width 88 height 23
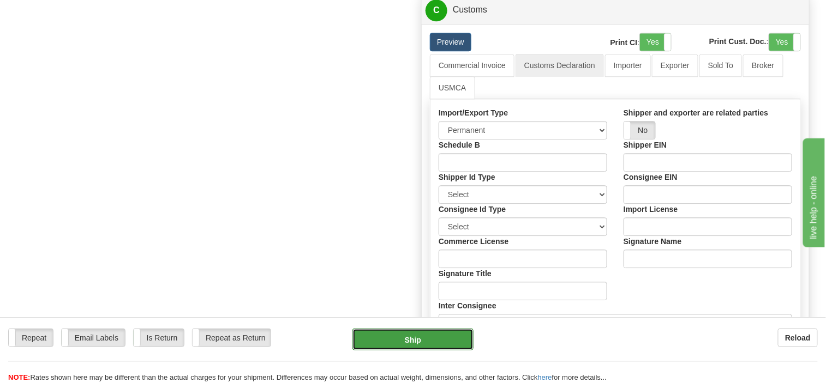
click at [408, 341] on button "Ship" at bounding box center [412, 340] width 121 height 22
type input "D"
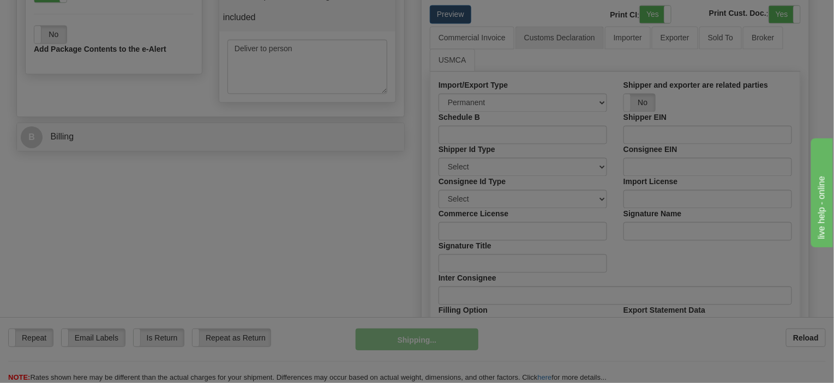
scroll to position [717, 0]
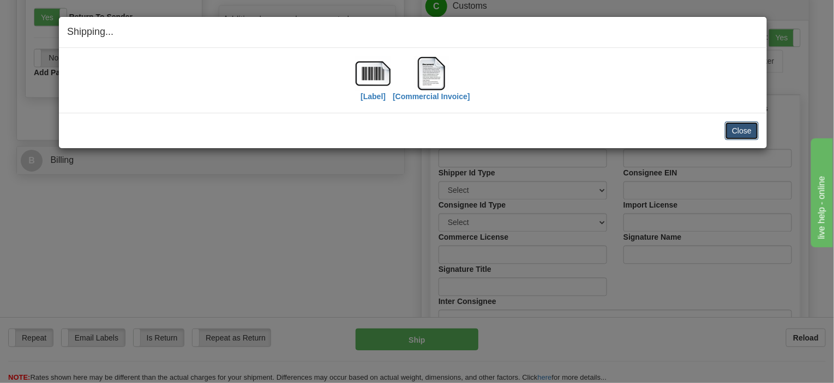
click at [744, 127] on button "Close" at bounding box center [742, 131] width 34 height 19
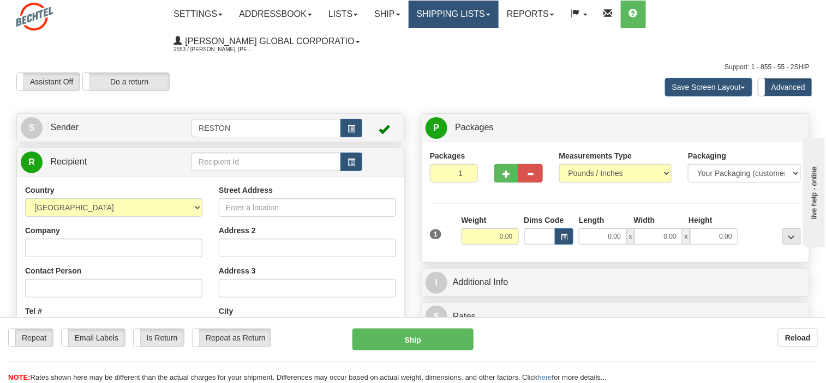
click at [442, 13] on link "Shipping lists" at bounding box center [454, 14] width 90 height 27
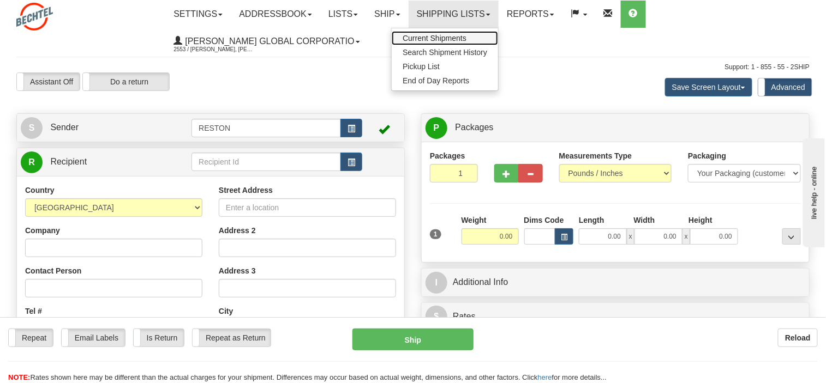
click at [445, 39] on span "Current Shipments" at bounding box center [435, 38] width 64 height 9
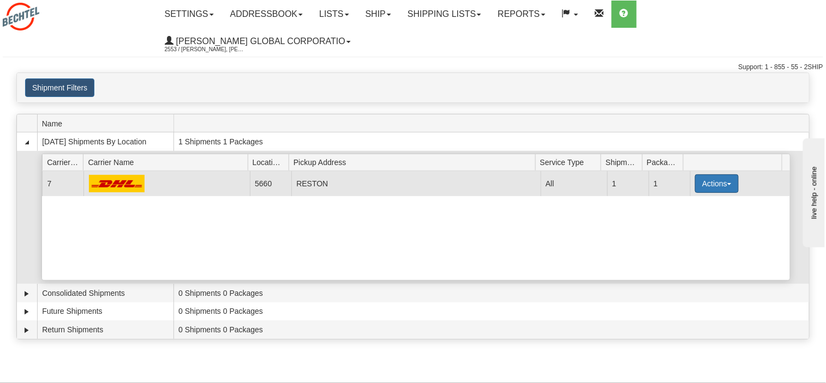
click at [712, 175] on button "Actions" at bounding box center [717, 184] width 44 height 19
click at [689, 200] on span "Details" at bounding box center [676, 204] width 29 height 8
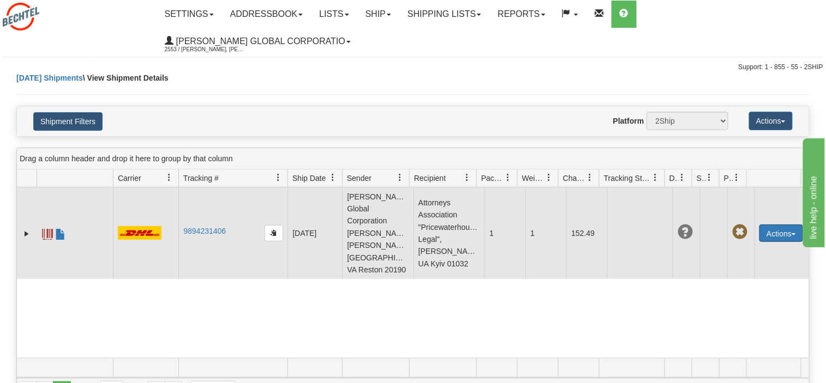
click at [788, 225] on button "Actions" at bounding box center [781, 233] width 44 height 17
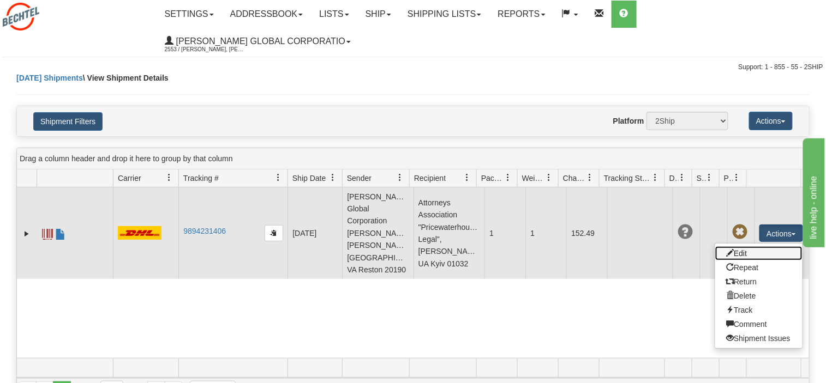
click at [742, 247] on link "Edit" at bounding box center [758, 254] width 87 height 14
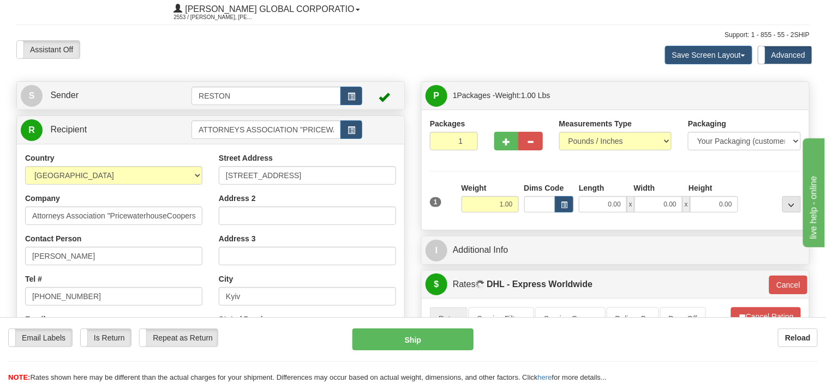
scroll to position [55, 0]
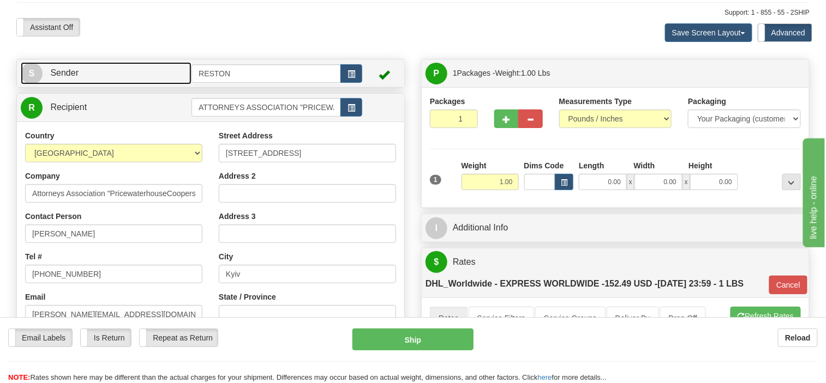
click at [76, 72] on span "Sender" at bounding box center [64, 72] width 28 height 9
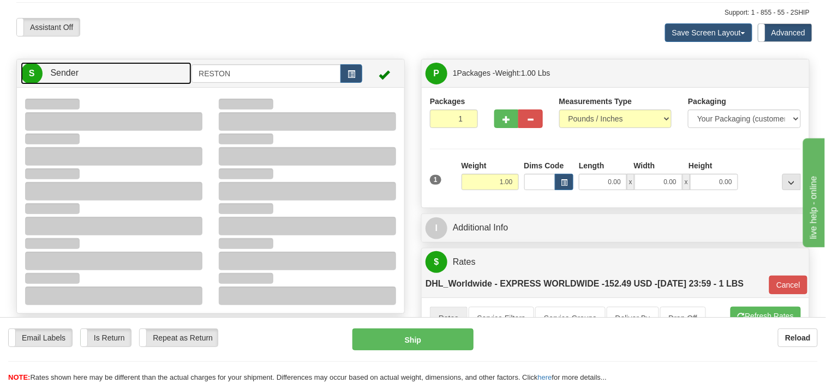
type input "09:57"
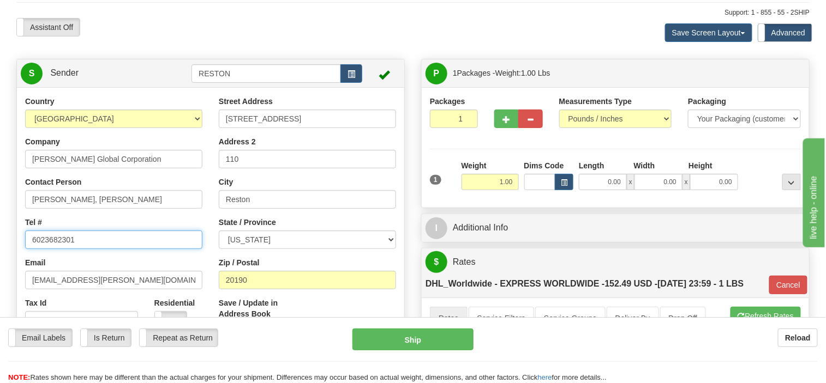
drag, startPoint x: 82, startPoint y: 239, endPoint x: 24, endPoint y: 238, distance: 57.8
click at [24, 238] on div "Country [GEOGRAPHIC_DATA] [GEOGRAPHIC_DATA] [GEOGRAPHIC_DATA] [GEOGRAPHIC_DATA]…" at bounding box center [114, 217] width 194 height 242
type input "7034888254"
click at [318, 305] on div "Save / Update in Address Book Yes No" at bounding box center [308, 323] width 194 height 51
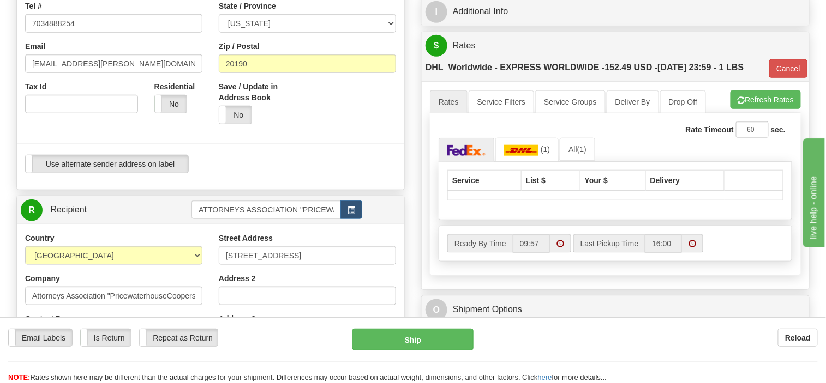
scroll to position [273, 0]
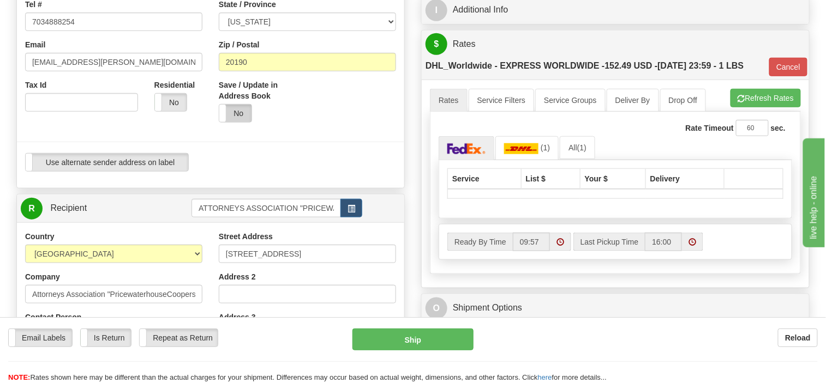
click at [238, 109] on label "No" at bounding box center [235, 113] width 32 height 17
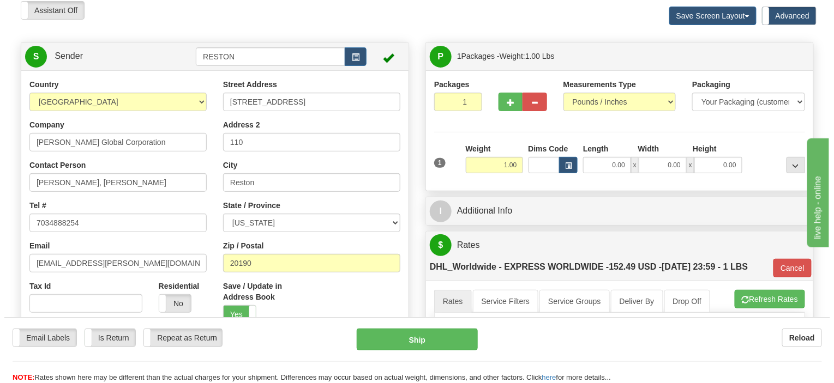
scroll to position [55, 0]
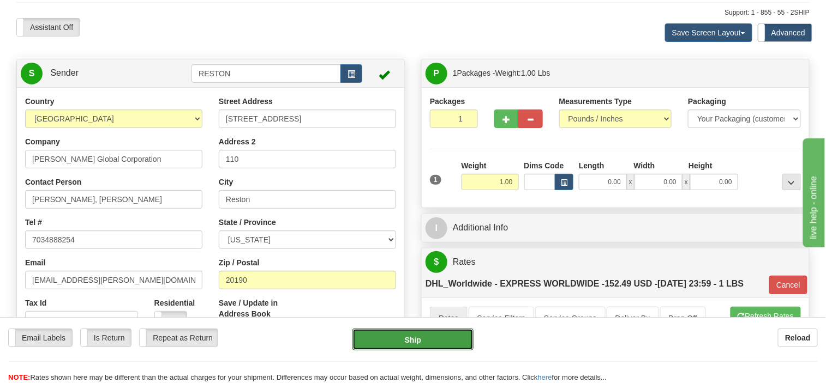
drag, startPoint x: 410, startPoint y: 337, endPoint x: 328, endPoint y: 340, distance: 81.9
click at [328, 340] on div "Email Labels Email Labels Edit Is Return Is Return Repeat as Return Repeat as R…" at bounding box center [413, 340] width 826 height 22
click at [428, 340] on button "Ship" at bounding box center [412, 340] width 121 height 22
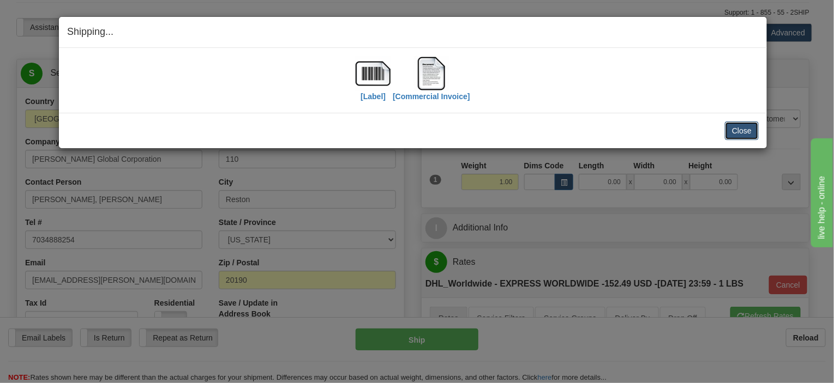
click at [749, 127] on button "Close" at bounding box center [742, 131] width 34 height 19
